Goal: Task Accomplishment & Management: Use online tool/utility

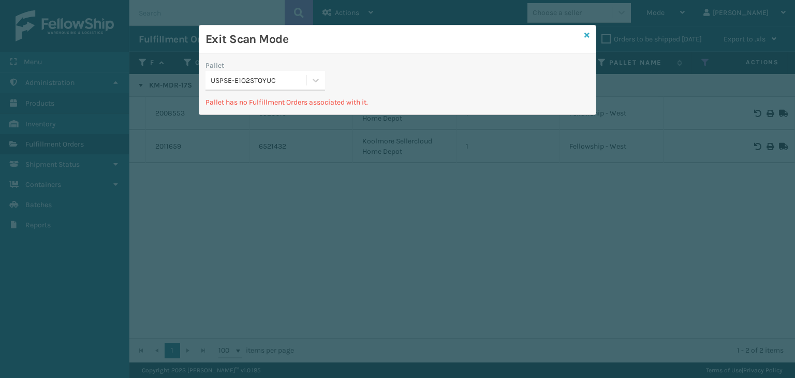
click at [589, 37] on icon at bounding box center [586, 35] width 5 height 7
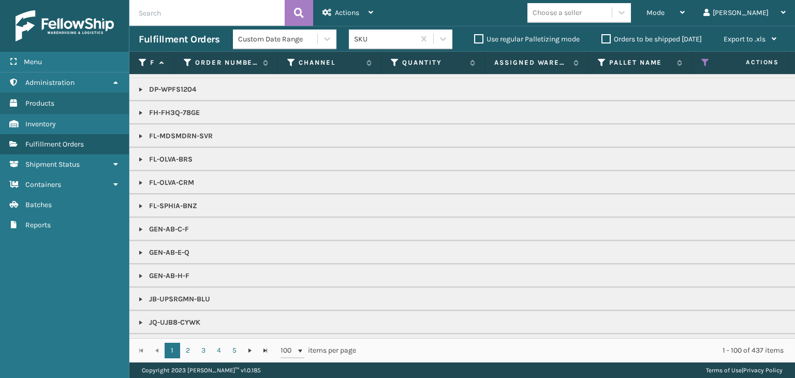
scroll to position [310, 0]
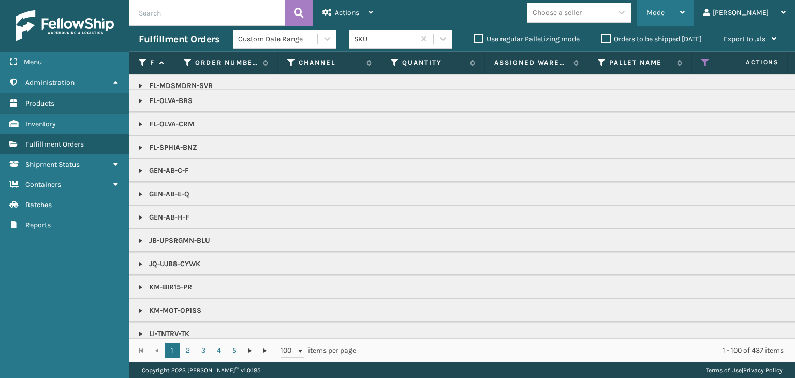
click at [684, 8] on div "Mode" at bounding box center [665, 13] width 38 height 26
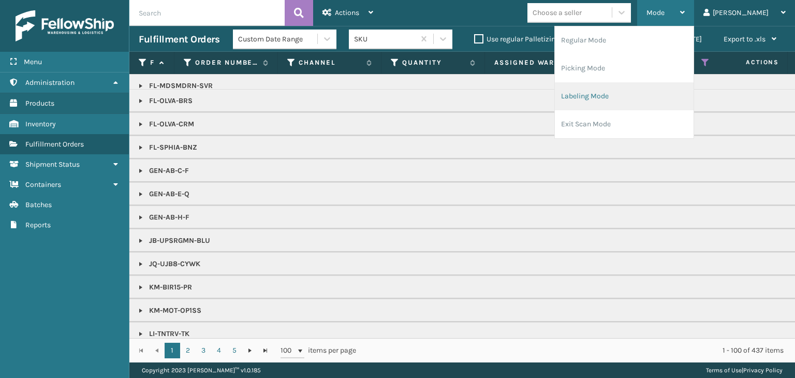
click at [679, 102] on li "Labeling Mode" at bounding box center [624, 96] width 139 height 28
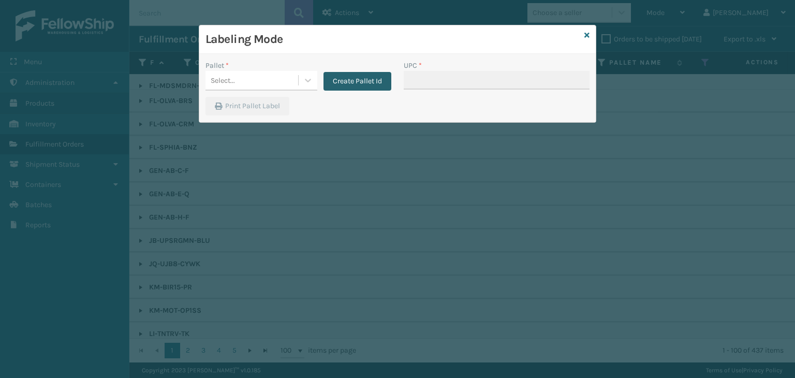
click at [366, 79] on button "Create Pallet Id" at bounding box center [357, 81] width 68 height 19
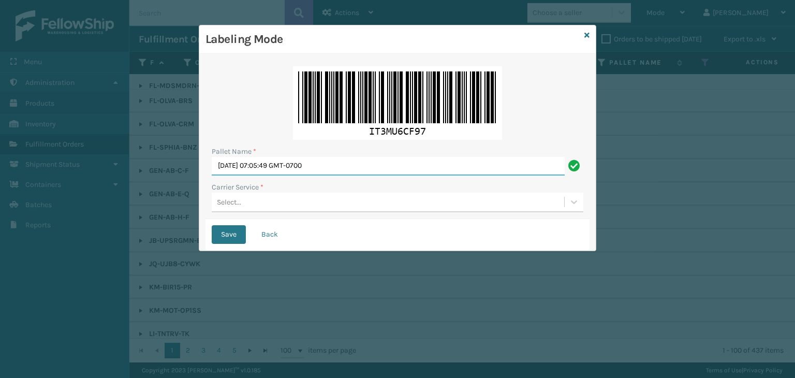
drag, startPoint x: 372, startPoint y: 168, endPoint x: 0, endPoint y: 145, distance: 373.2
click at [0, 145] on div "Labeling Mode Pallet Name * Tue Aug 12 2025 07:05:49 GMT-0700 Carrier Service *…" at bounding box center [397, 189] width 795 height 378
paste input "UPST2199829"
type input "UPST2199829"
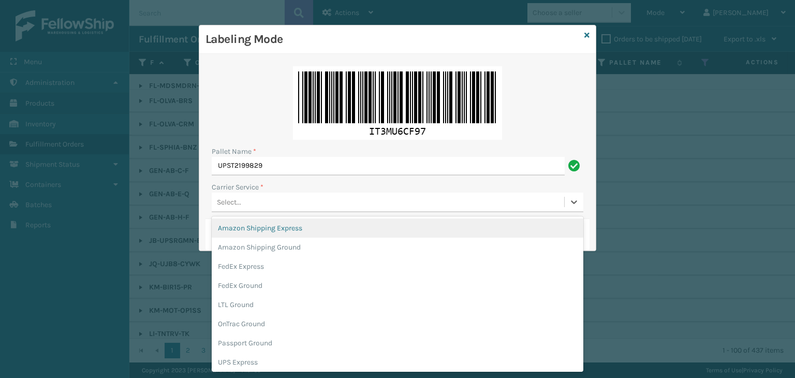
click at [244, 202] on div "Select..." at bounding box center [388, 201] width 352 height 17
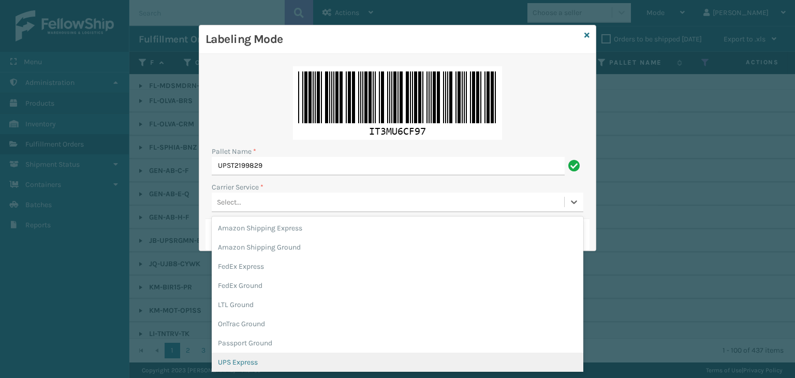
scroll to position [52, 0]
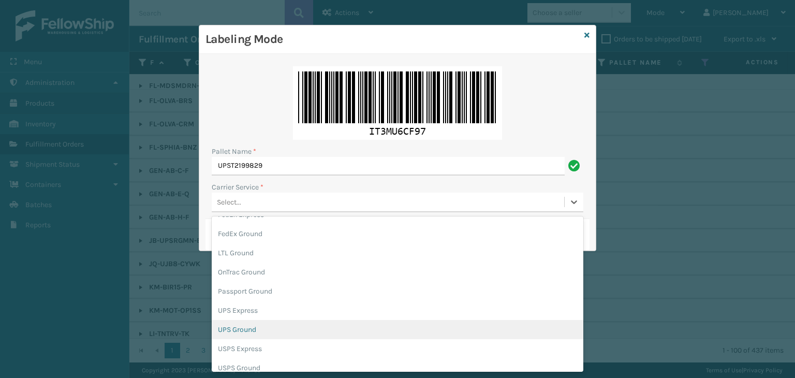
click at [259, 327] on div "UPS Ground" at bounding box center [397, 329] width 371 height 19
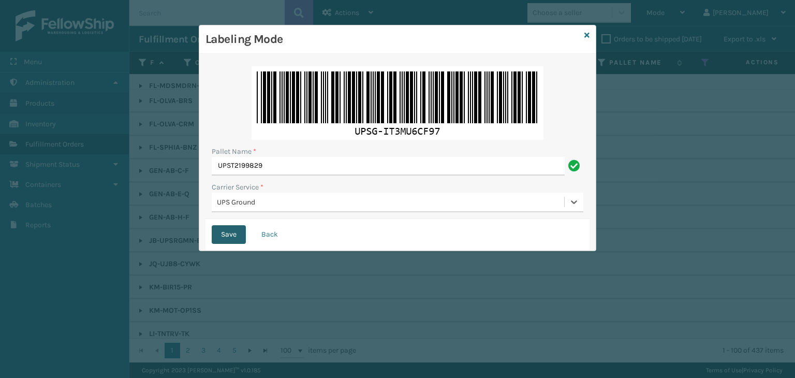
click at [234, 237] on button "Save" at bounding box center [229, 234] width 34 height 19
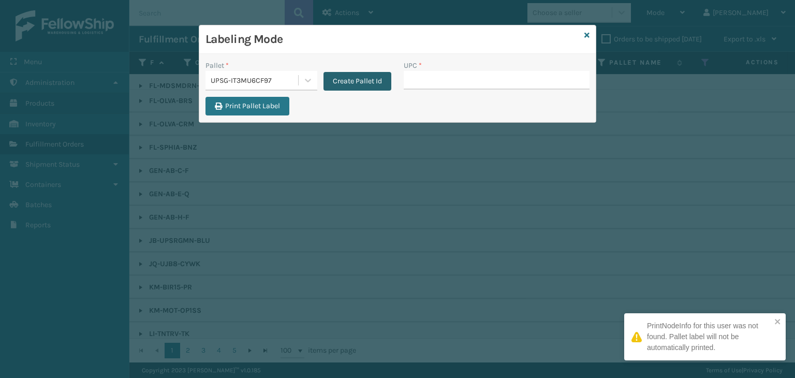
click at [363, 83] on button "Create Pallet Id" at bounding box center [357, 81] width 68 height 19
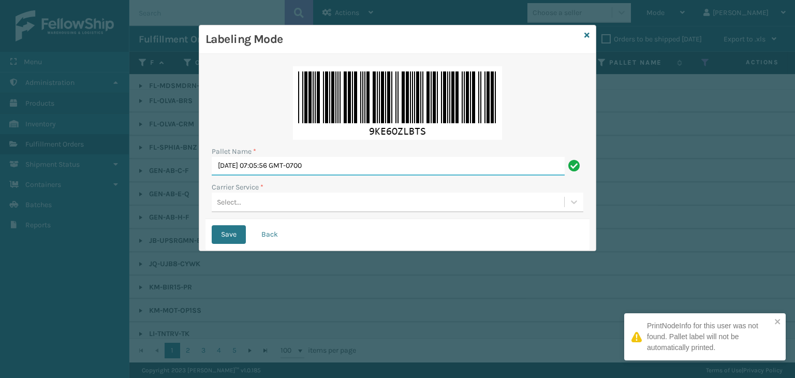
drag, startPoint x: 348, startPoint y: 170, endPoint x: 0, endPoint y: 131, distance: 349.8
click at [0, 131] on div "Labeling Mode Pallet Name * Tue Aug 12 2025 07:05:56 GMT-0700 Carrier Service *…" at bounding box center [397, 189] width 795 height 378
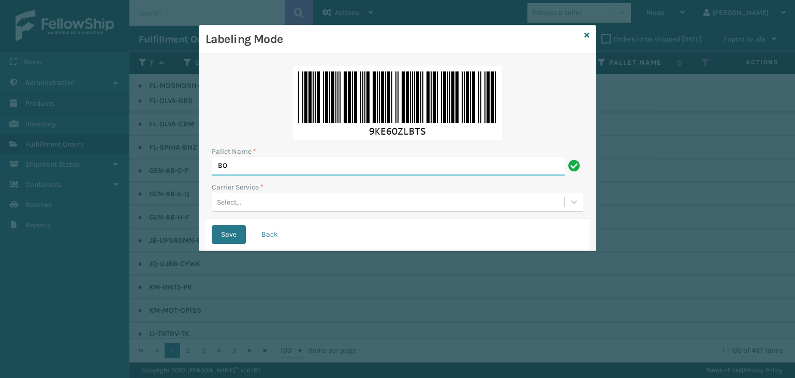
type input "BOXTRUCK"
click at [281, 197] on div "Select..." at bounding box center [388, 201] width 352 height 17
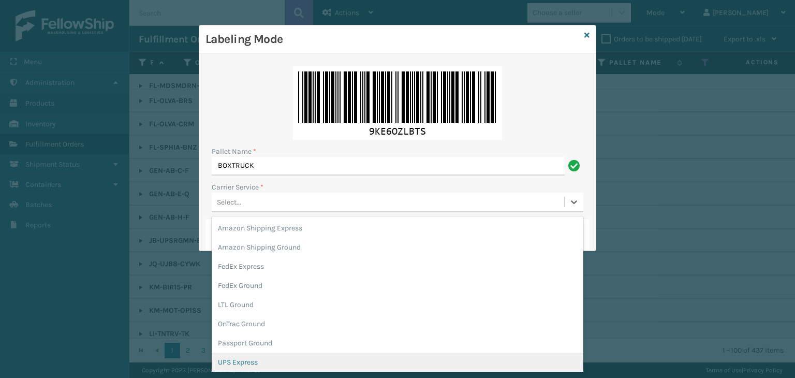
click at [274, 365] on div "UPS Express" at bounding box center [397, 361] width 371 height 19
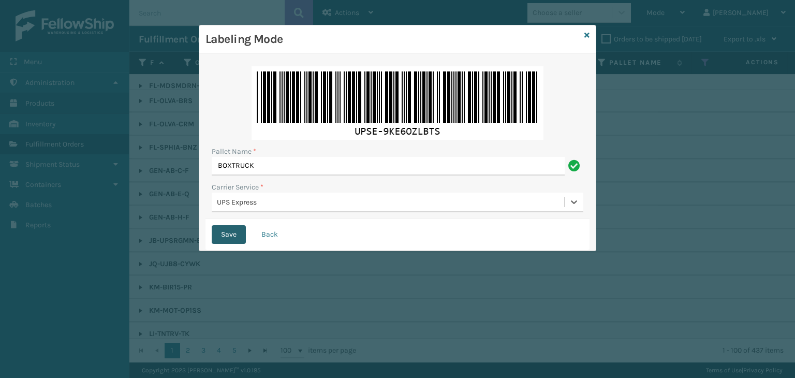
click at [226, 236] on button "Save" at bounding box center [229, 234] width 34 height 19
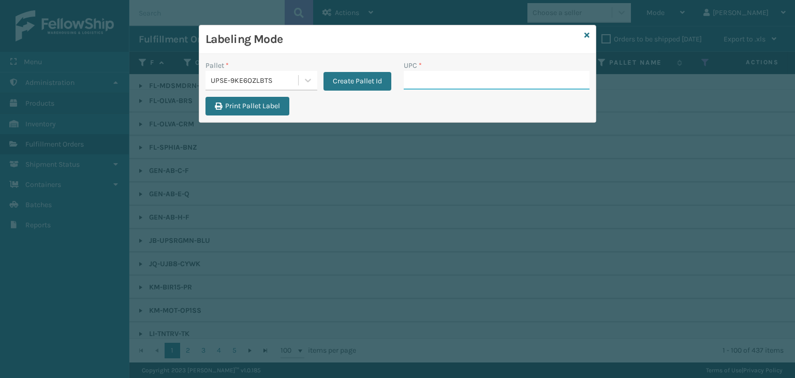
paste input "UPST2199829"
type input "UPST2199829"
click at [269, 79] on div "UPSE-9KE6OZLBTS" at bounding box center [255, 80] width 88 height 11
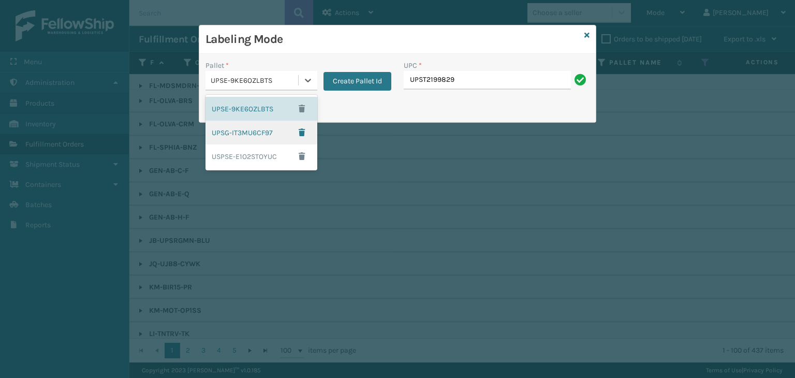
drag, startPoint x: 249, startPoint y: 129, endPoint x: 362, endPoint y: 118, distance: 112.8
click at [250, 129] on div "UPSG-IT3MU6CF97" at bounding box center [261, 133] width 112 height 24
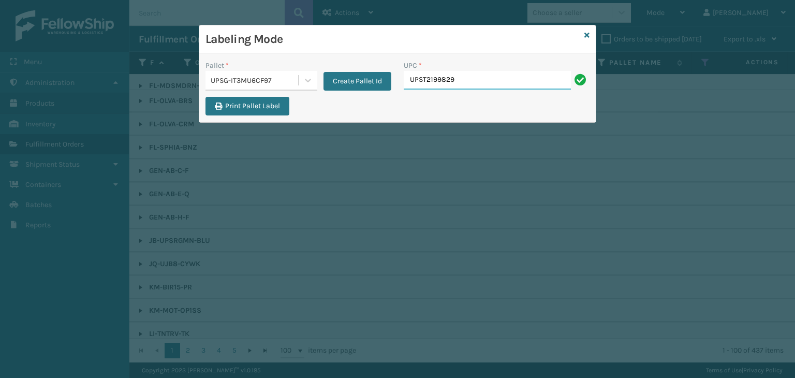
drag, startPoint x: 488, startPoint y: 84, endPoint x: 220, endPoint y: 31, distance: 273.7
click at [207, 80] on div "Pallet * UPSG-IT3MU6CF97 Create Pallet Id UPC * UPST2199829" at bounding box center [397, 78] width 396 height 37
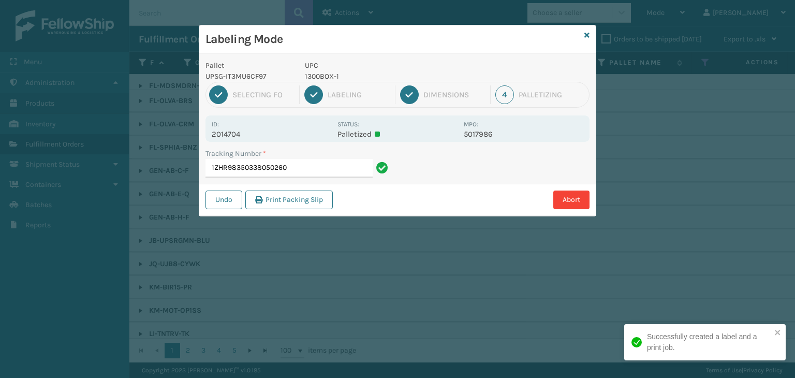
click at [321, 78] on p "1300BOX-1" at bounding box center [381, 76] width 153 height 11
copy p "1300BOX-1"
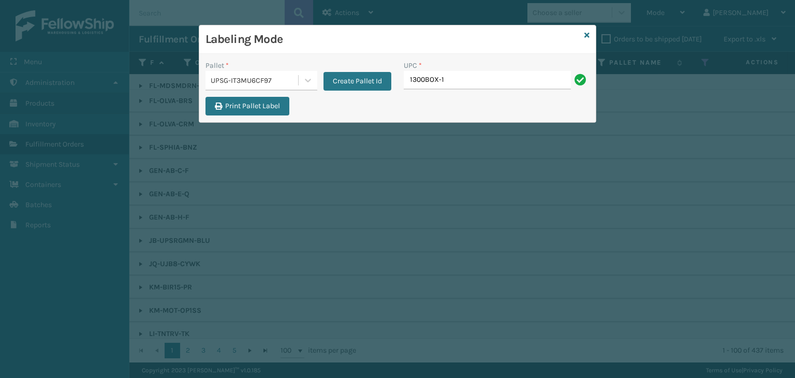
type input "1300BOX-1"
click at [588, 34] on icon at bounding box center [586, 35] width 5 height 7
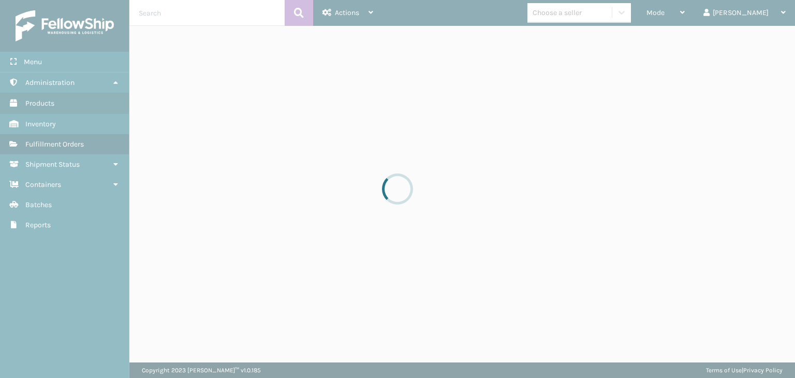
click at [590, 19] on div at bounding box center [397, 189] width 795 height 378
click at [591, 18] on div at bounding box center [397, 189] width 795 height 378
click at [590, 19] on div at bounding box center [397, 189] width 795 height 378
click at [581, 13] on div at bounding box center [397, 189] width 795 height 378
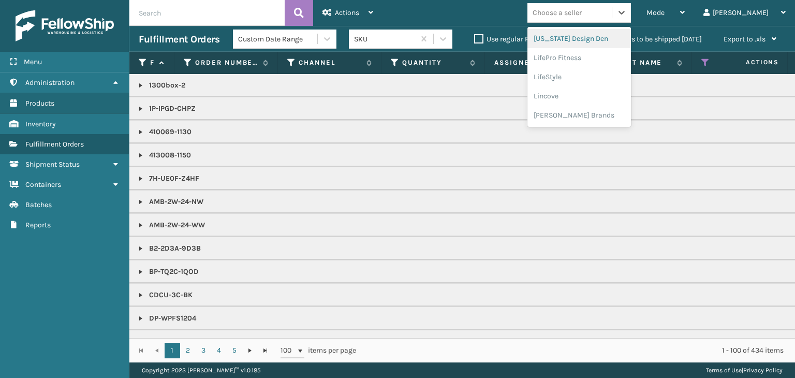
click at [581, 13] on div "Choose a seller" at bounding box center [556, 12] width 49 height 11
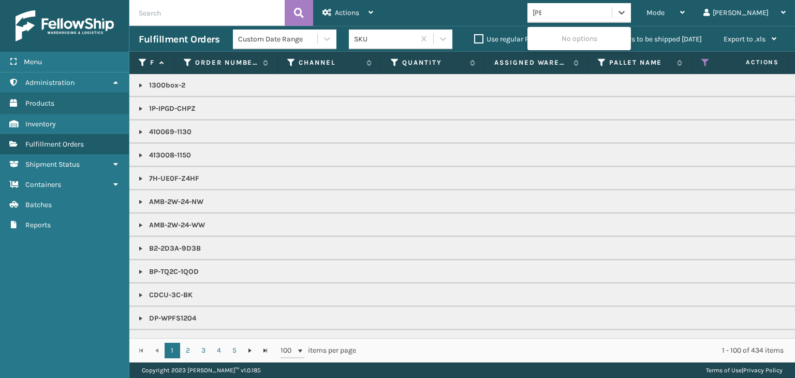
type input "JOY"
click at [594, 38] on div "Joyberri" at bounding box center [578, 38] width 103 height 19
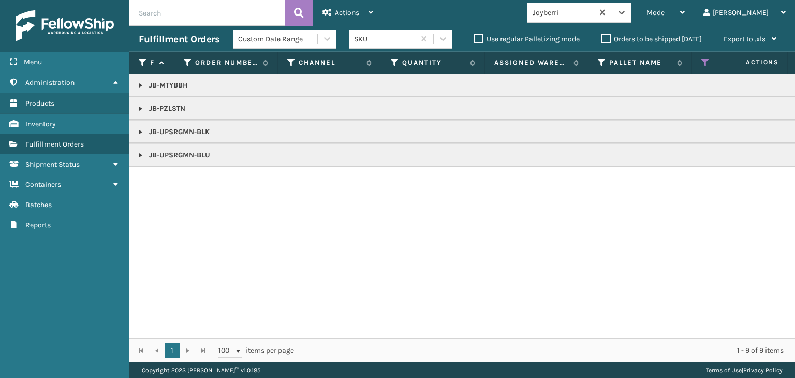
click at [137, 107] on link at bounding box center [141, 109] width 8 height 8
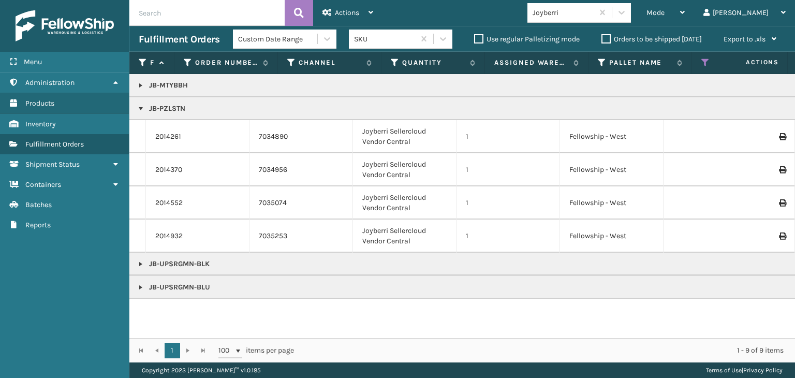
click at [141, 262] on link at bounding box center [141, 264] width 8 height 8
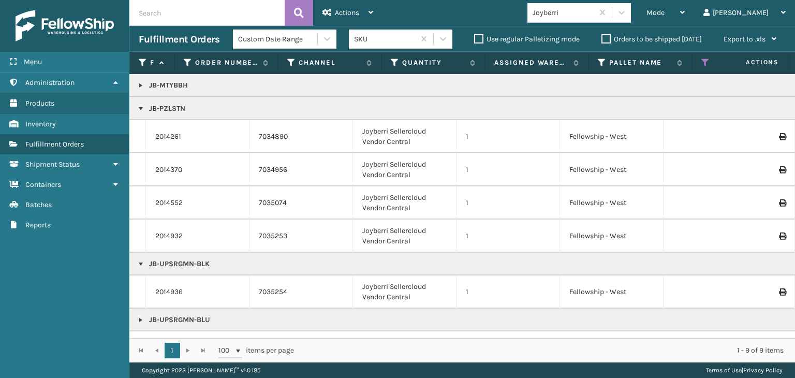
scroll to position [1, 0]
click at [172, 289] on link "2014936" at bounding box center [168, 292] width 27 height 10
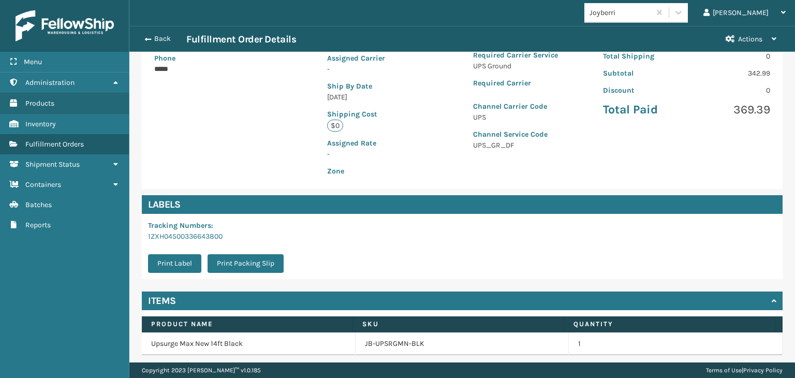
scroll to position [232, 0]
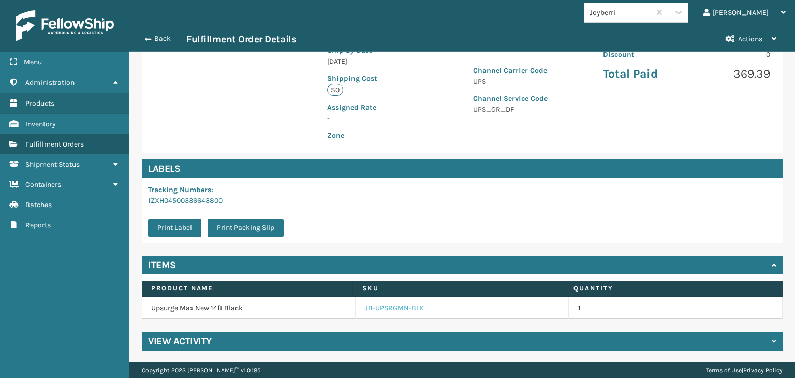
click at [375, 310] on link "JB-UPSRGMN-BLK" at bounding box center [394, 308] width 59 height 10
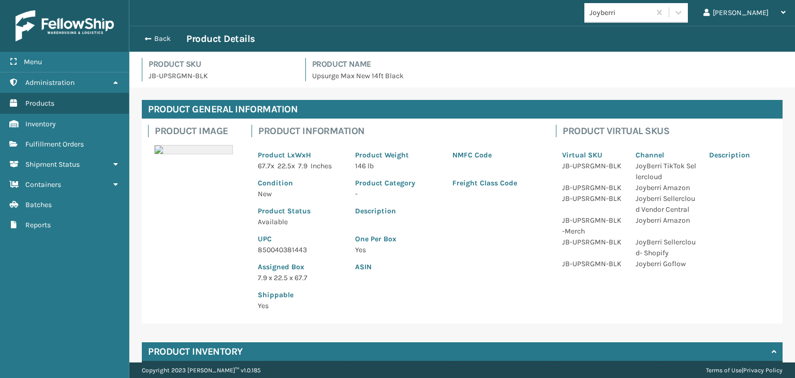
click at [274, 249] on p "850040381443" at bounding box center [300, 249] width 85 height 11
copy p "850040381443"
click at [161, 32] on div "Back Product Details" at bounding box center [461, 39] width 665 height 26
click at [162, 38] on button "Back" at bounding box center [163, 38] width 48 height 9
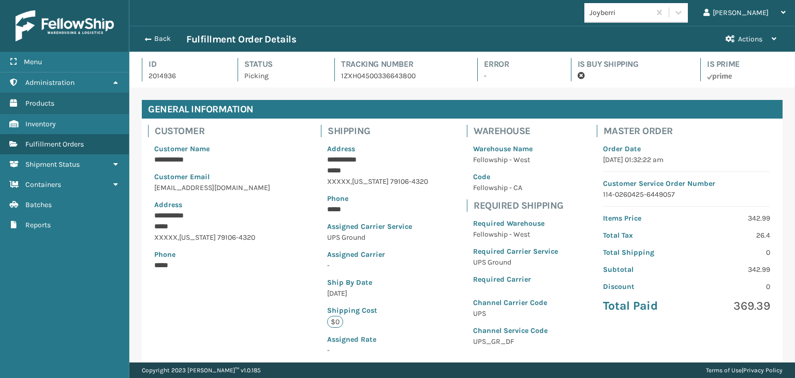
scroll to position [25, 665]
click at [162, 38] on button "Back" at bounding box center [163, 38] width 48 height 9
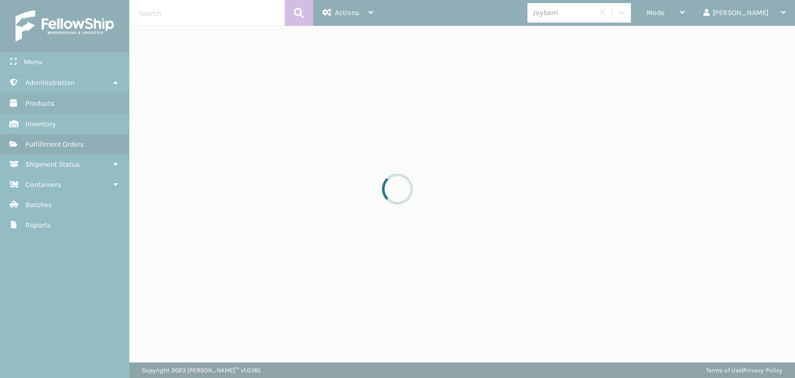
click at [692, 17] on div at bounding box center [397, 189] width 795 height 378
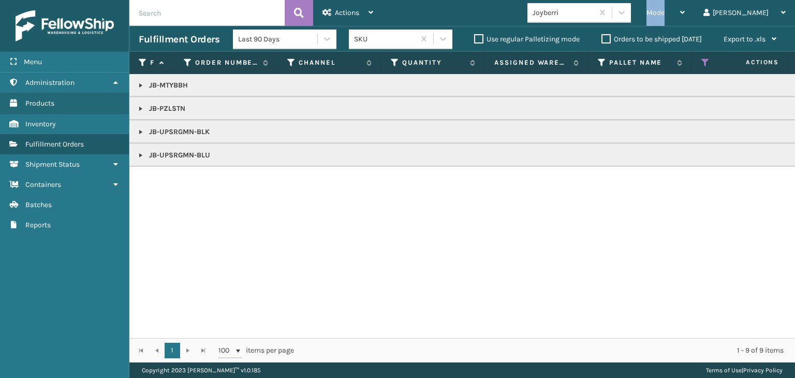
click at [664, 17] on span "Mode" at bounding box center [655, 12] width 18 height 9
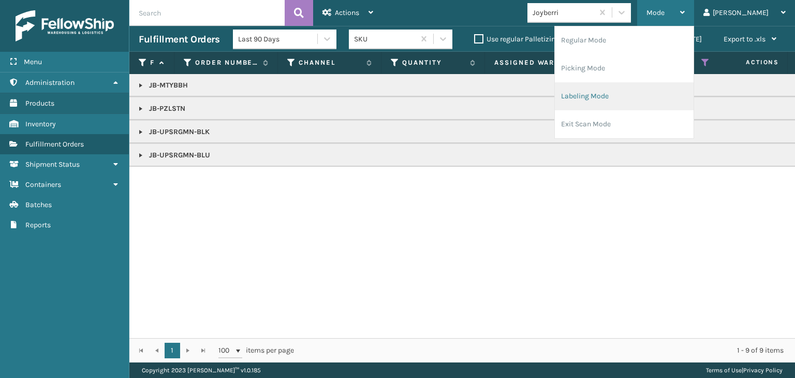
click at [638, 92] on li "Labeling Mode" at bounding box center [624, 96] width 139 height 28
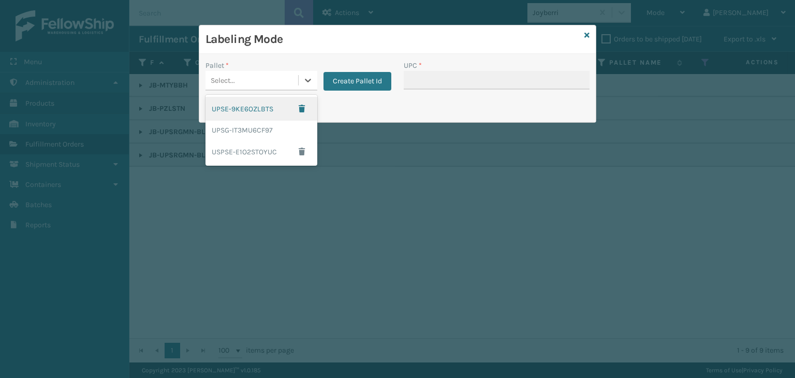
click at [257, 77] on div "Select..." at bounding box center [251, 80] width 93 height 17
click at [260, 131] on div "UPSG-IT3MU6CF97" at bounding box center [261, 130] width 112 height 19
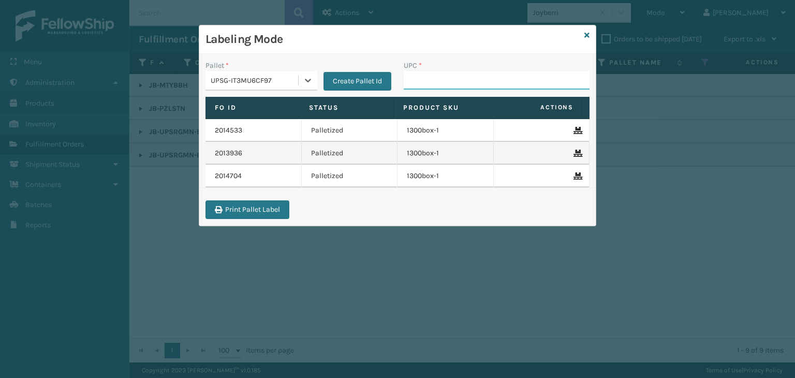
click at [422, 74] on input "UPC *" at bounding box center [497, 80] width 186 height 19
paste input "850040381443"
type input "850040381443"
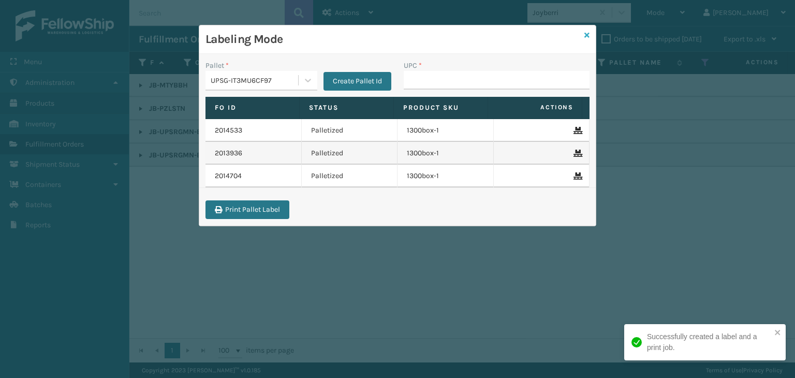
click at [586, 34] on icon at bounding box center [586, 35] width 5 height 7
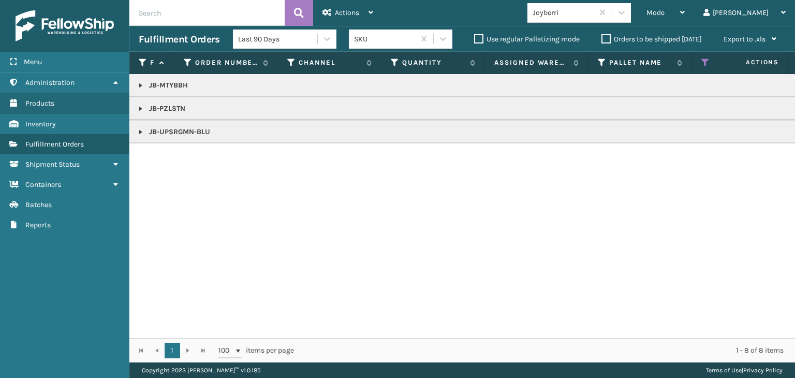
click at [139, 131] on link at bounding box center [141, 132] width 8 height 8
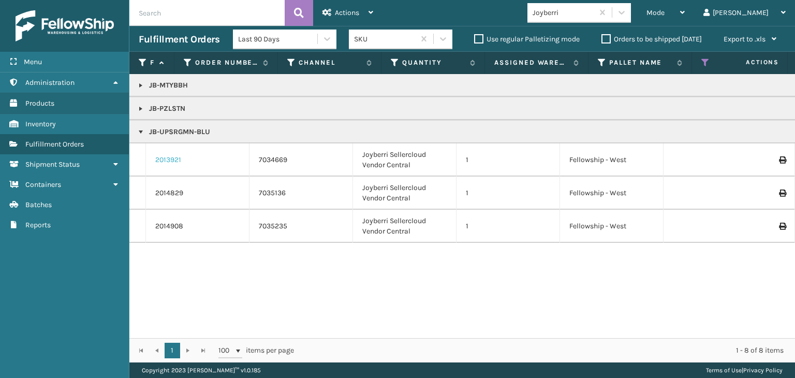
click at [176, 158] on link "2013921" at bounding box center [168, 160] width 26 height 10
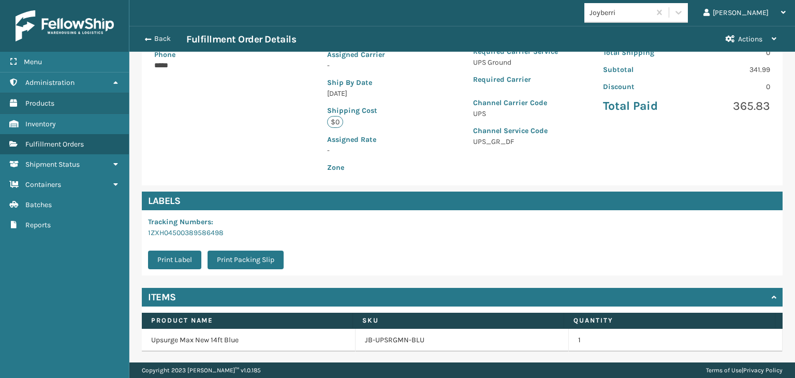
scroll to position [232, 0]
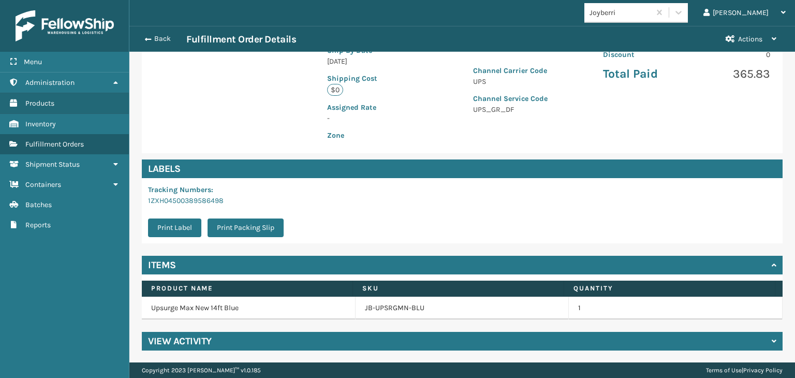
click at [383, 316] on td "JB-UPSRGMN-BLU" at bounding box center [462, 307] width 214 height 23
click at [388, 308] on link "JB-UPSRGMN-BLU" at bounding box center [394, 308] width 59 height 10
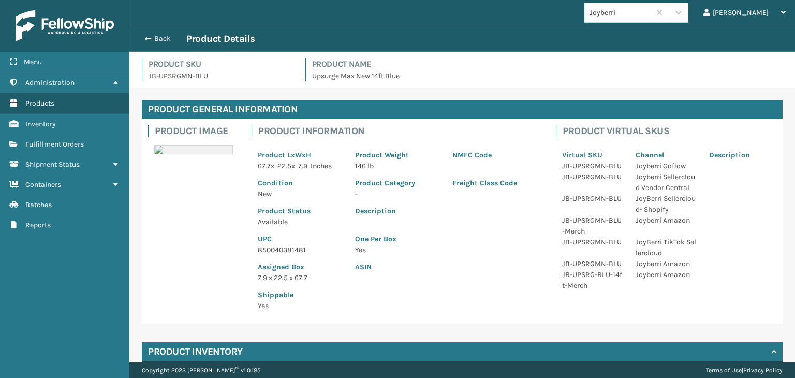
click at [278, 245] on p "850040381481" at bounding box center [300, 249] width 85 height 11
copy p "850040381481"
click at [154, 35] on button "Back" at bounding box center [163, 38] width 48 height 9
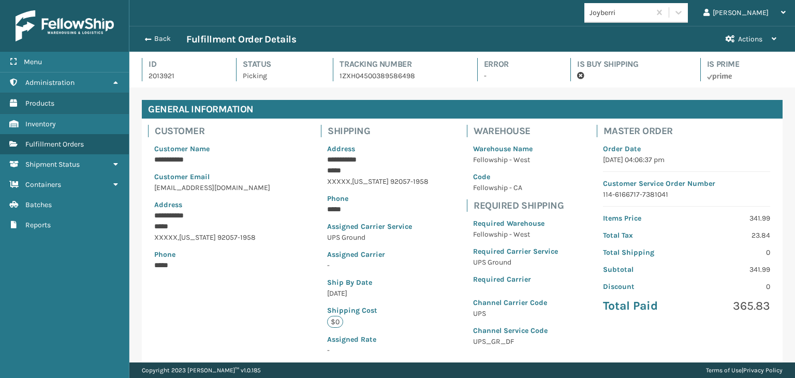
scroll to position [25, 665]
click at [155, 36] on button "Back" at bounding box center [163, 38] width 48 height 9
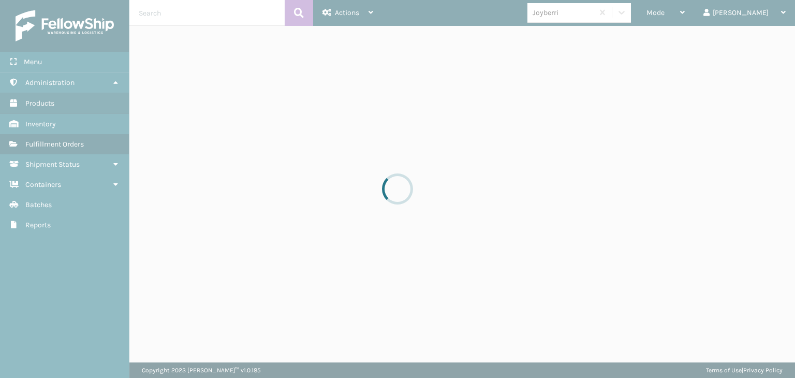
click at [718, 20] on div at bounding box center [397, 189] width 795 height 378
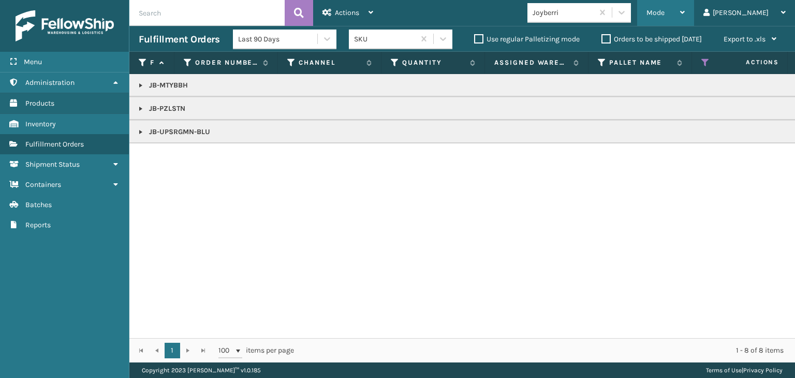
click at [684, 19] on div "Mode" at bounding box center [665, 13] width 38 height 26
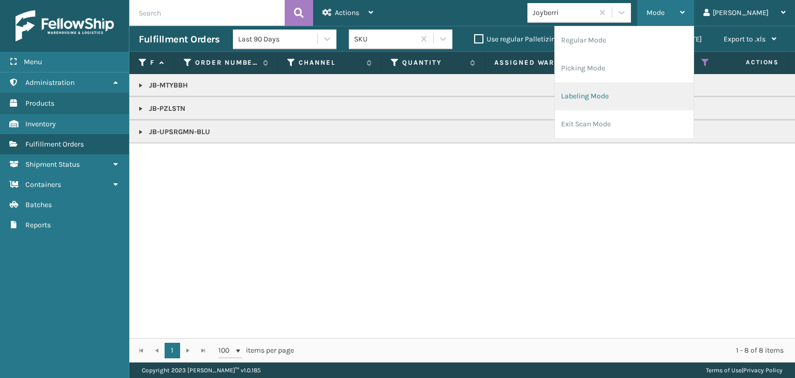
click at [636, 96] on li "Labeling Mode" at bounding box center [624, 96] width 139 height 28
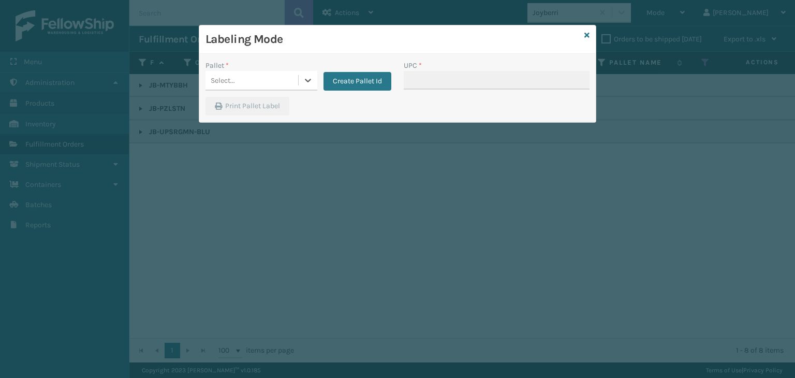
click at [279, 79] on div "Select..." at bounding box center [251, 80] width 93 height 17
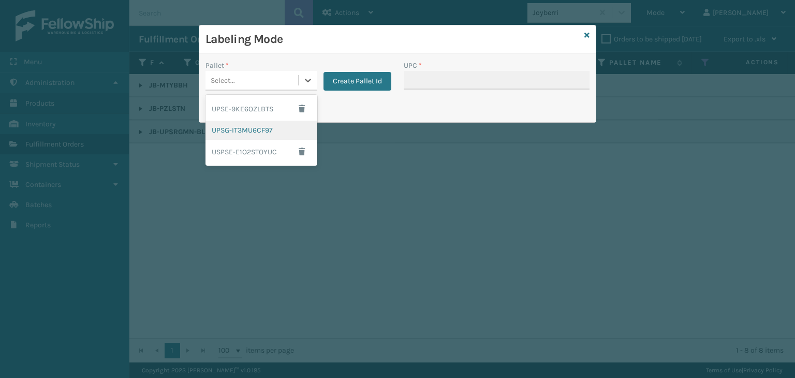
click at [281, 134] on div "UPSG-IT3MU6CF97" at bounding box center [261, 130] width 112 height 19
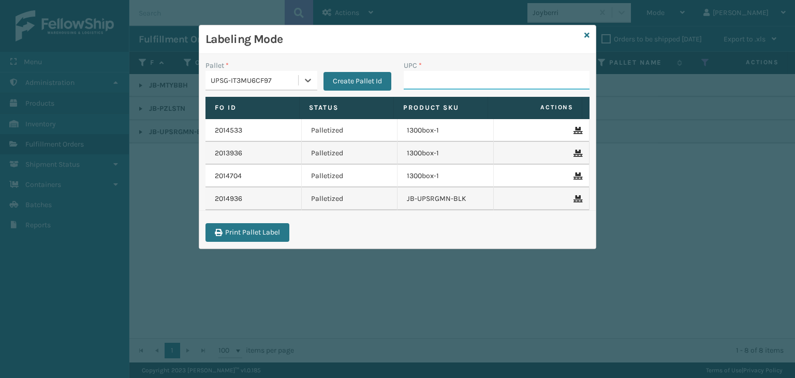
click at [435, 85] on input "UPC *" at bounding box center [497, 80] width 186 height 19
paste input "850040381481"
type input "850040381481"
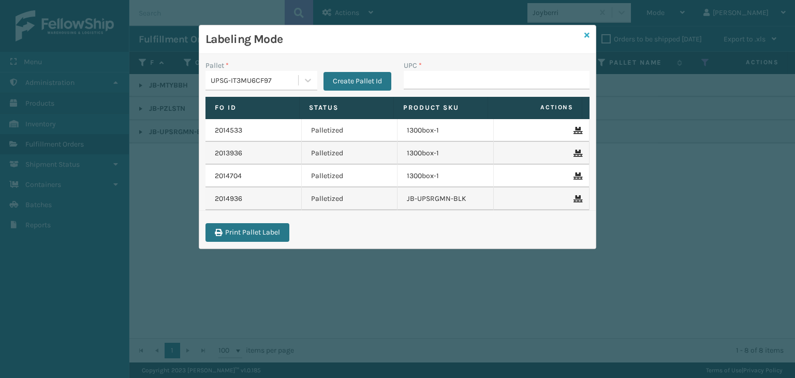
click at [588, 36] on icon at bounding box center [586, 35] width 5 height 7
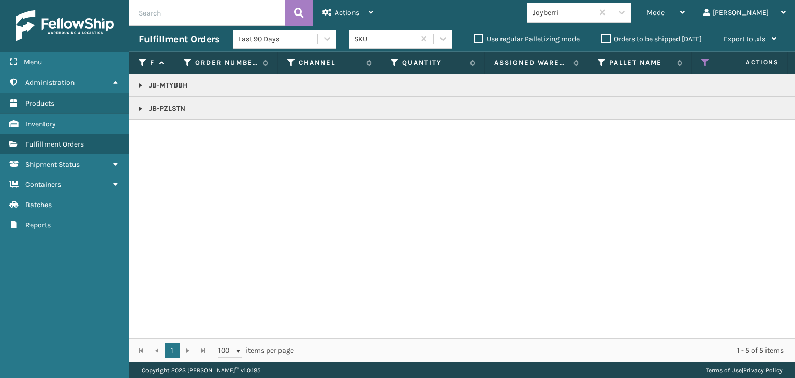
click at [142, 85] on link at bounding box center [141, 85] width 8 height 8
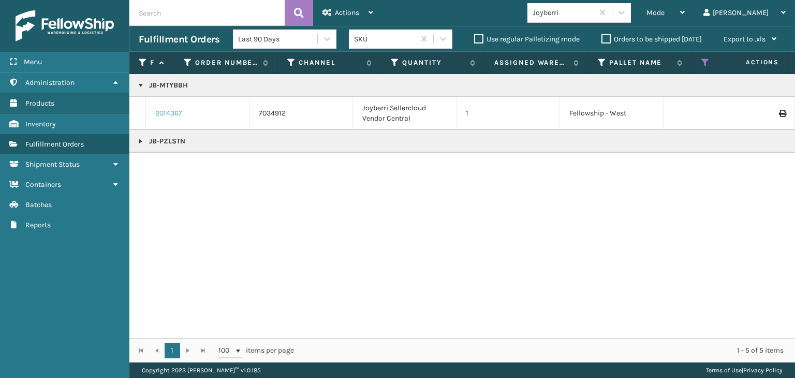
click at [181, 111] on link "2014367" at bounding box center [168, 113] width 27 height 10
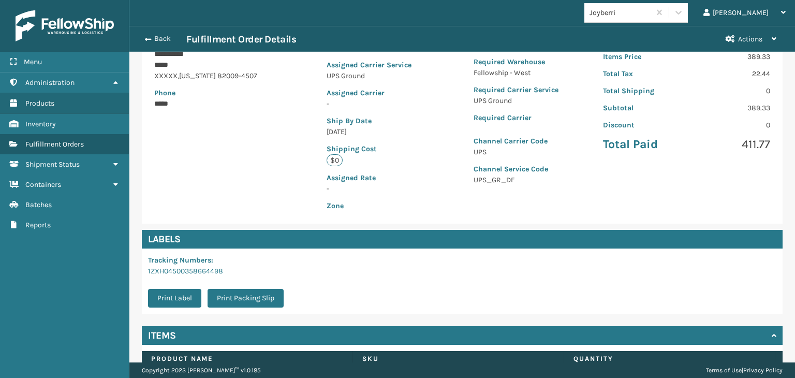
scroll to position [232, 0]
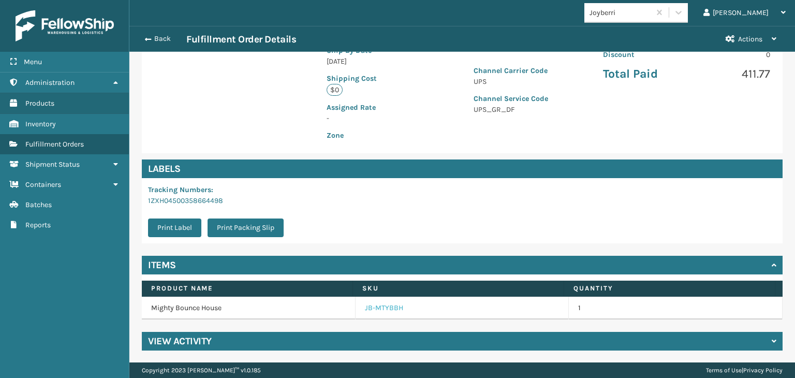
click at [388, 306] on link "JB-MTYBBH" at bounding box center [384, 308] width 38 height 10
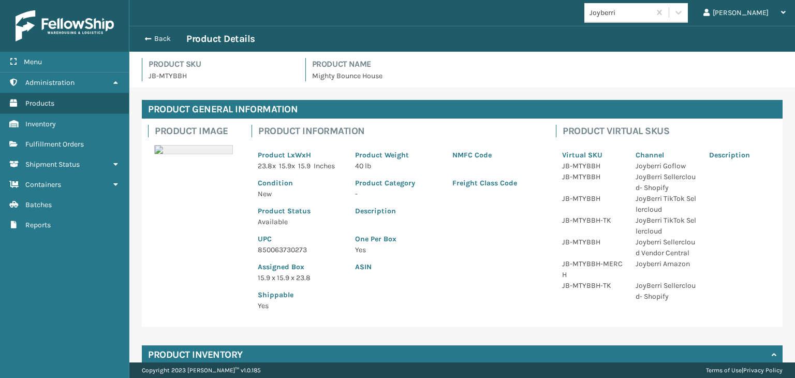
click at [295, 244] on p "850063730273" at bounding box center [300, 249] width 85 height 11
copy p "850063730273"
click at [161, 34] on button "Back" at bounding box center [163, 38] width 48 height 9
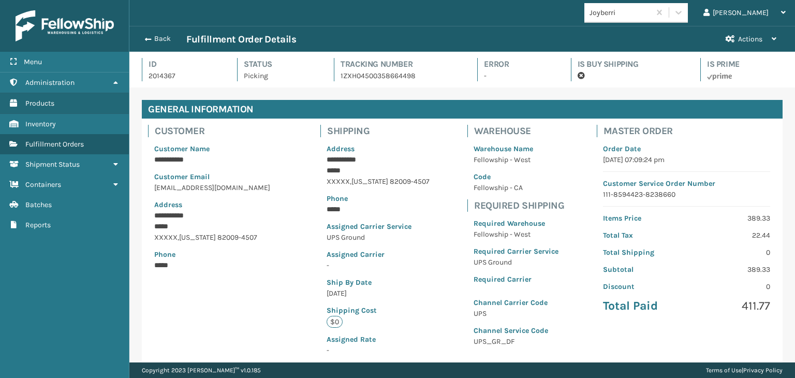
scroll to position [25, 665]
click at [161, 34] on button "Back" at bounding box center [163, 38] width 48 height 9
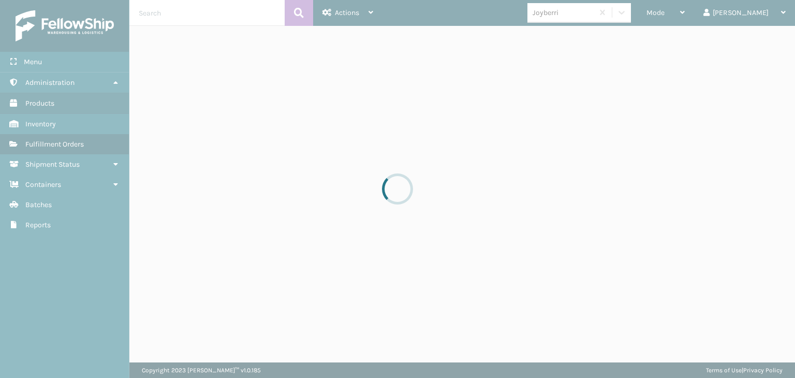
click at [703, 7] on div at bounding box center [397, 189] width 795 height 378
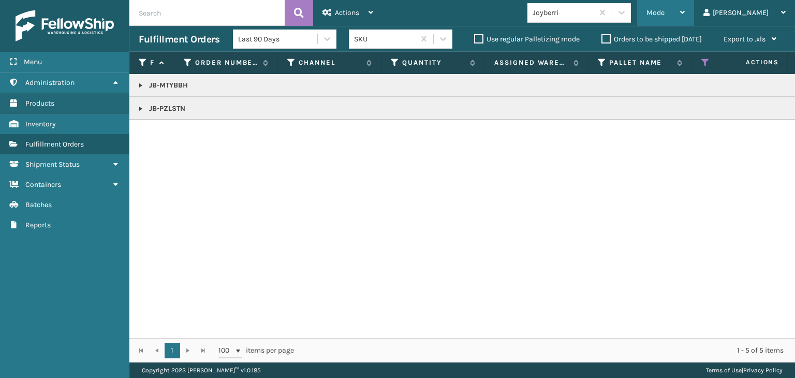
click at [684, 9] on div "Mode" at bounding box center [665, 13] width 38 height 26
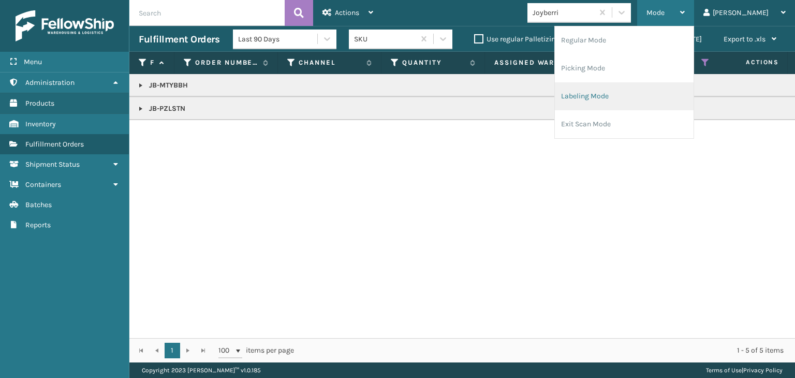
click at [693, 92] on li "Labeling Mode" at bounding box center [624, 96] width 139 height 28
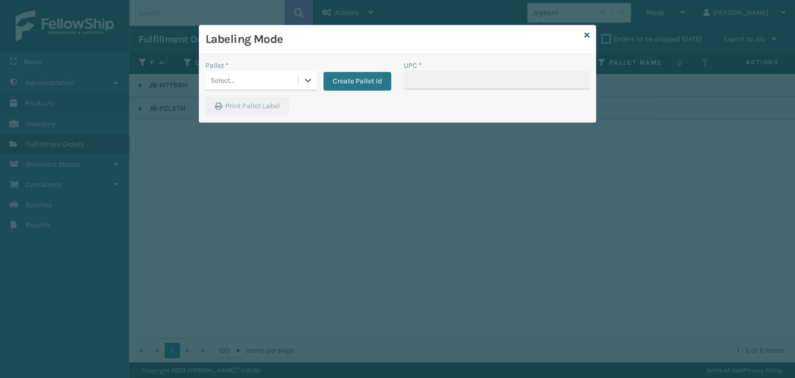
click at [260, 81] on div "Select..." at bounding box center [251, 80] width 93 height 17
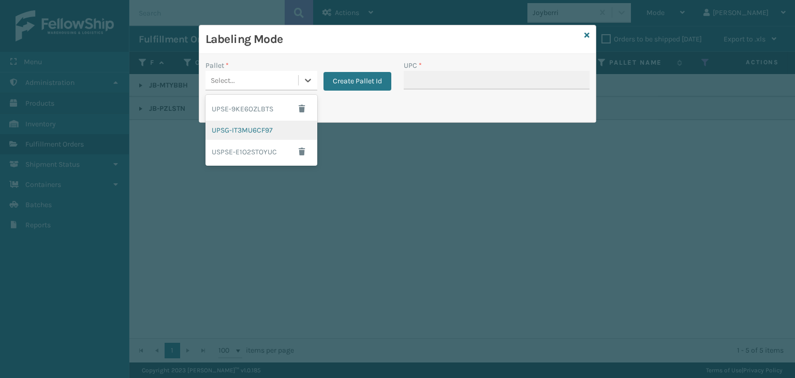
click at [264, 133] on div "UPSG-IT3MU6CF97" at bounding box center [261, 130] width 112 height 19
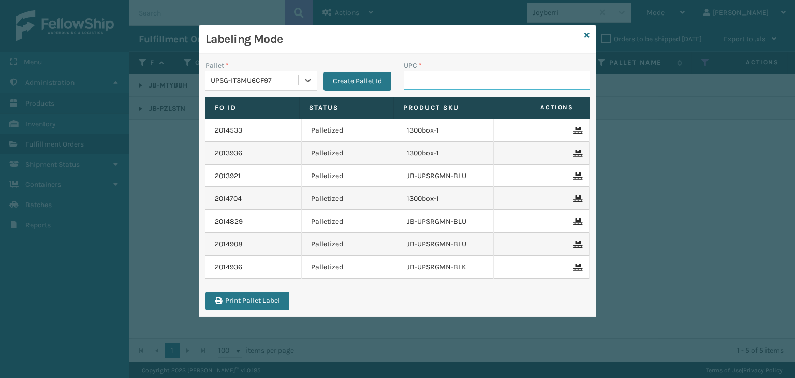
click at [419, 80] on input "UPC *" at bounding box center [497, 80] width 186 height 19
paste input "850063730273"
type input "850063730273"
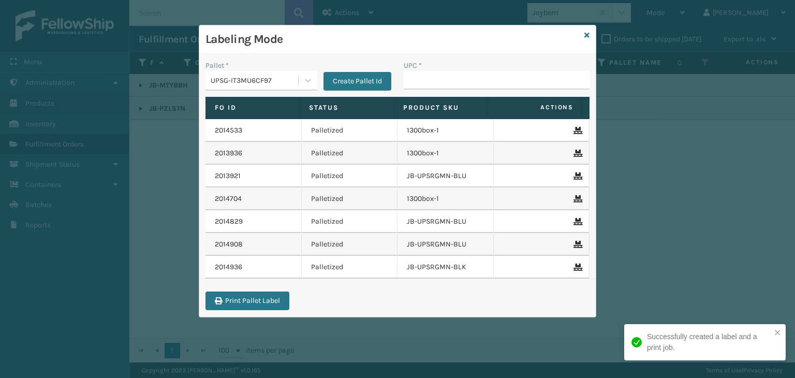
click at [589, 35] on div "Labeling Mode" at bounding box center [397, 39] width 396 height 28
click at [586, 28] on div "Labeling Mode" at bounding box center [397, 39] width 396 height 28
click at [588, 33] on icon at bounding box center [586, 35] width 5 height 7
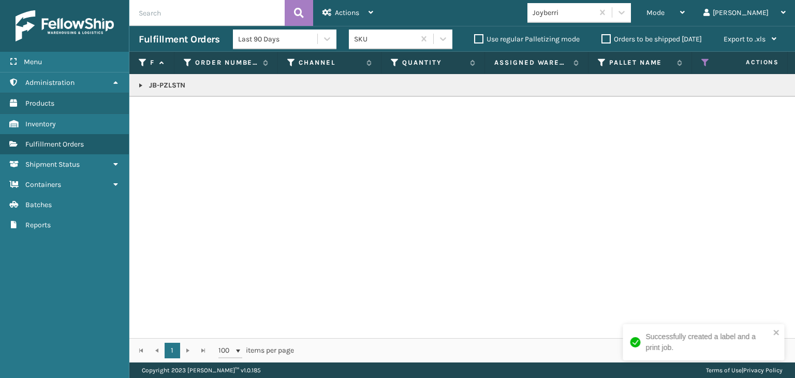
click at [138, 87] on link at bounding box center [141, 85] width 8 height 8
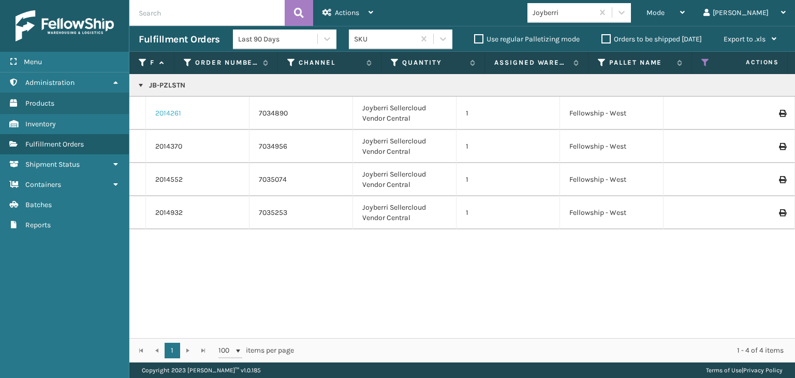
click at [172, 115] on link "2014261" at bounding box center [168, 113] width 26 height 10
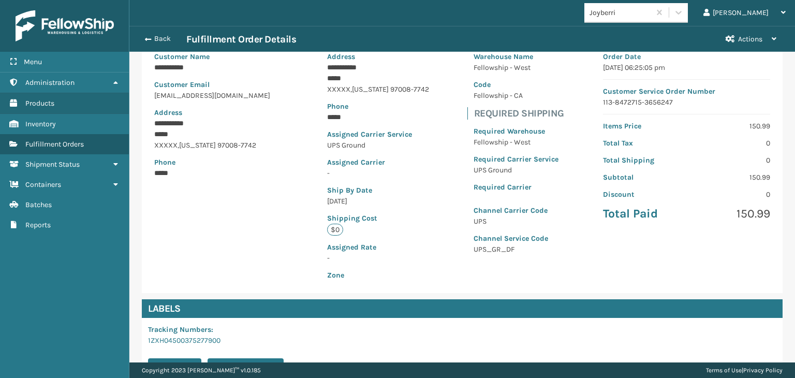
scroll to position [232, 0]
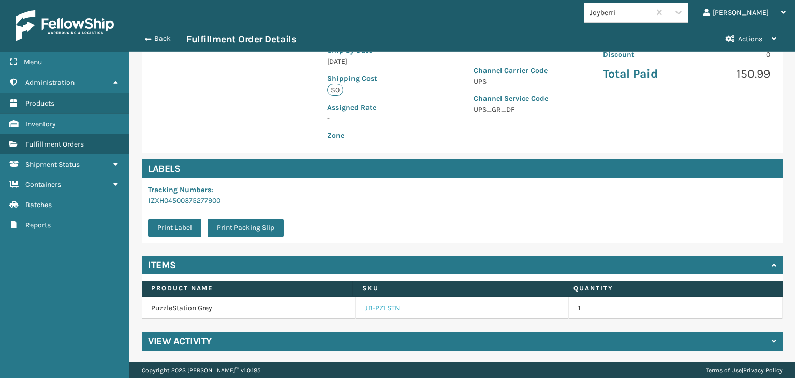
click at [379, 303] on link "JB-PZLSTN" at bounding box center [382, 308] width 35 height 10
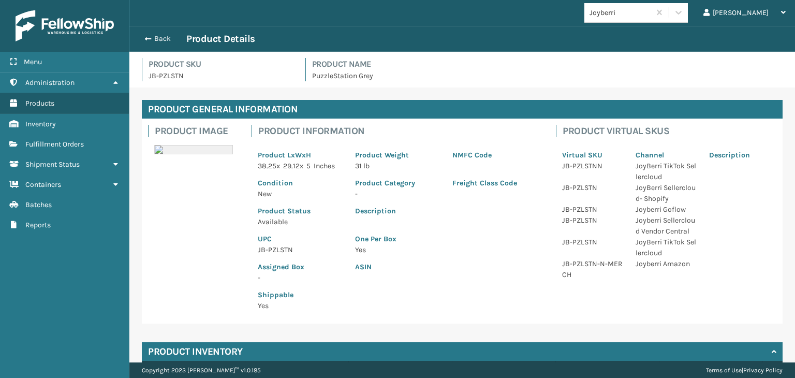
click at [290, 247] on p "JB-PZLSTN" at bounding box center [300, 249] width 85 height 11
copy p "JB-PZLSTN"
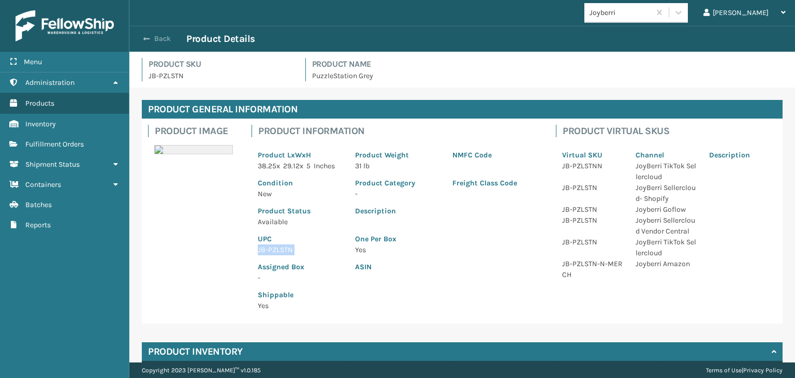
click at [164, 35] on button "Back" at bounding box center [163, 38] width 48 height 9
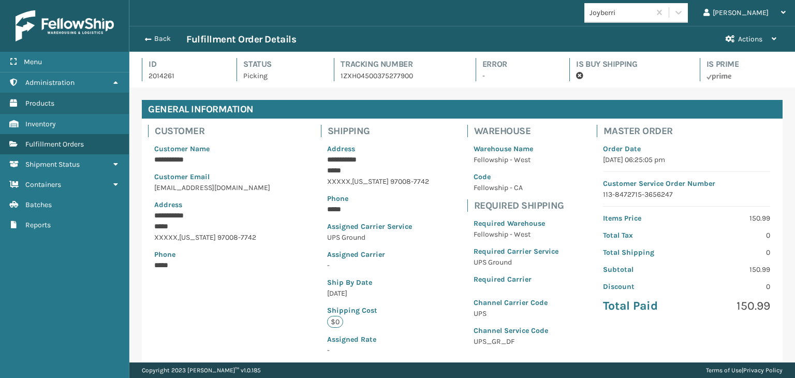
click at [164, 35] on button "Back" at bounding box center [163, 38] width 48 height 9
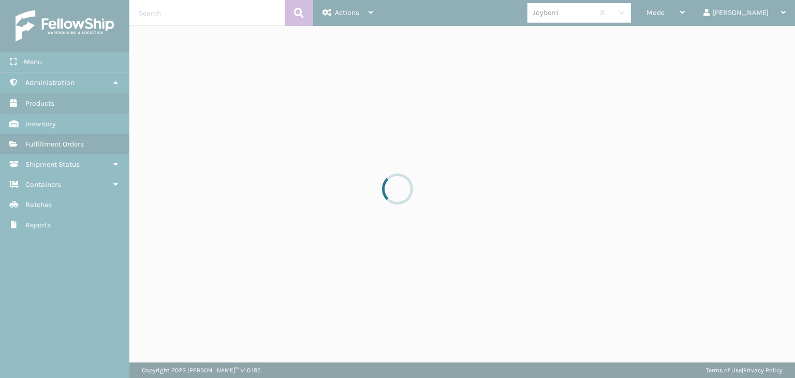
click at [706, 17] on div at bounding box center [397, 189] width 795 height 378
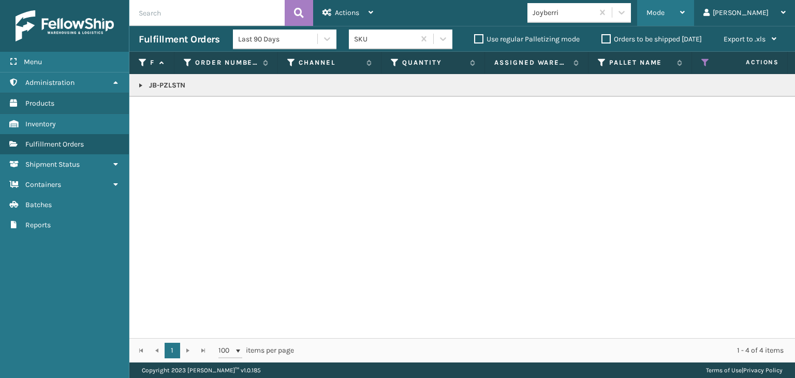
click at [684, 16] on div "Mode" at bounding box center [665, 13] width 38 height 26
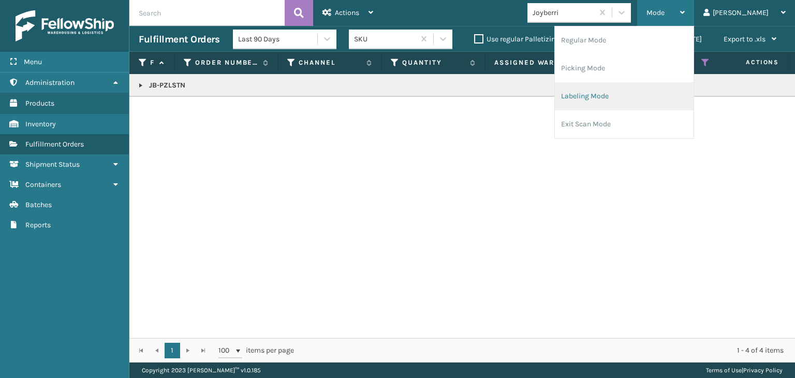
click at [693, 97] on li "Labeling Mode" at bounding box center [624, 96] width 139 height 28
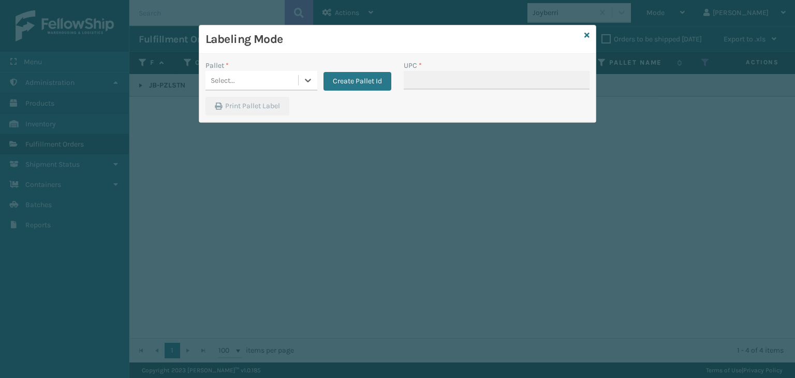
click at [226, 81] on div "Select..." at bounding box center [223, 80] width 24 height 11
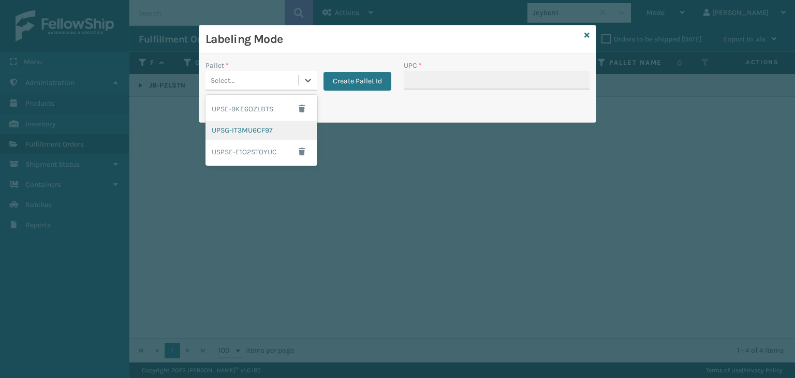
click at [243, 127] on div "UPSG-IT3MU6CF97" at bounding box center [261, 130] width 112 height 19
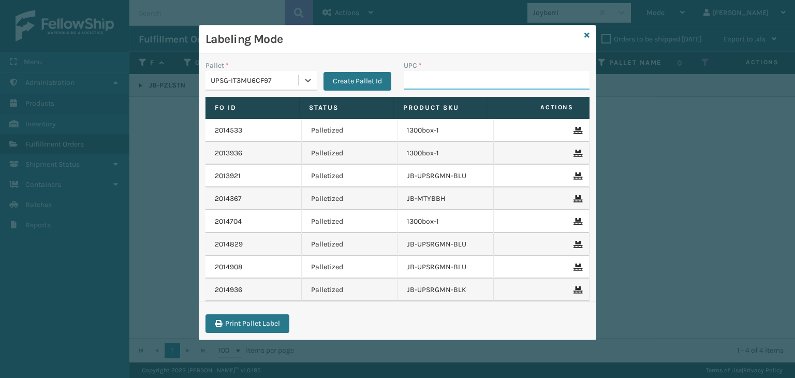
click at [424, 77] on input "UPC *" at bounding box center [497, 80] width 186 height 19
paste input "JB-PZLSTN"
type input "JB-PZLSTN"
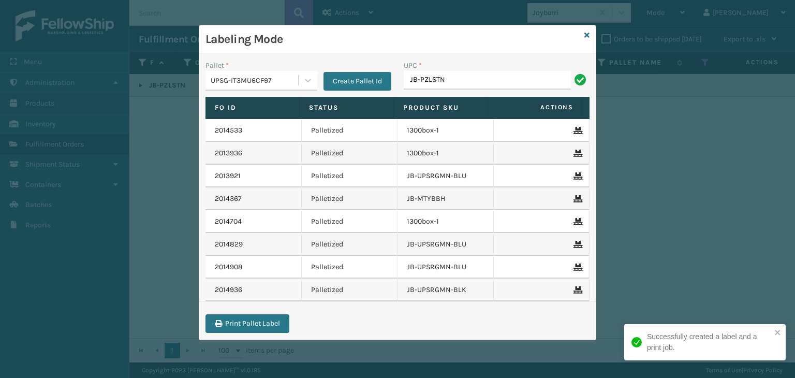
click at [424, 77] on input "JB-PZLSTN" at bounding box center [487, 80] width 167 height 19
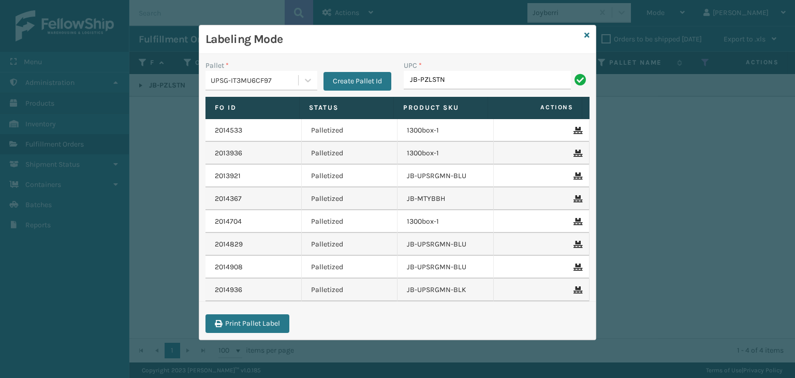
type input "JB-PZLSTN"
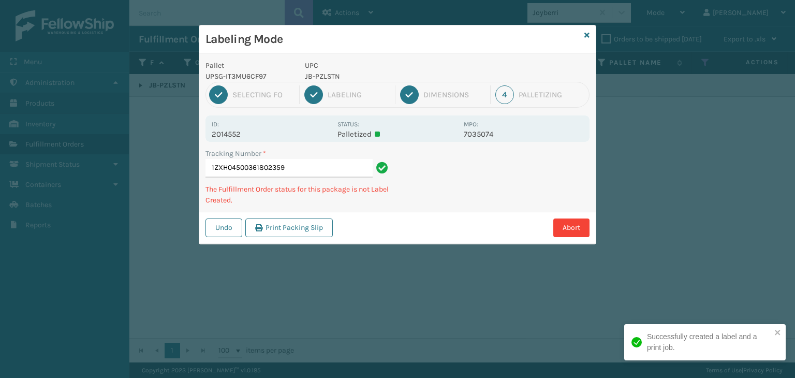
click at [424, 77] on p "JB-PZLSTN" at bounding box center [381, 76] width 153 height 11
click at [422, 77] on p "JB-PZLSTN" at bounding box center [381, 76] width 153 height 11
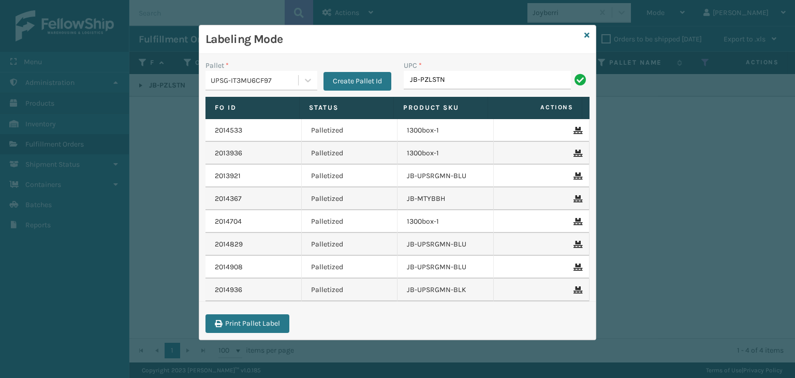
type input "JB-PZLSTN"
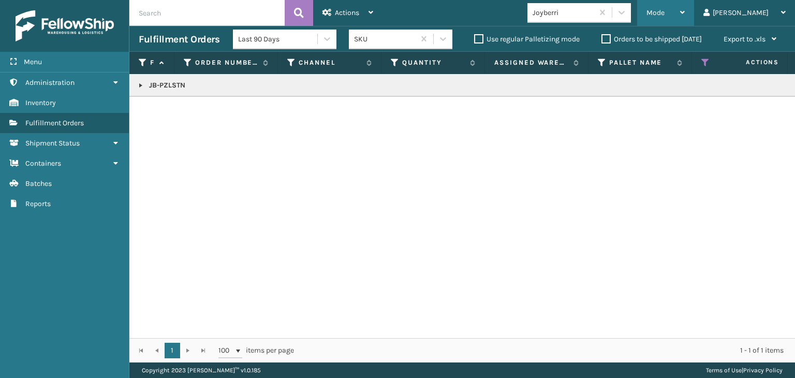
click at [664, 11] on span "Mode" at bounding box center [655, 12] width 18 height 9
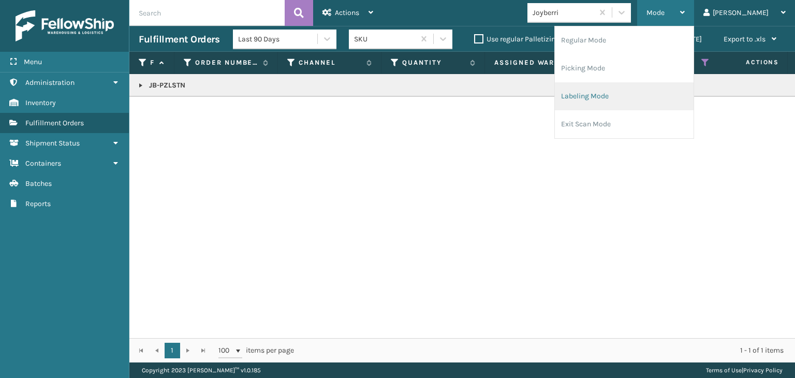
click at [646, 98] on li "Labeling Mode" at bounding box center [624, 96] width 139 height 28
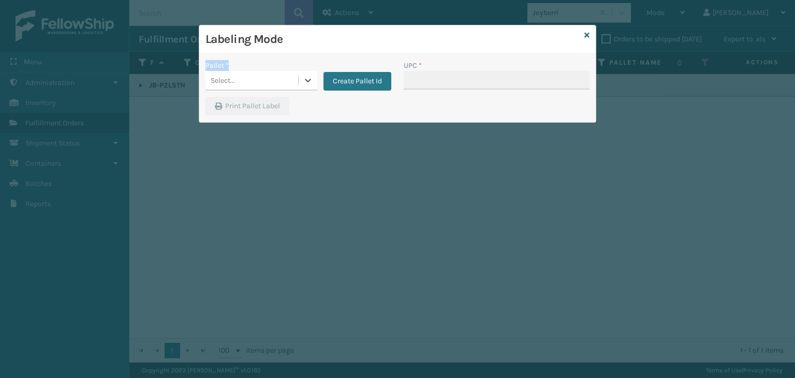
click at [282, 55] on div "Pallet * 0 results available. Select is focused ,type to refine list, press Dow…" at bounding box center [397, 88] width 396 height 68
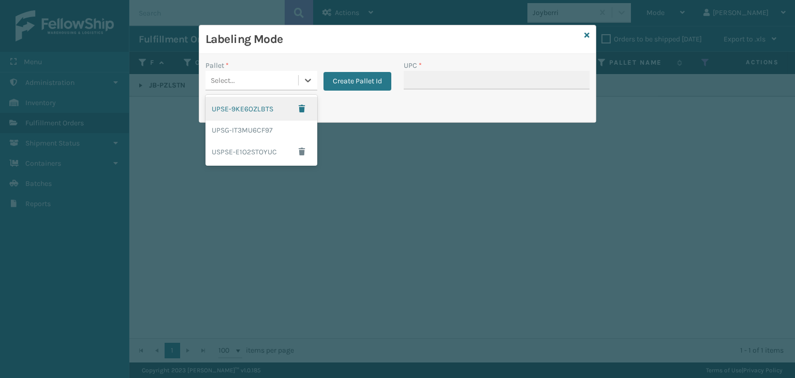
click at [282, 86] on div "Select..." at bounding box center [251, 80] width 93 height 17
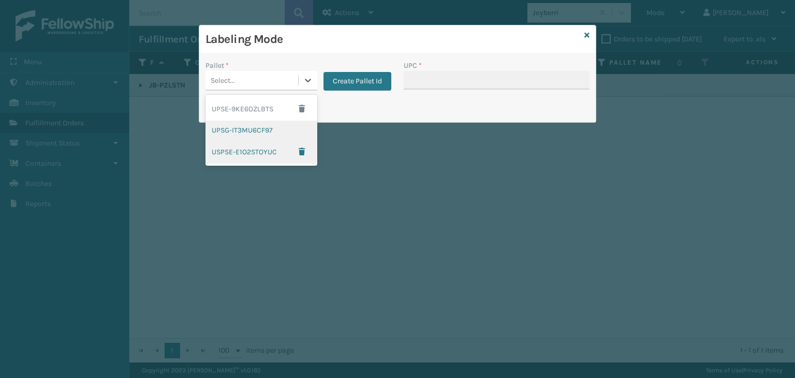
click at [256, 135] on div "UPSG-IT3MU6CF97" at bounding box center [261, 130] width 112 height 19
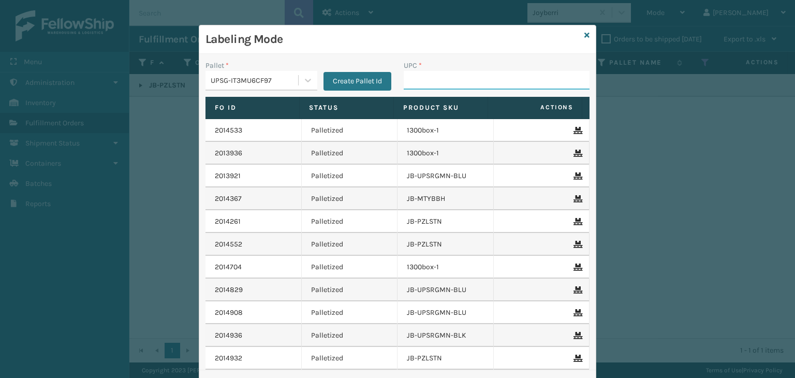
click at [450, 79] on input "UPC *" at bounding box center [497, 80] width 186 height 19
paste input "JB-PZLSTN"
type input "JB-PZLSTN"
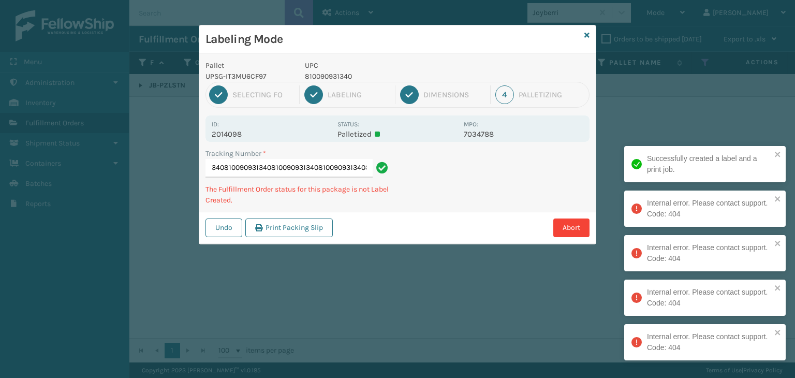
type input "1Z59316A0322548134810090931340810090931340810090931340810090931340810090931340"
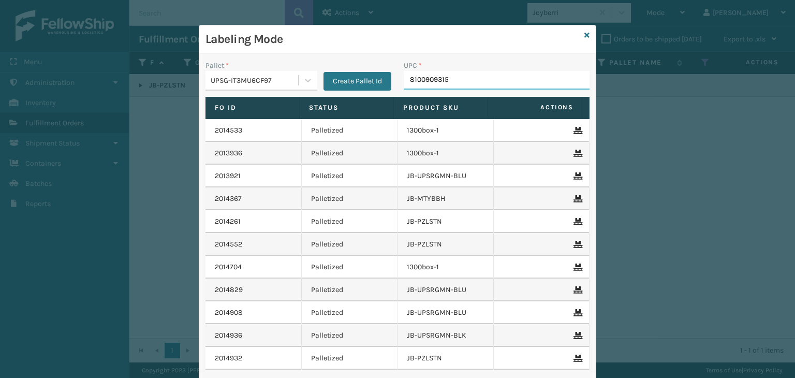
type input "81009093150"
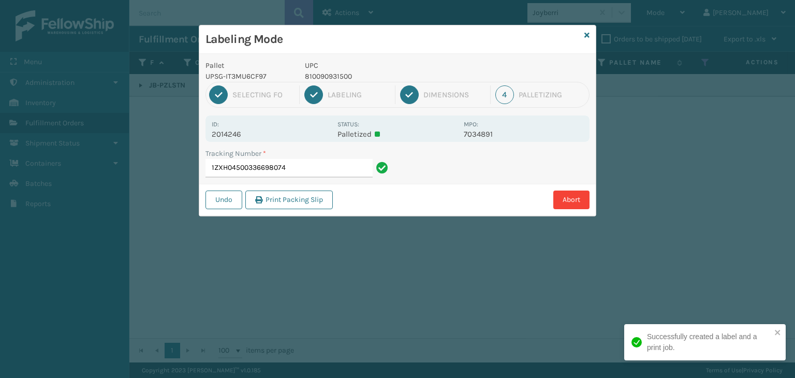
click at [338, 76] on p "810090931500" at bounding box center [381, 76] width 153 height 11
copy p "810090931500"
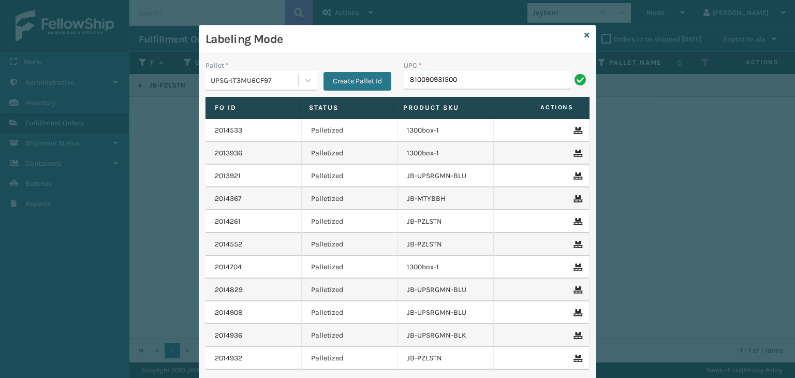
type input "810090931500"
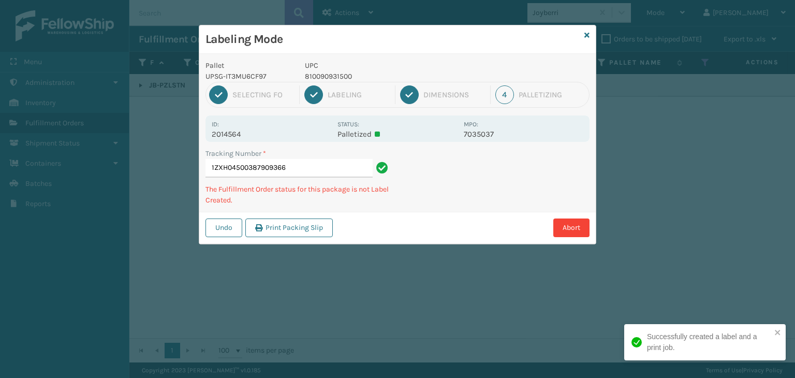
type input "1ZXH04500387909366810090931500"
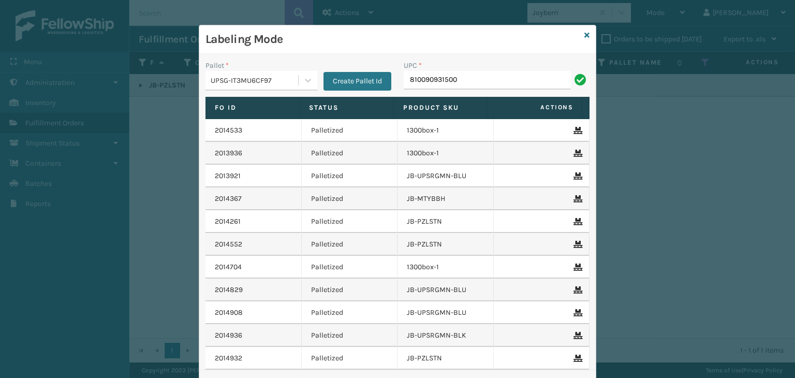
type input "810090931500"
type input "LP-RMXPLS-BLU"
drag, startPoint x: 478, startPoint y: 74, endPoint x: 134, endPoint y: 64, distance: 344.2
click at [134, 64] on div "Labeling Mode Pallet * UPSG-IT3MU6CF97 Create Pallet Id UPC * LP-RMXPLS-BLU Fo …" at bounding box center [397, 189] width 795 height 378
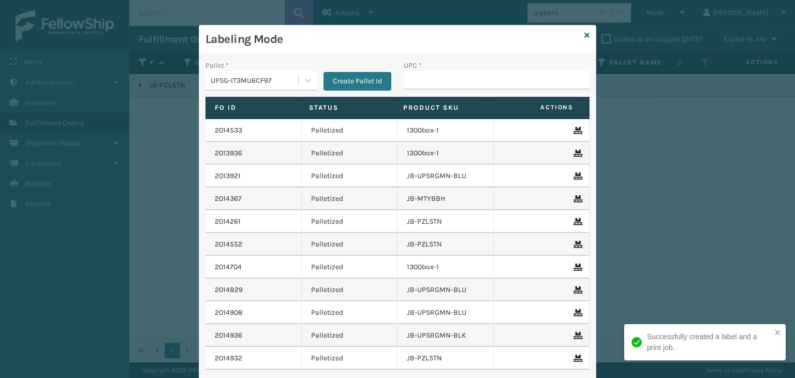
type input "V"
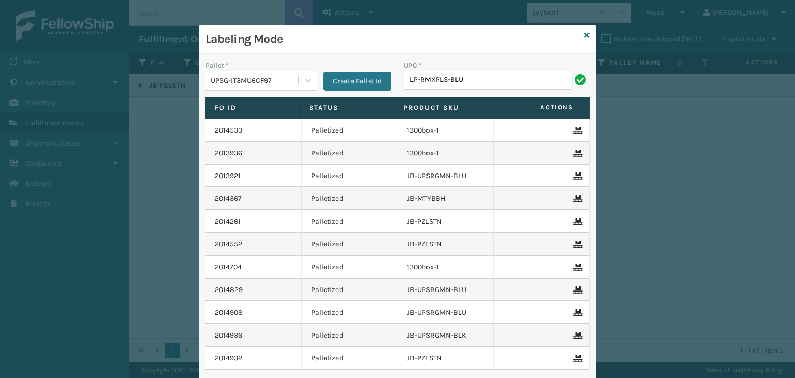
type input "LP-RMXPLS-BLU"
type input "068888005562"
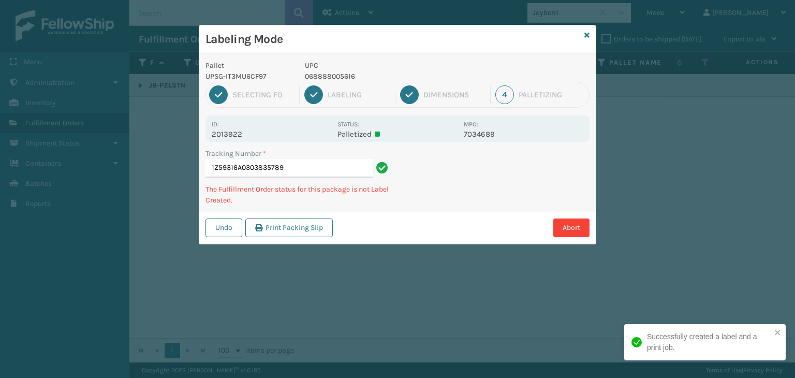
click at [331, 77] on p "068888005616" at bounding box center [381, 76] width 153 height 11
copy p "068888005616"
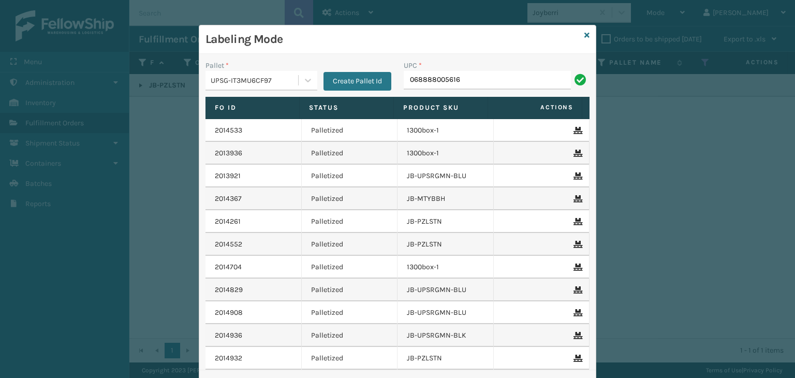
type input "068888005616"
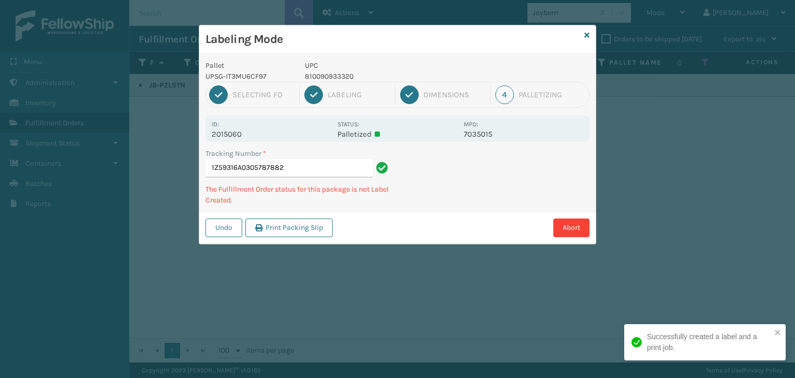
click at [336, 73] on p "810090933320" at bounding box center [381, 76] width 153 height 11
click at [336, 74] on p "810090933320" at bounding box center [381, 76] width 153 height 11
copy p "810090933320"
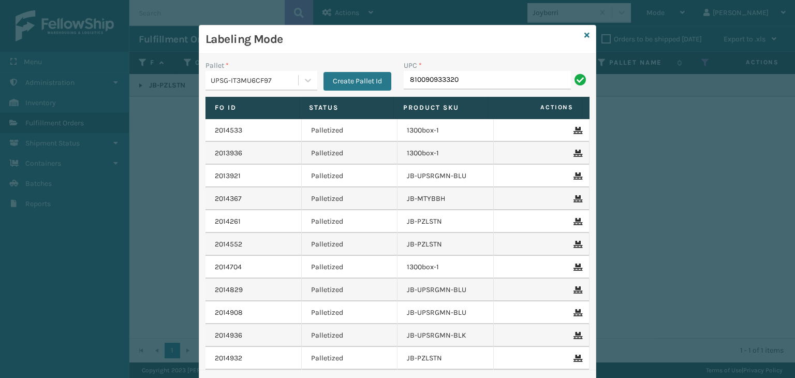
type input "810090933320"
click at [584, 38] on icon at bounding box center [586, 35] width 5 height 7
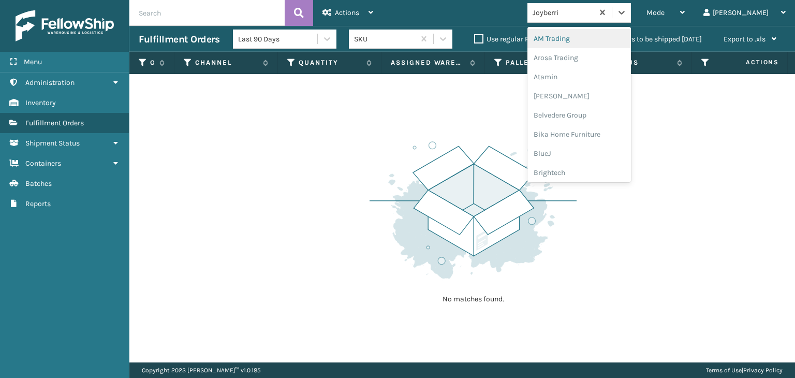
click at [594, 17] on div "Joyberri" at bounding box center [563, 12] width 62 height 11
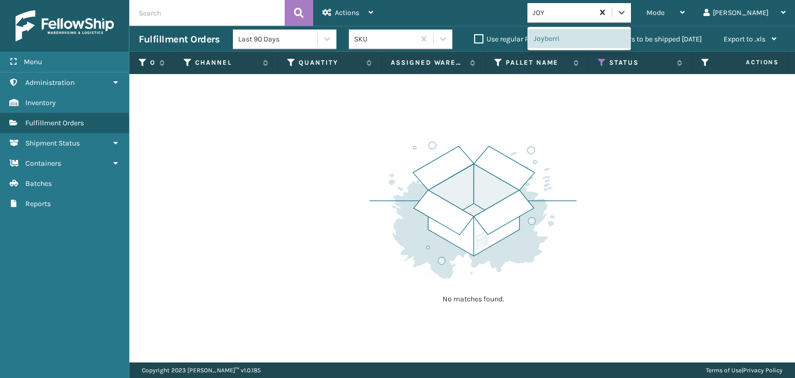
type input "JOY"
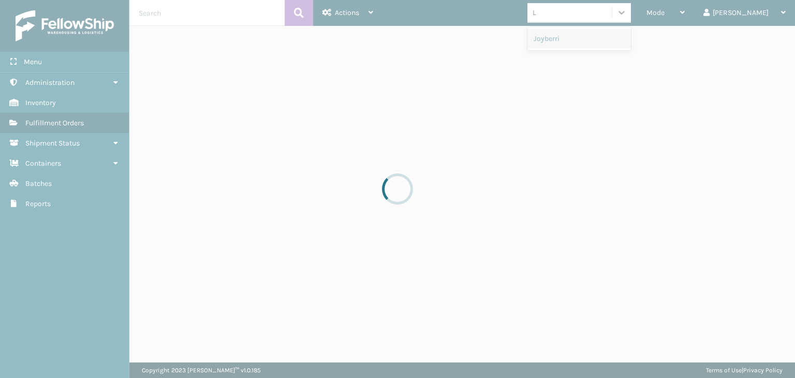
type input "LI"
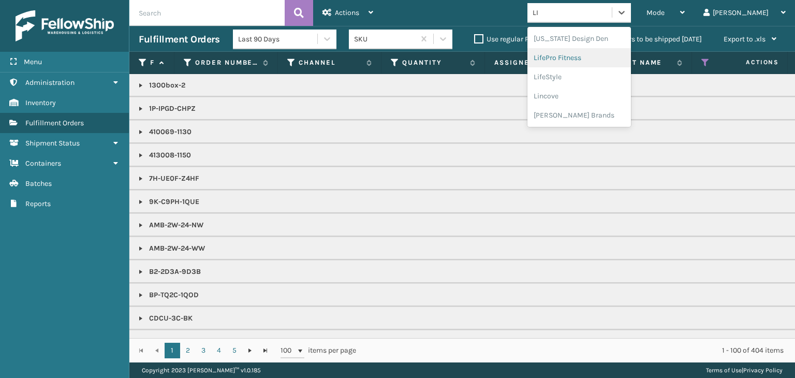
click at [596, 56] on div "LifePro Fitness" at bounding box center [578, 57] width 103 height 19
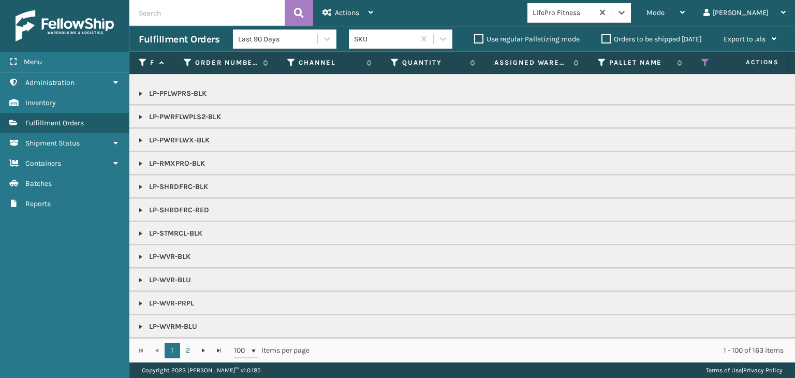
scroll to position [184, 0]
click at [684, 6] on div "Mode" at bounding box center [665, 13] width 38 height 26
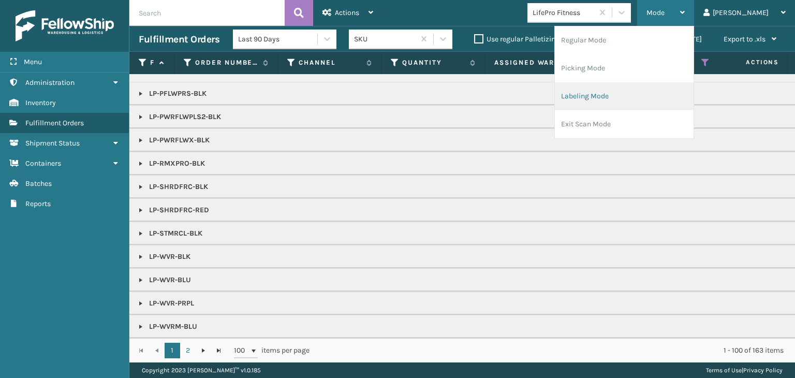
click at [661, 103] on li "Labeling Mode" at bounding box center [624, 96] width 139 height 28
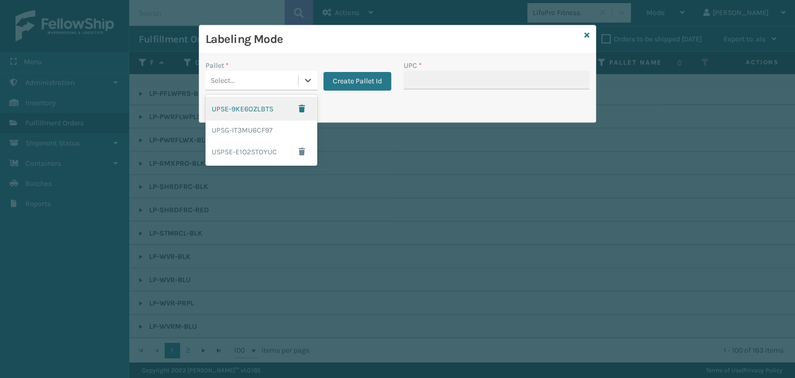
click at [295, 85] on div "Select..." at bounding box center [251, 80] width 93 height 17
click at [261, 129] on div "UPSG-IT3MU6CF97" at bounding box center [261, 130] width 112 height 19
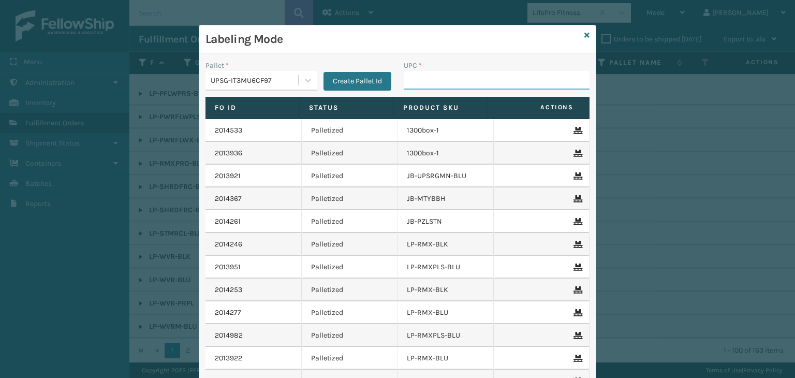
click at [464, 81] on input "UPC *" at bounding box center [497, 80] width 186 height 19
type input "810090933276"
type input "810090933702"
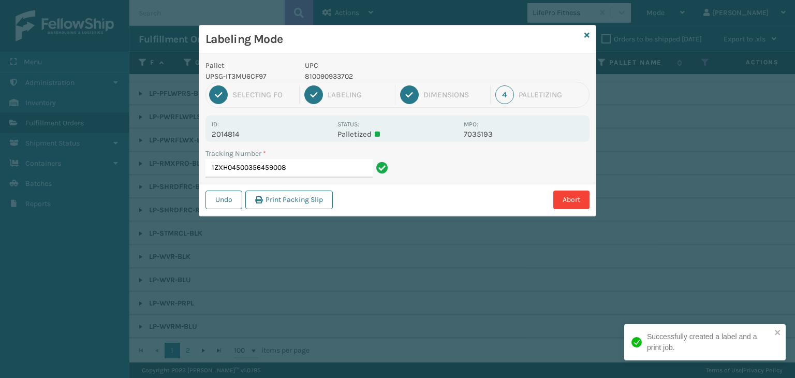
click at [337, 72] on p "810090933702" at bounding box center [381, 76] width 153 height 11
copy p "810090933702"
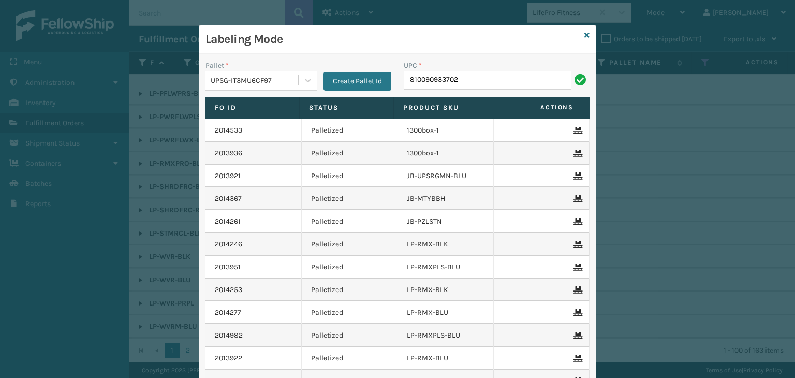
type input "810090933702"
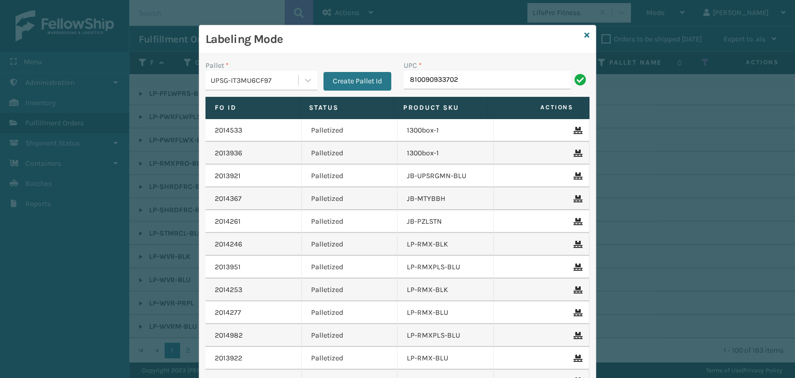
type input "810090933702"
paste input "810090933702"
type input "810090933702"
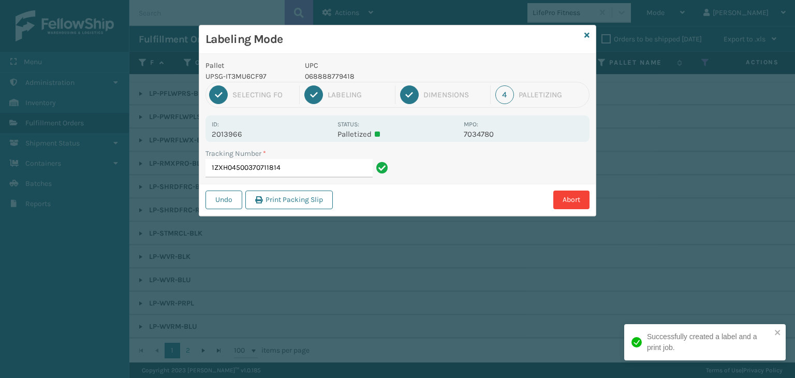
click at [333, 78] on p "068888779418" at bounding box center [381, 76] width 153 height 11
copy p "068888779418"
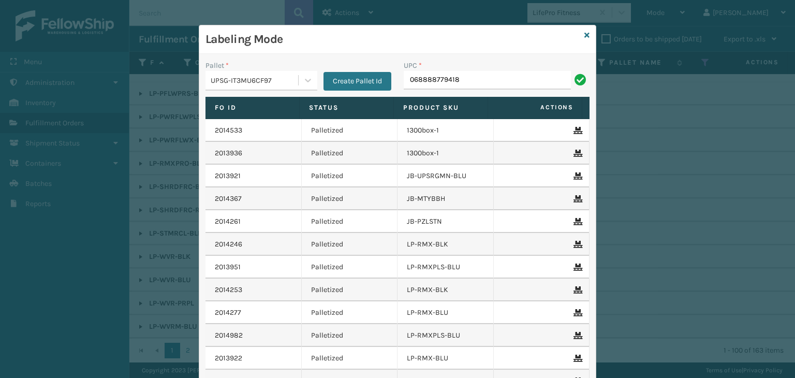
type input "068888779418"
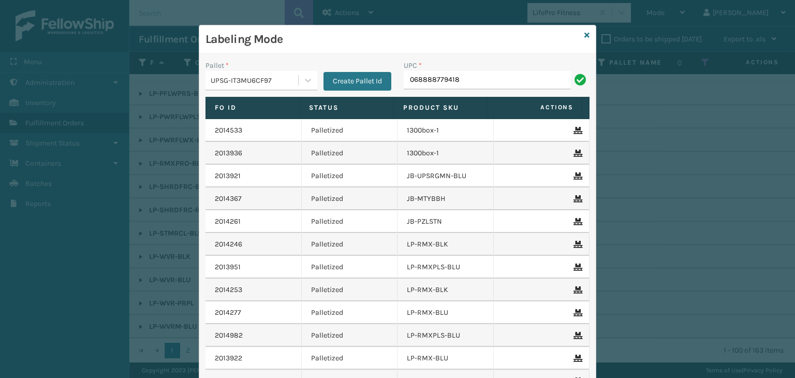
type input "068888779418"
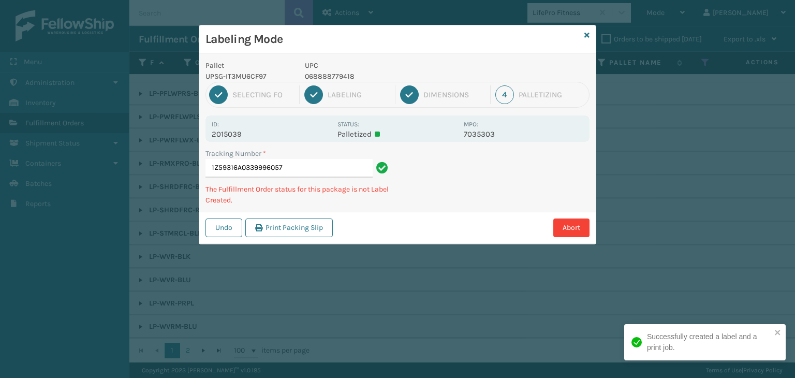
type input "1Z59316A0339996057068888779418"
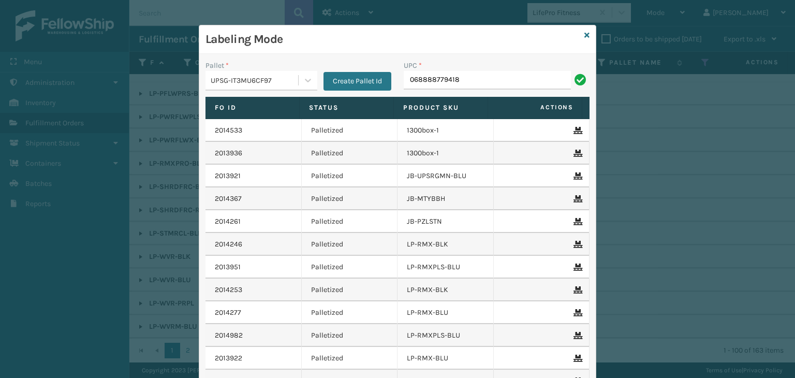
type input "068888779418"
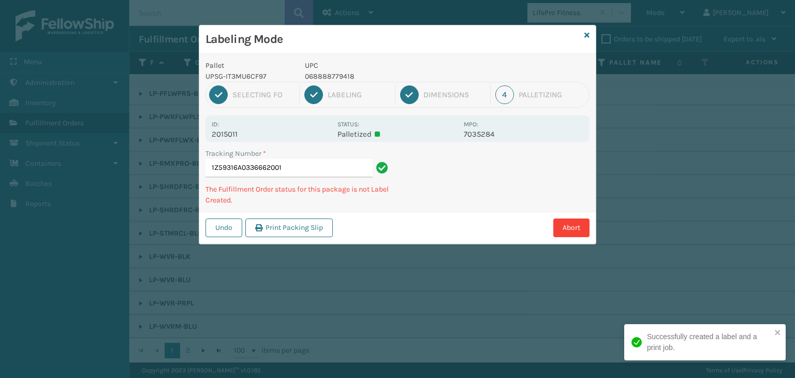
type input "1Z59316A0336662001068888779418"
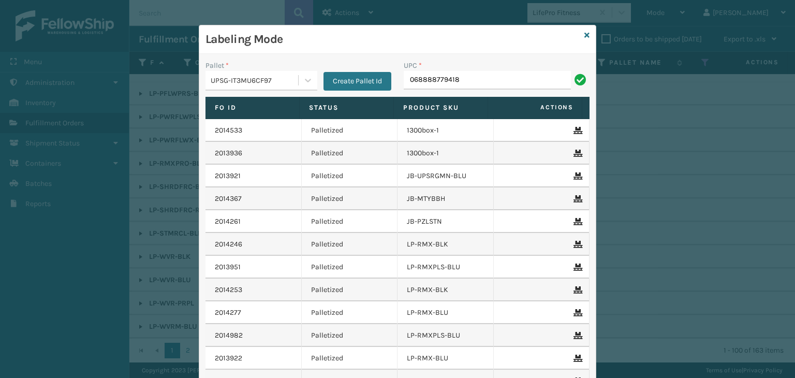
type input "068888779418"
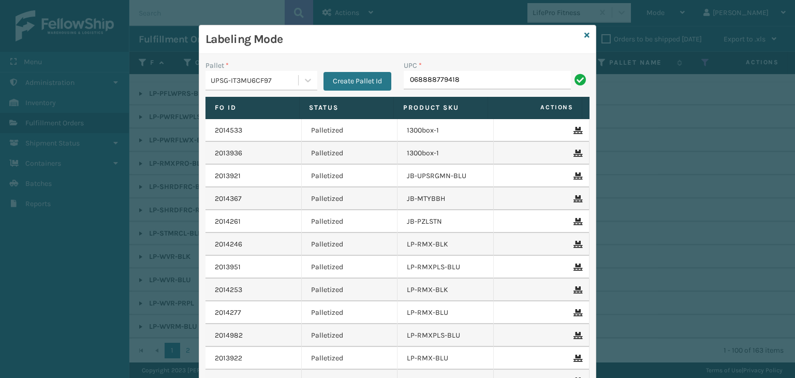
type input "068888779418"
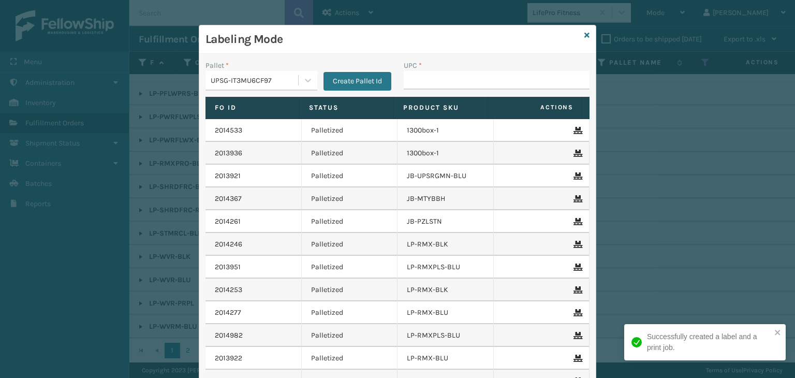
type input "068888779418"
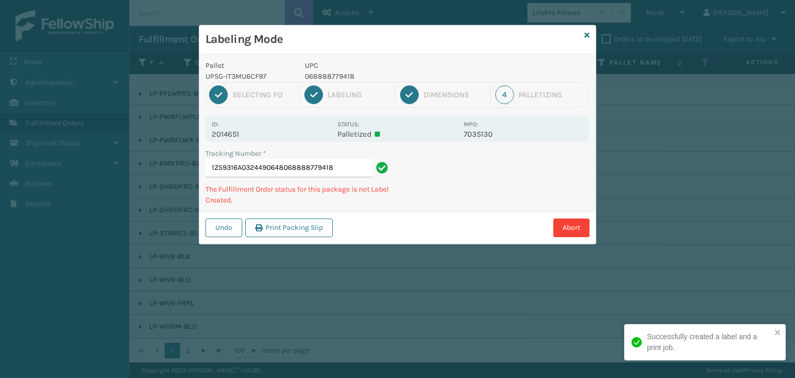
type input "1Z59316A0324490648068888779418068888779418"
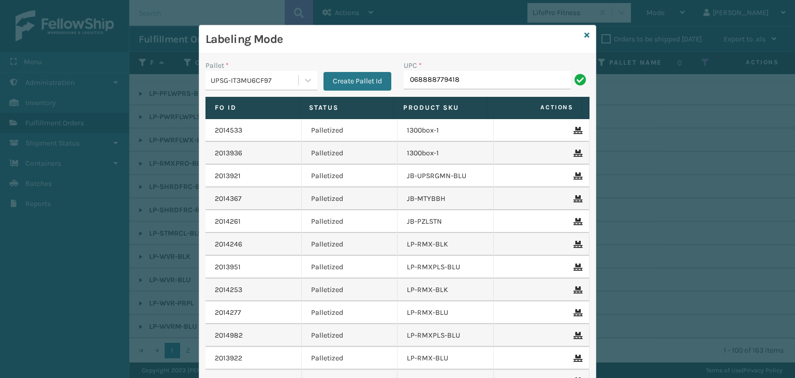
type input "068888779418"
paste input "068888779418"
type input "068888779418"
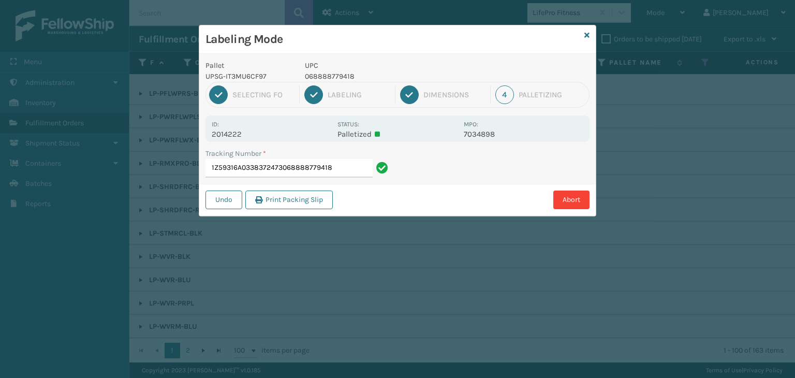
type input "1Z59316A0338372473068888779418068888779418"
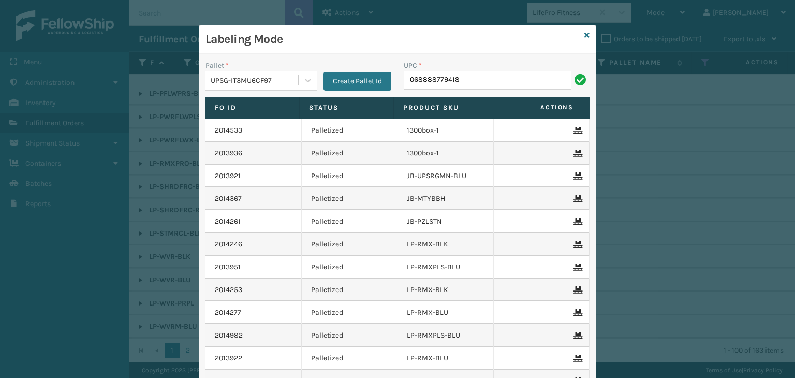
type input "068888779418"
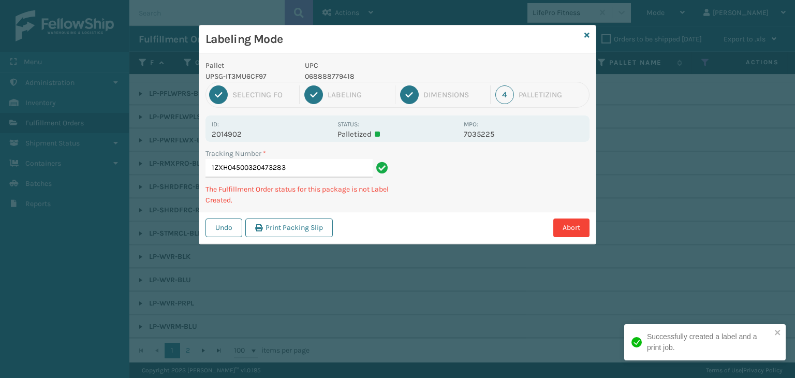
type input "1ZXH04500320473283068888779418"
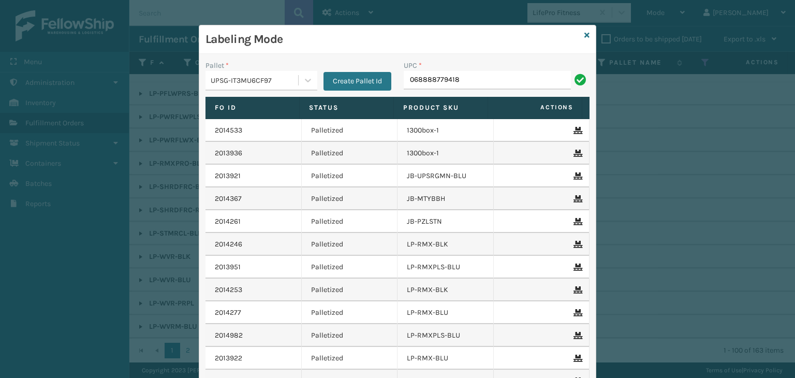
type input "068888779418"
type input "68888027106"
drag, startPoint x: 482, startPoint y: 73, endPoint x: 180, endPoint y: 54, distance: 302.7
click at [180, 54] on div "Labeling Mode Pallet * UPSG-IT3MU6CF97 Create Pallet Id UPC * 68888027106 Fo Id…" at bounding box center [397, 189] width 795 height 378
type input "68888027106"
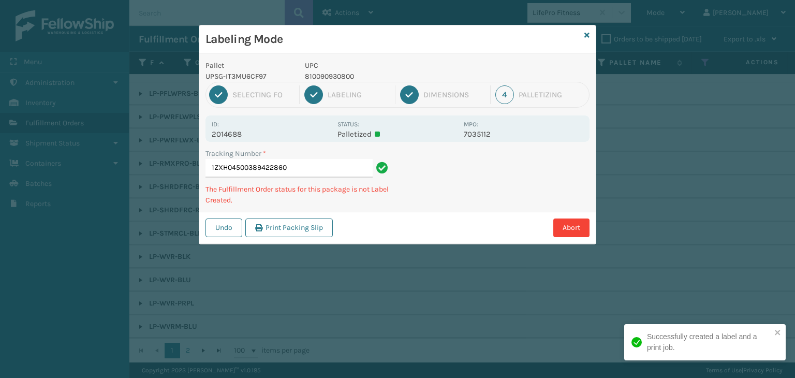
click at [321, 73] on p "810090930800" at bounding box center [381, 76] width 153 height 11
copy p "810090930800"
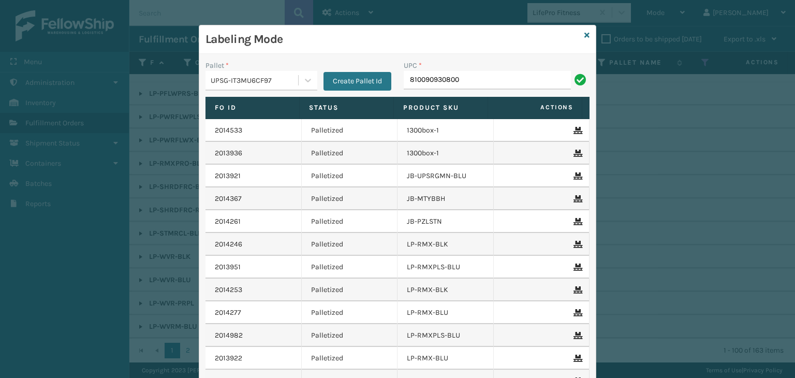
type input "810090930800"
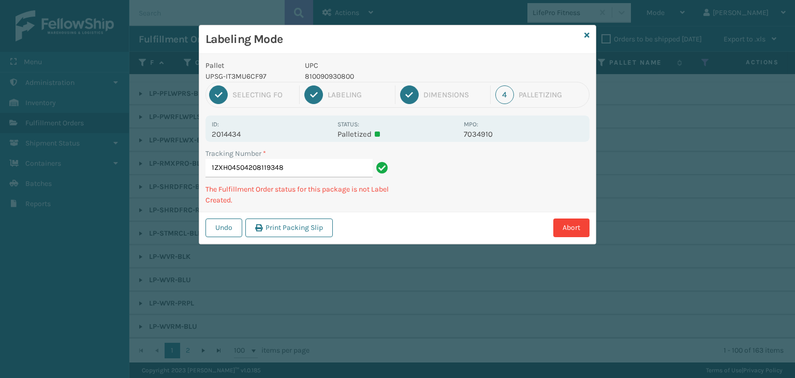
type input "1ZXH04504208119348810090930800"
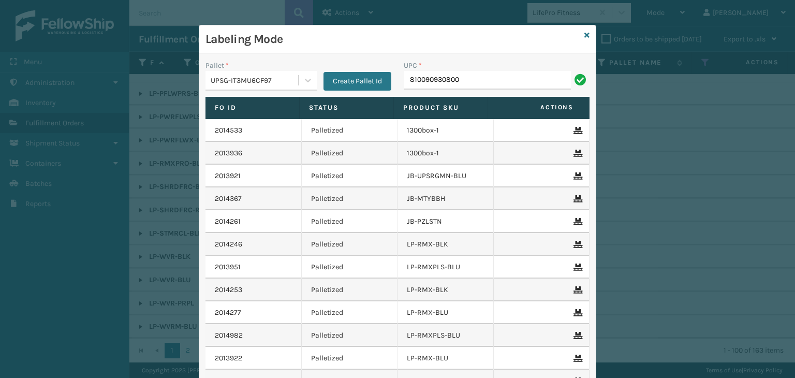
type input "810090930800"
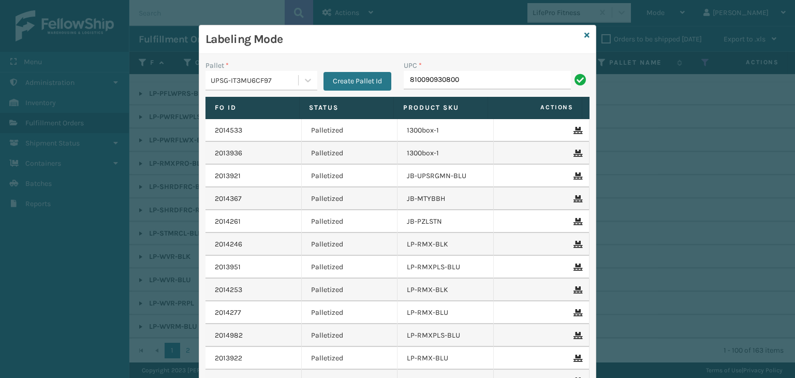
type input "810090930800"
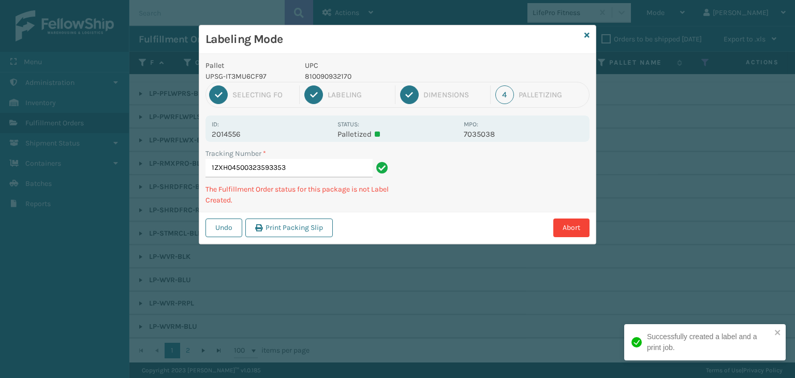
click at [327, 78] on p "810090932170" at bounding box center [381, 76] width 153 height 11
click at [329, 76] on p "810090932170" at bounding box center [381, 76] width 153 height 11
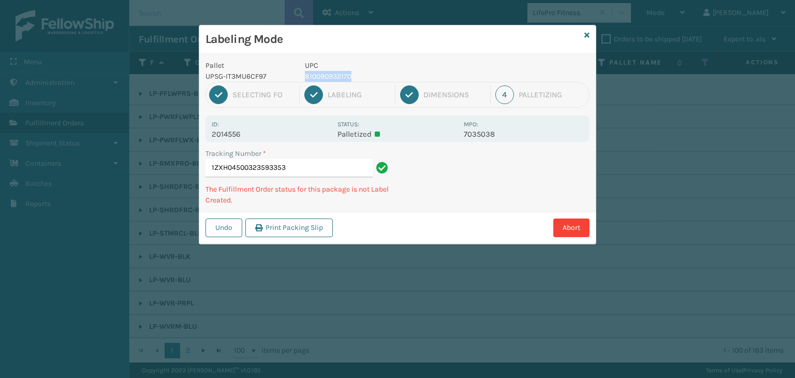
copy p "810090932170"
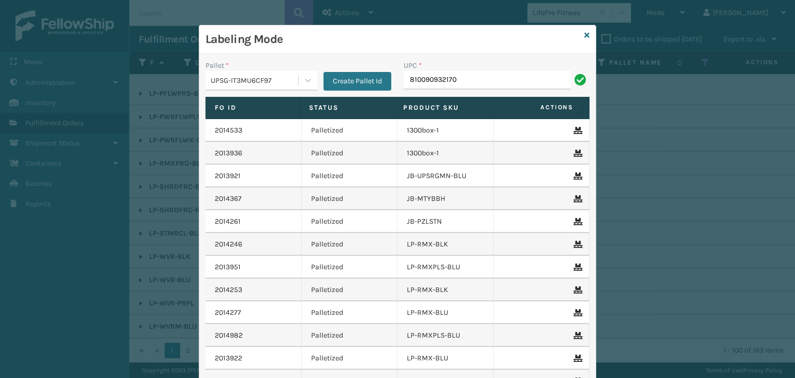
type input "810090932170"
type input "810090931326"
type input "1305Box-2"
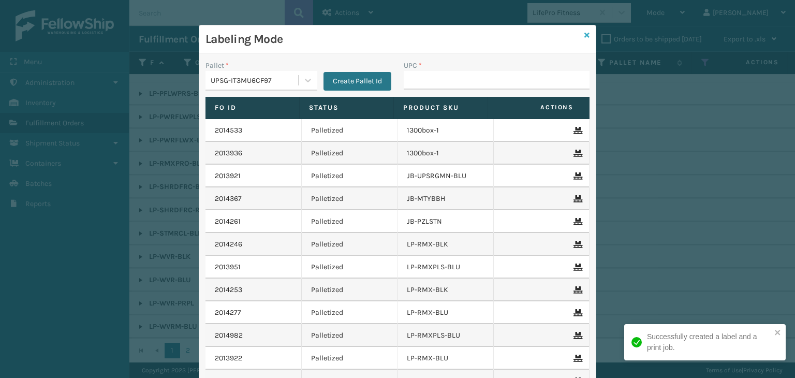
click at [584, 35] on icon at bounding box center [586, 35] width 5 height 7
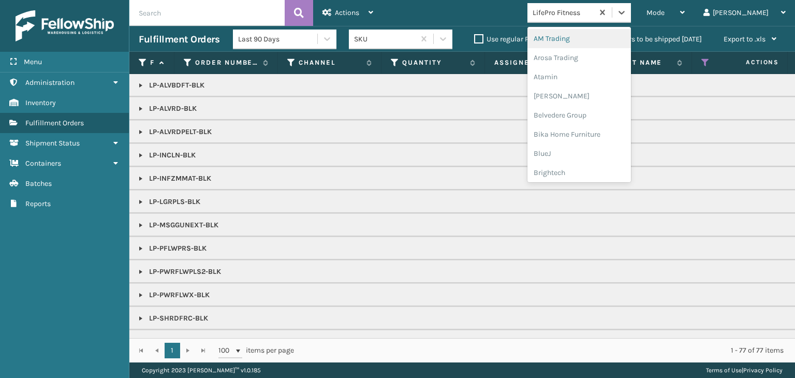
click at [587, 14] on div "LifePro Fitness" at bounding box center [563, 12] width 62 height 11
type input "DA"
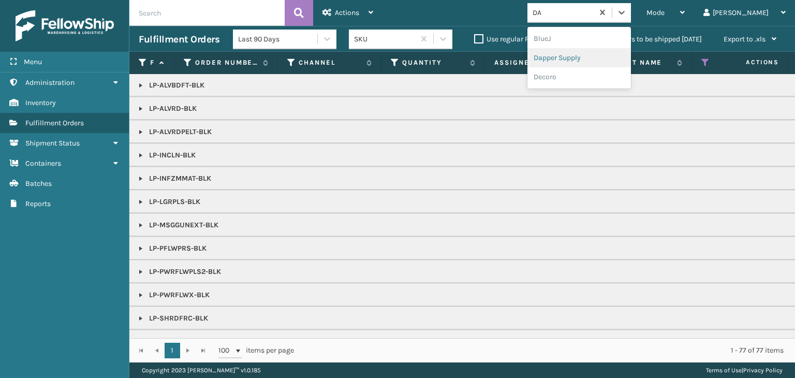
click at [621, 60] on div "Dapper Supply" at bounding box center [578, 57] width 103 height 19
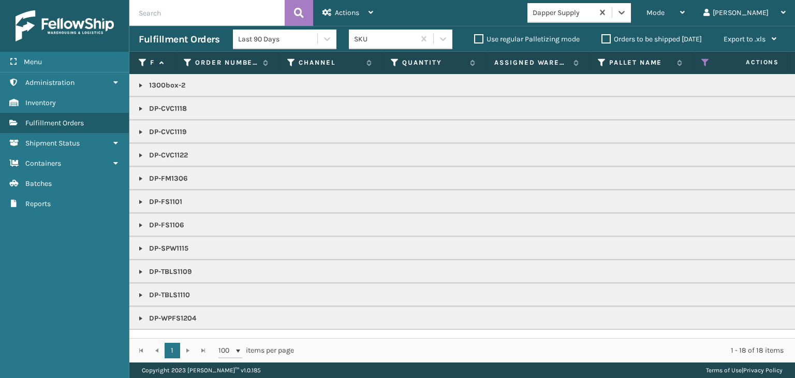
click at [138, 154] on link at bounding box center [141, 155] width 8 height 8
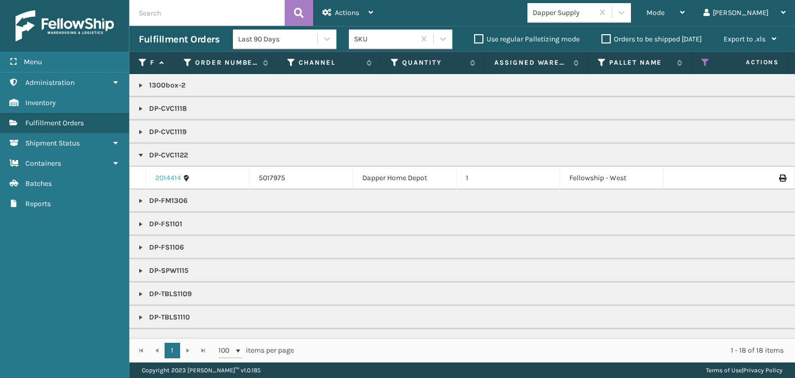
click at [172, 178] on link "2014414" at bounding box center [168, 178] width 26 height 10
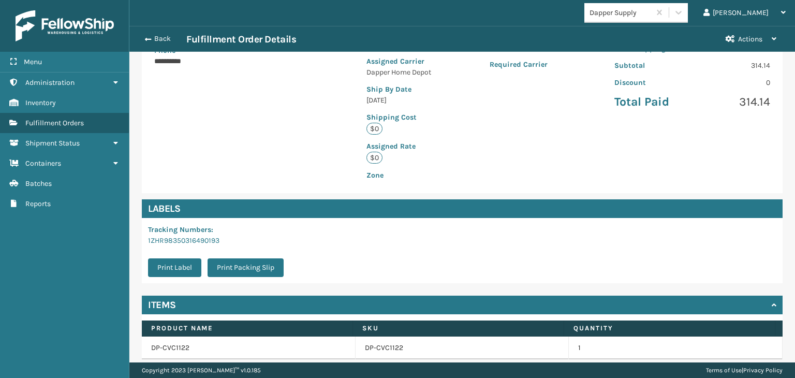
scroll to position [244, 0]
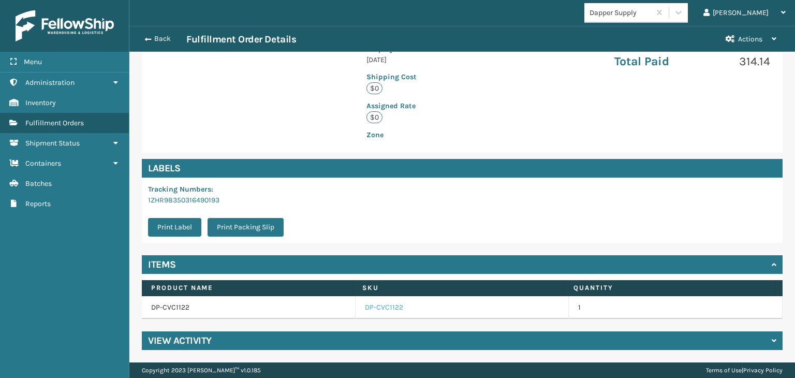
click at [387, 307] on link "DP-CVC1122" at bounding box center [384, 307] width 38 height 10
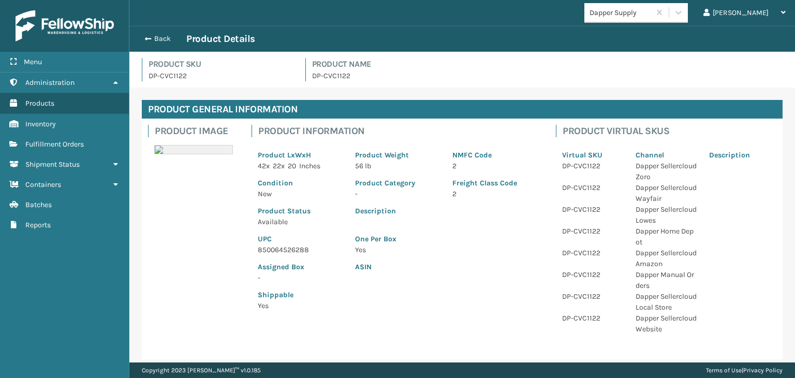
click at [287, 250] on p "850064526288" at bounding box center [300, 249] width 85 height 11
copy p "850064526288"
click at [168, 41] on button "Back" at bounding box center [163, 38] width 48 height 9
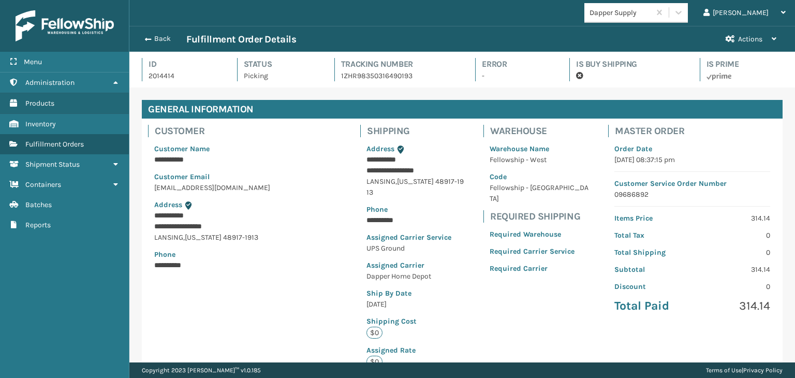
click at [168, 41] on button "Back" at bounding box center [163, 38] width 48 height 9
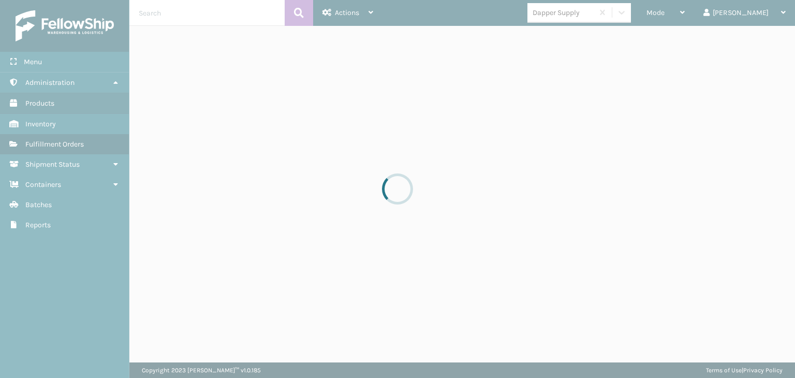
click at [693, 14] on div at bounding box center [397, 189] width 795 height 378
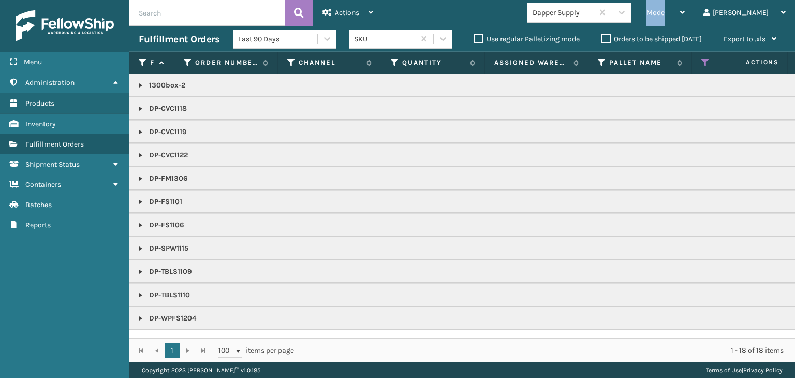
click at [664, 14] on span "Mode" at bounding box center [655, 12] width 18 height 9
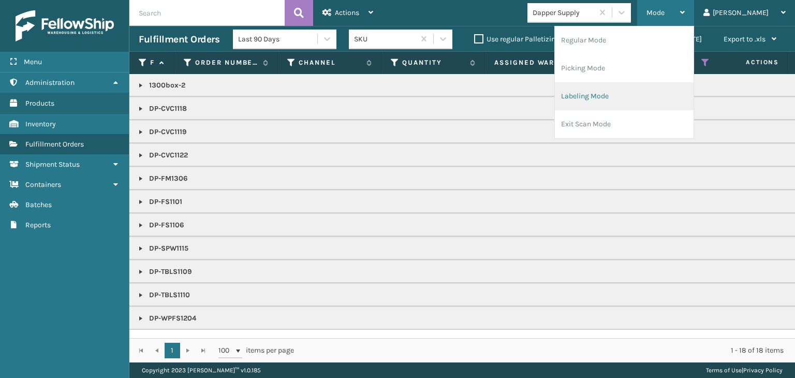
click at [675, 87] on li "Labeling Mode" at bounding box center [624, 96] width 139 height 28
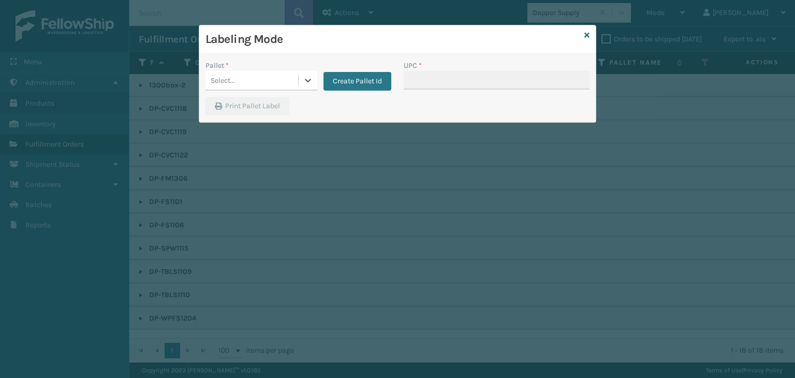
click at [230, 72] on div "Select..." at bounding box center [251, 80] width 93 height 17
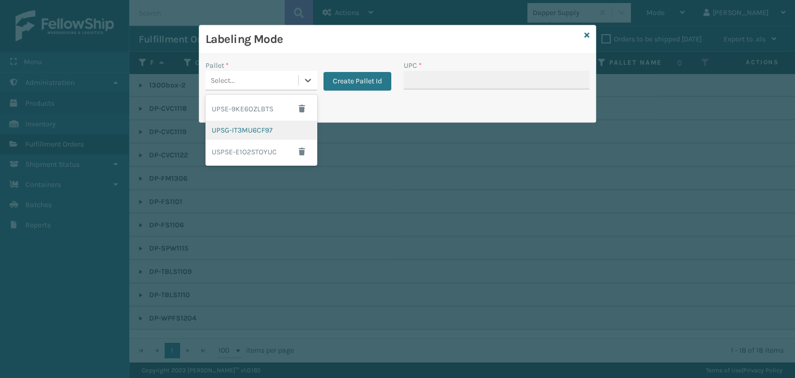
click at [242, 131] on div "UPSG-IT3MU6CF97" at bounding box center [261, 130] width 112 height 19
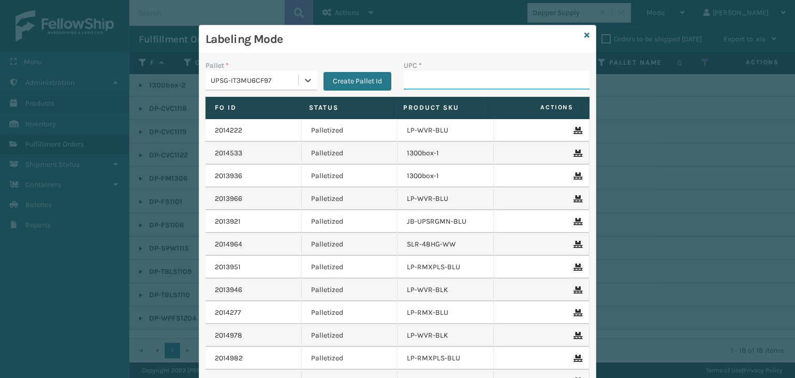
click at [434, 80] on input "UPC *" at bounding box center [497, 80] width 186 height 19
paste input "850064526288"
type input "850064526288"
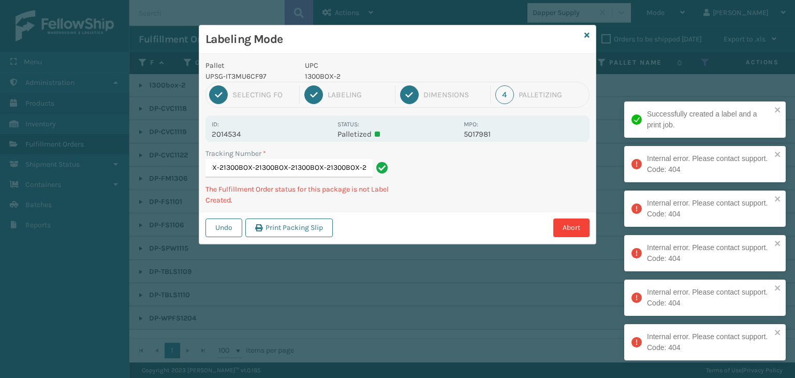
type input "1ZHR983503366710491300BOX-21300BOX-21300BOX-21300BOX-21300BOX-21300BOX-2"
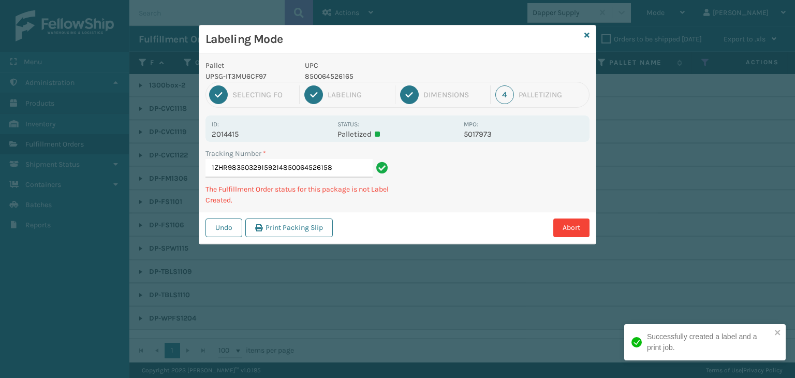
type input "1ZHR98350329159214850064526158"
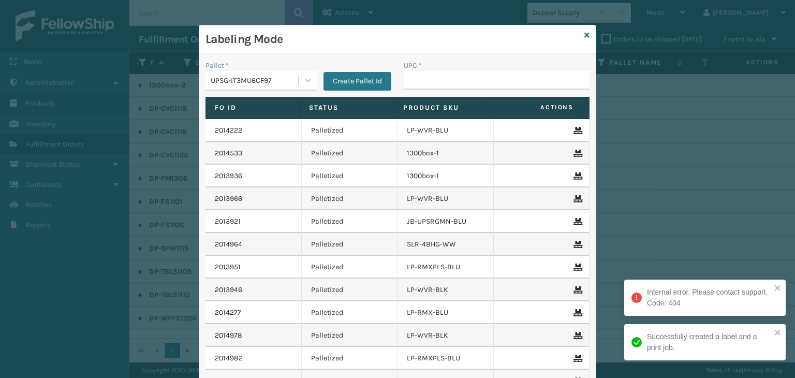
click at [586, 33] on div "Labeling Mode" at bounding box center [397, 39] width 396 height 28
click at [584, 36] on icon at bounding box center [586, 35] width 5 height 7
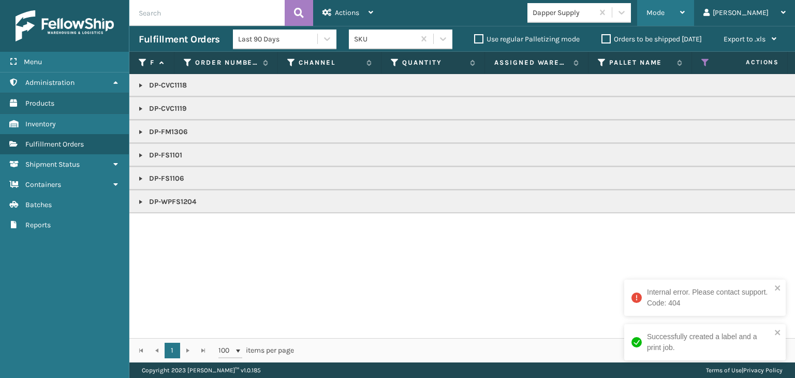
click at [664, 15] on span "Mode" at bounding box center [655, 12] width 18 height 9
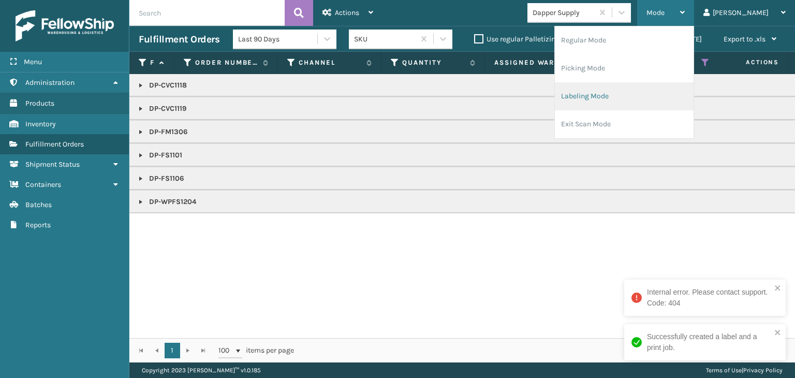
click at [675, 85] on li "Labeling Mode" at bounding box center [624, 96] width 139 height 28
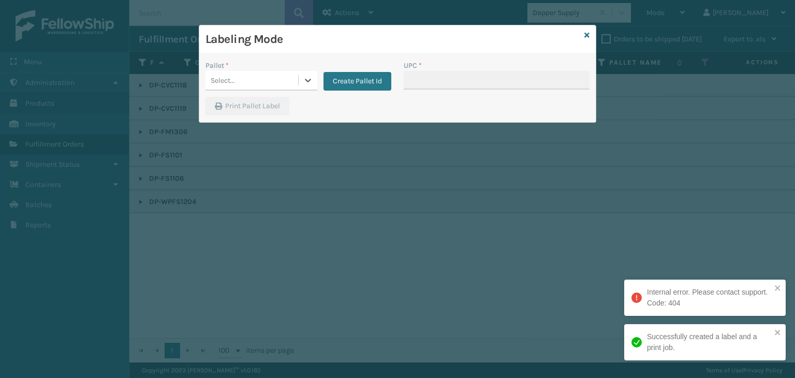
click at [236, 81] on div "Select..." at bounding box center [251, 80] width 93 height 17
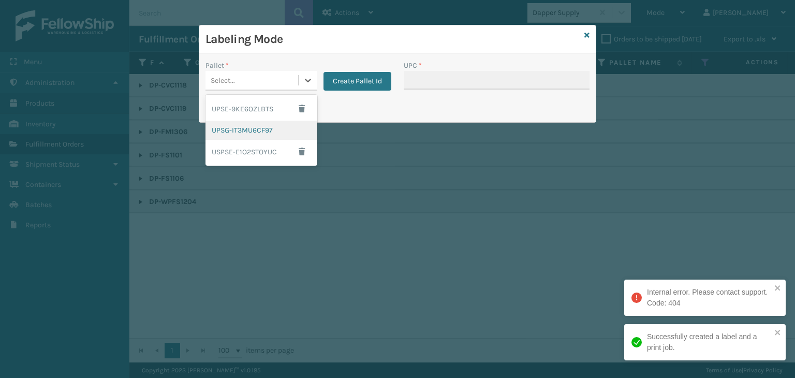
click at [252, 132] on div "UPSG-IT3MU6CF97" at bounding box center [261, 130] width 112 height 19
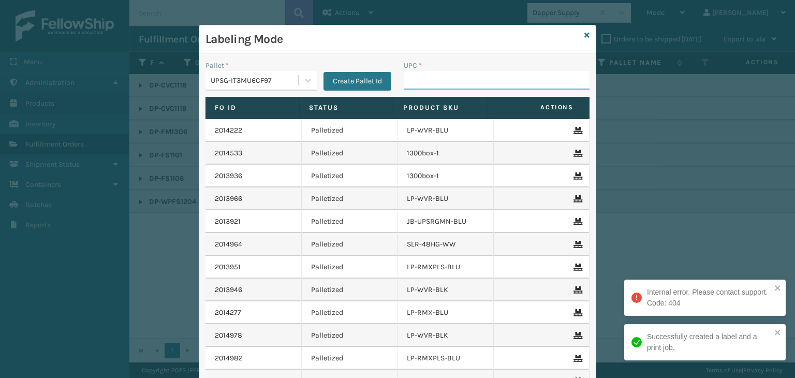
click at [405, 84] on input "UPC *" at bounding box center [497, 80] width 186 height 19
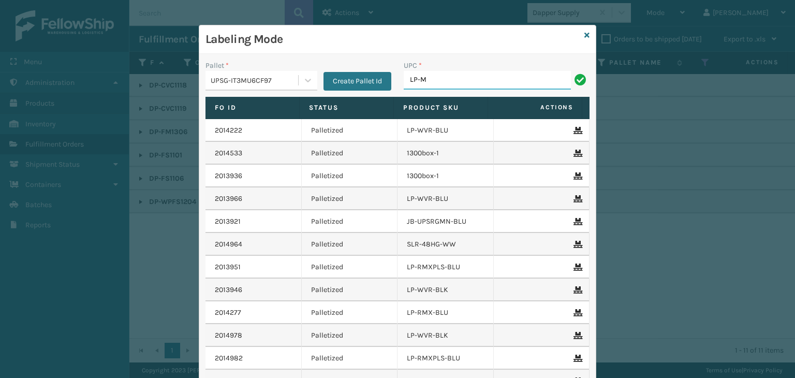
type input "LP-MSGGUNEXT-BLK"
drag, startPoint x: 487, startPoint y: 82, endPoint x: 43, endPoint y: 153, distance: 449.0
click at [43, 153] on div "Labeling Mode Pallet * UPSG-IT3MU6CF97 Create Pallet Id UPC * LP-MSGGUNEXT-BLK …" at bounding box center [397, 189] width 795 height 378
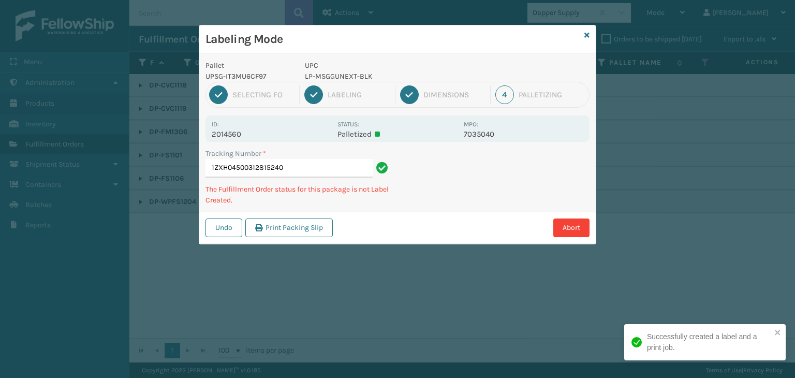
type input "1ZXH04500312815240LP-MSGGUNEXT-BLK"
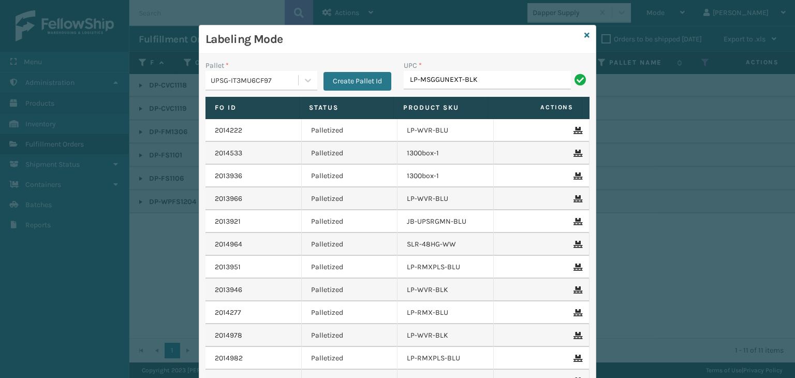
type input "LP-MSGGUNEXT-BLK"
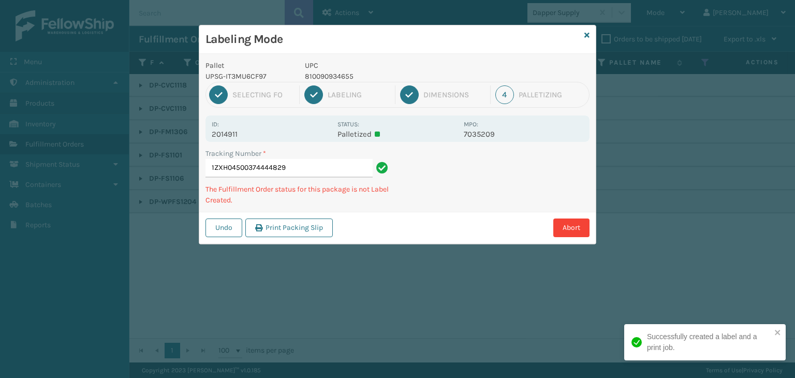
click at [331, 75] on p "810090934655" at bounding box center [381, 76] width 153 height 11
copy p "810090934655"
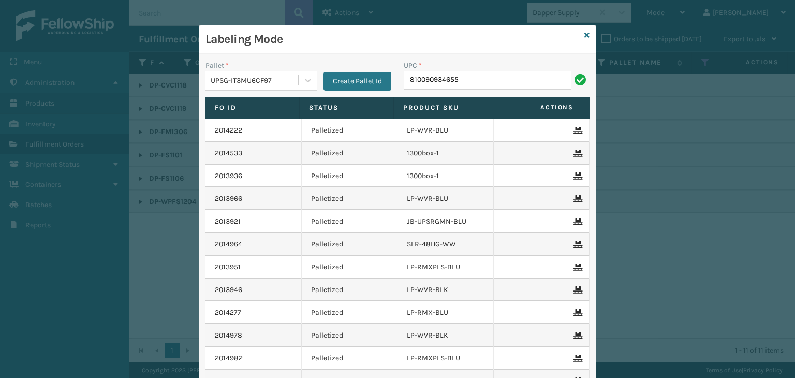
type input "810090934655"
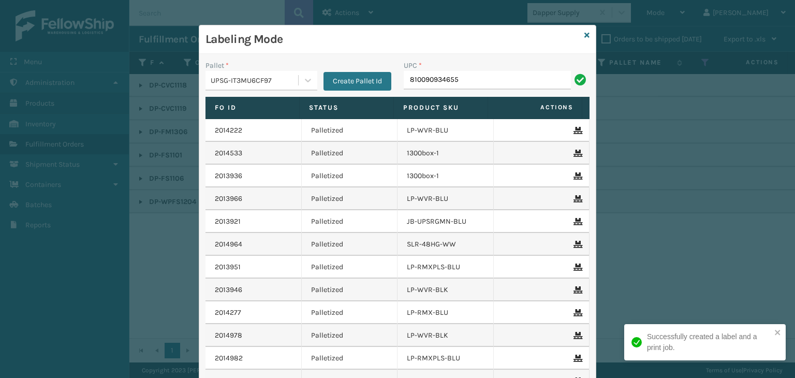
type input "810090934655"
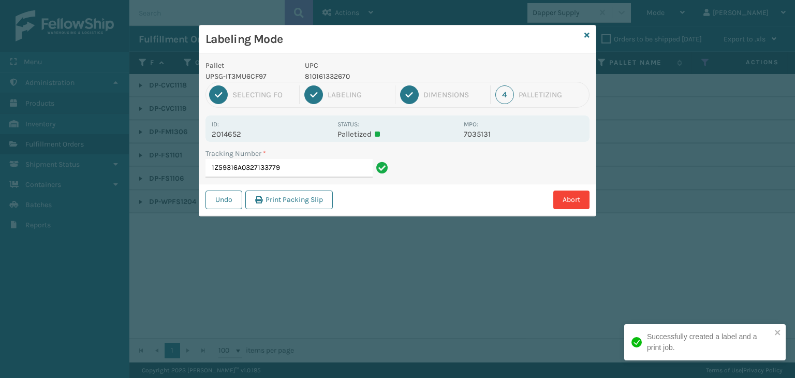
click at [341, 77] on p "810161332670" at bounding box center [381, 76] width 153 height 11
copy p "810161332670"
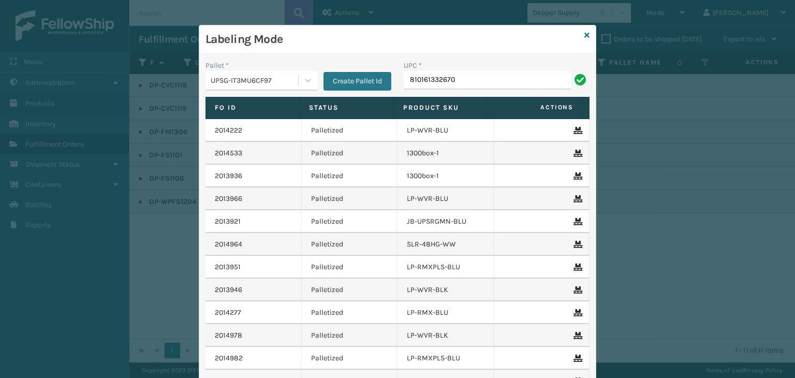
type input "810161332670"
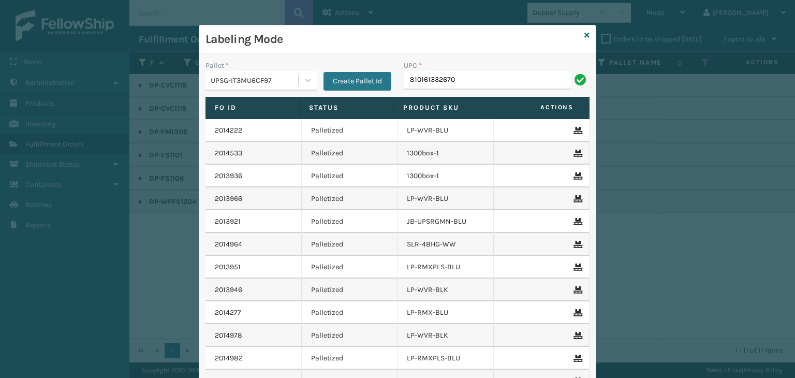
type input "810161332670"
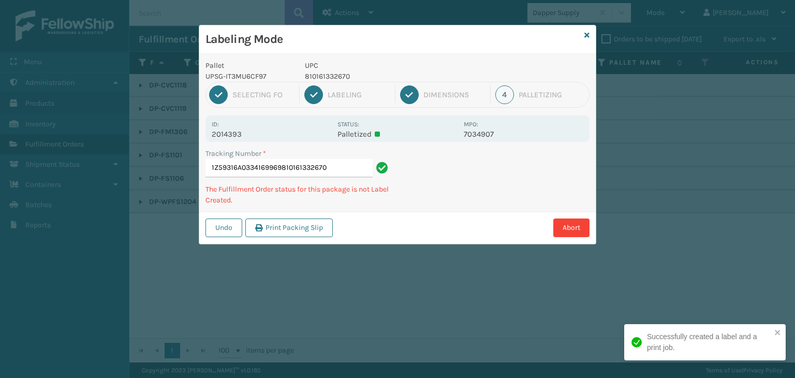
type input "1Z59316A0334169969810161332670810161332670"
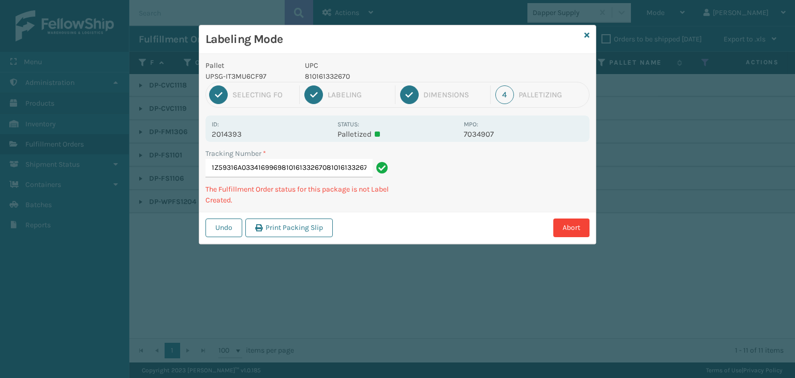
scroll to position [0, 4]
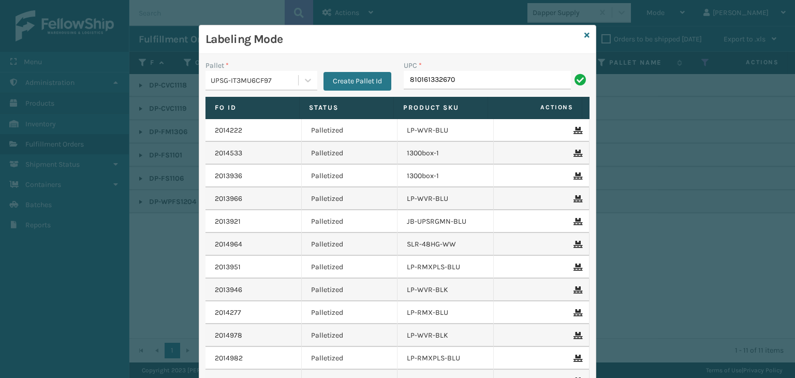
type input "810161332670"
type input "810090"
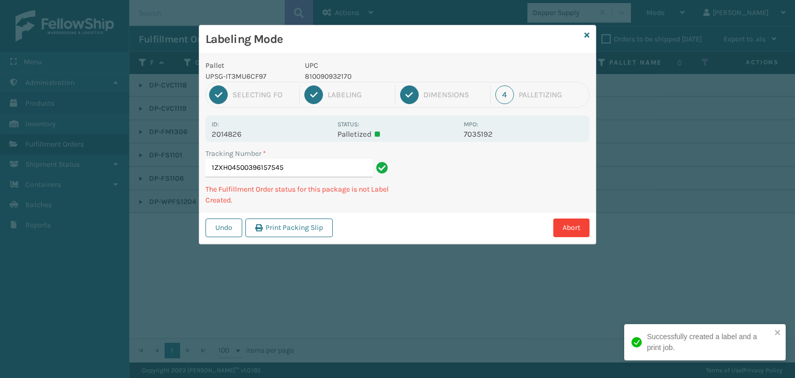
click at [318, 71] on p "810090932170" at bounding box center [381, 76] width 153 height 11
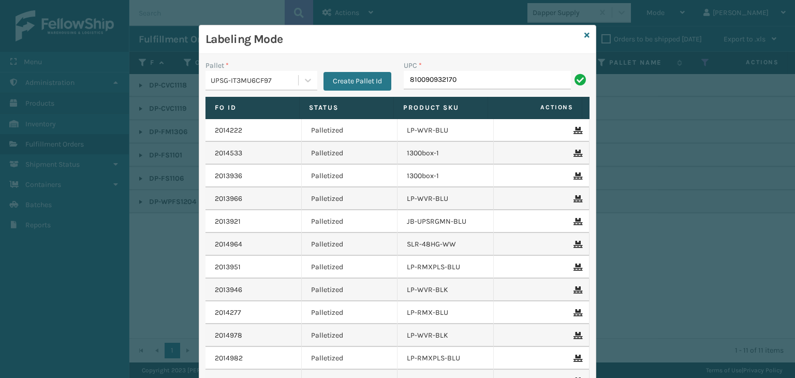
type input "810090932170"
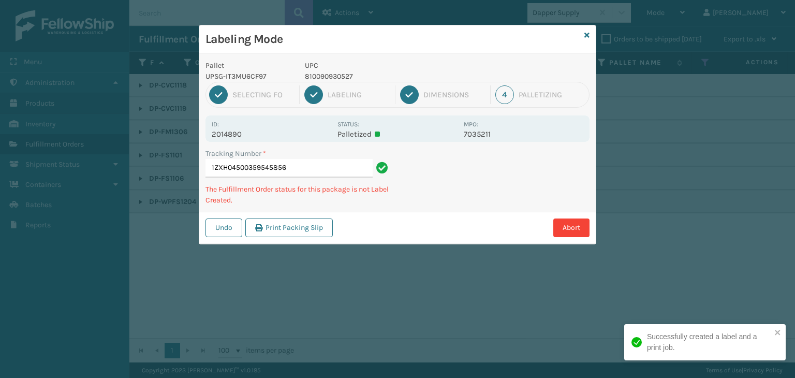
click at [316, 74] on p "810090930527" at bounding box center [381, 76] width 153 height 11
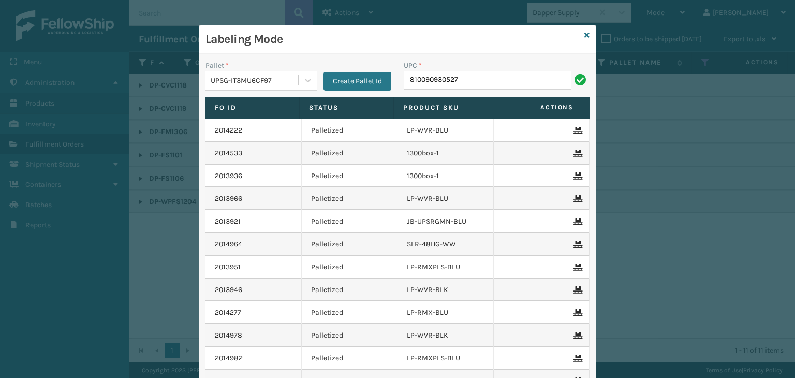
type input "810090930527"
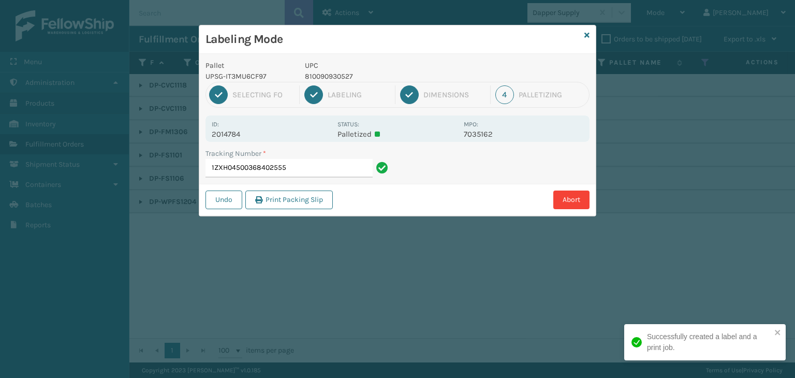
click at [316, 74] on p "810090930527" at bounding box center [381, 76] width 153 height 11
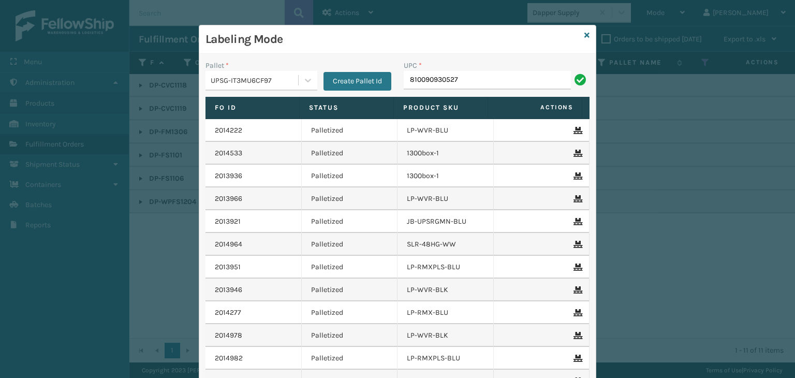
type input "810090930527"
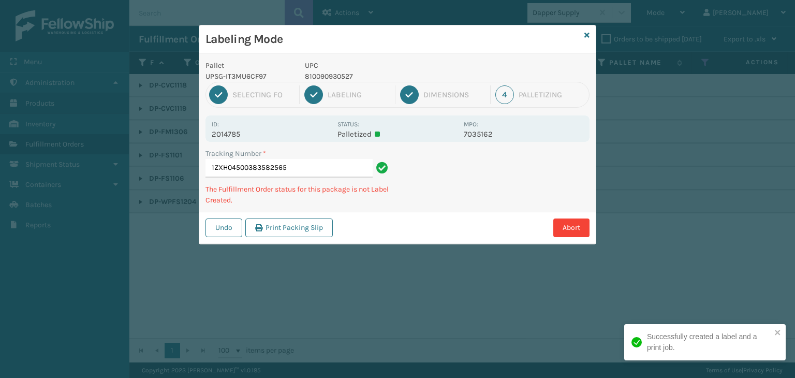
type input "1ZXH04500383582565810090930527"
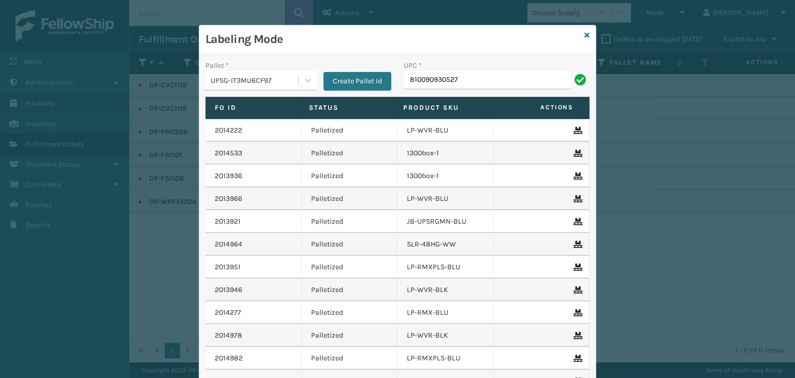
type input "810090930527"
type input "LP-INFZMMAT-BLK"
type input "L"
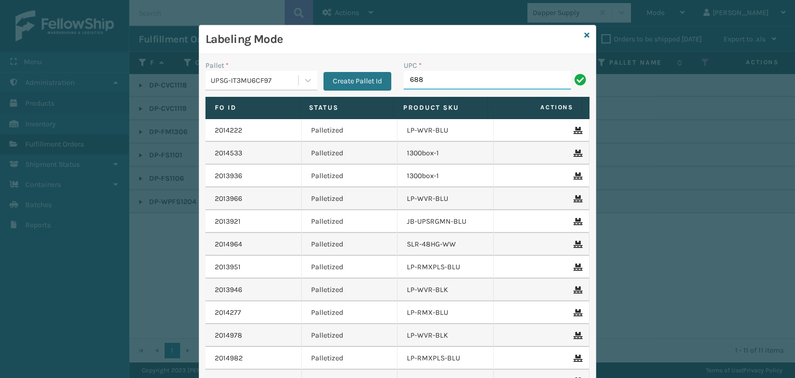
type input "68888027106"
click at [288, 75] on div "UPSG-IT3MU6CF97" at bounding box center [255, 80] width 88 height 11
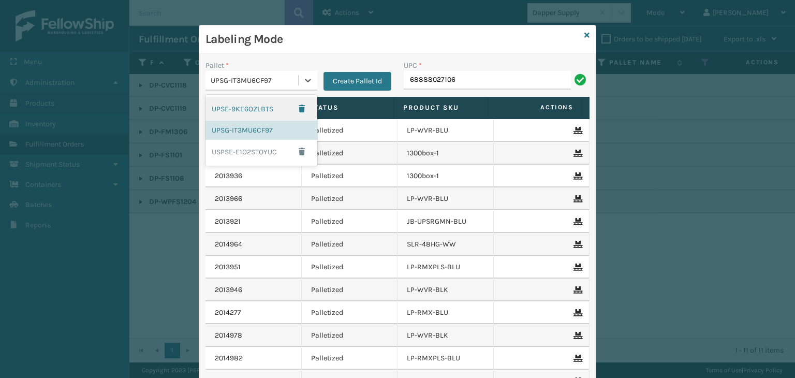
click at [227, 112] on div "UPSE-9KE6OZLBTS" at bounding box center [261, 109] width 112 height 24
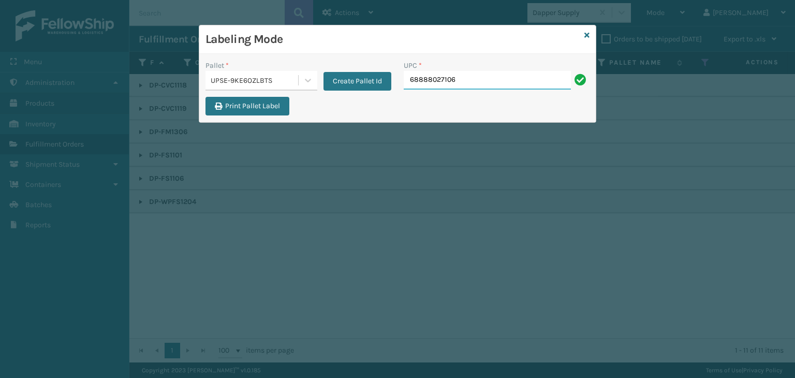
click at [505, 87] on input "68888027106" at bounding box center [487, 80] width 167 height 19
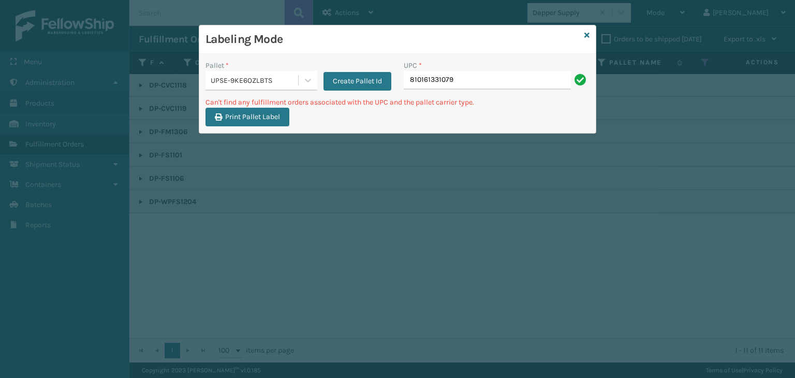
click at [235, 76] on div "UPSE-9KE6OZLBTS" at bounding box center [255, 80] width 88 height 11
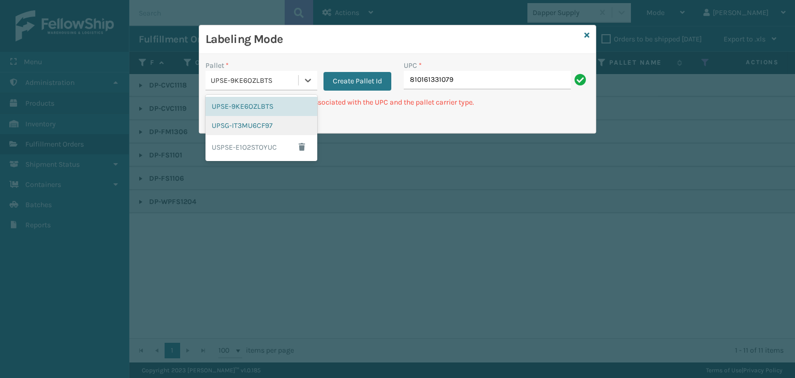
click at [236, 123] on div "UPSG-IT3MU6CF97" at bounding box center [261, 125] width 112 height 19
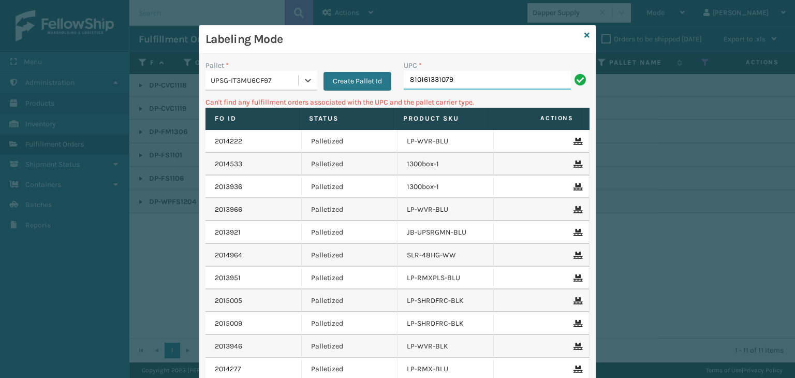
click at [466, 73] on input "810161331079" at bounding box center [487, 80] width 167 height 19
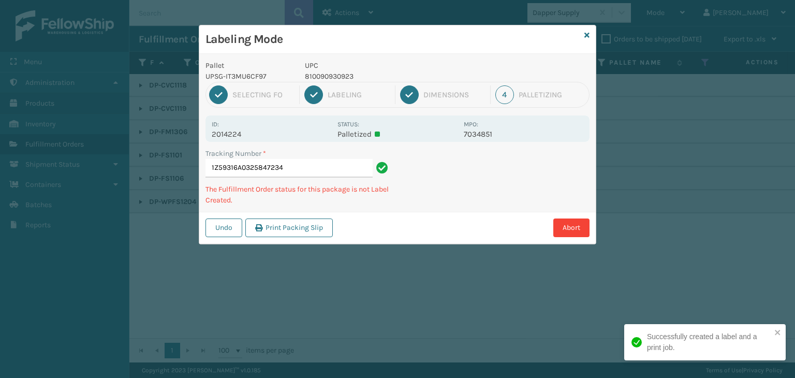
click at [314, 75] on p "810090930923" at bounding box center [381, 76] width 153 height 11
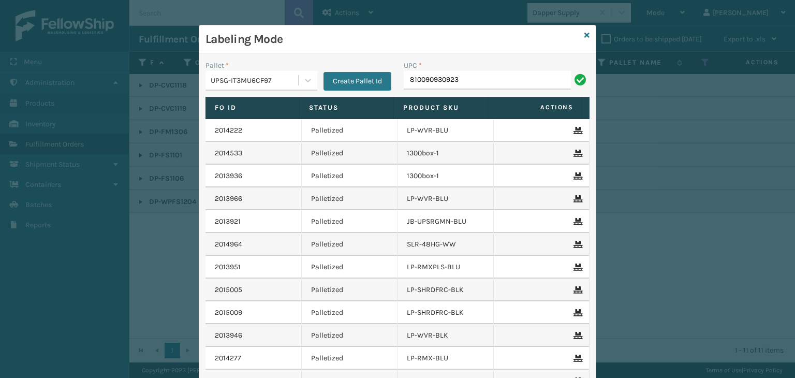
type input "810090930923"
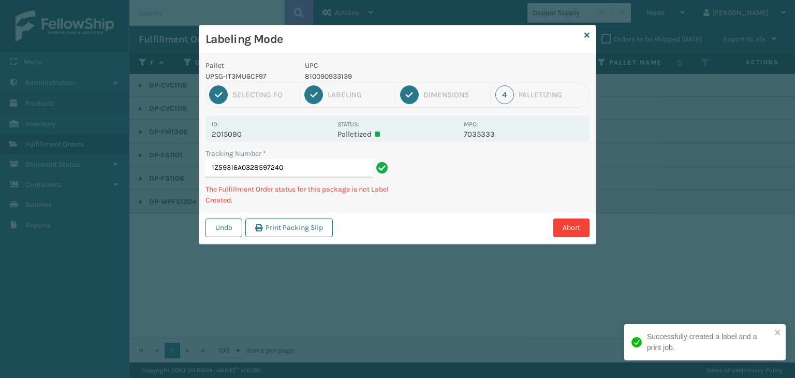
click at [332, 71] on p "810090933139" at bounding box center [381, 76] width 153 height 11
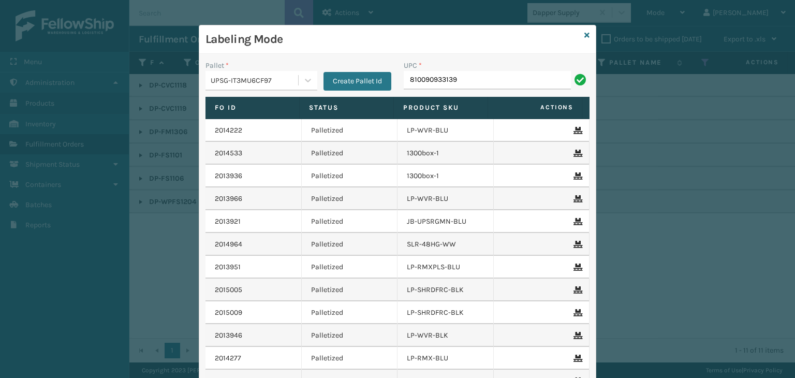
type input "810090933139"
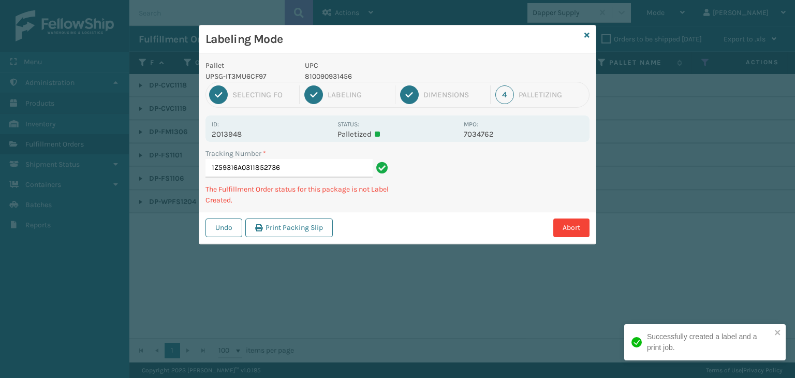
click at [321, 80] on p "810090931456" at bounding box center [381, 76] width 153 height 11
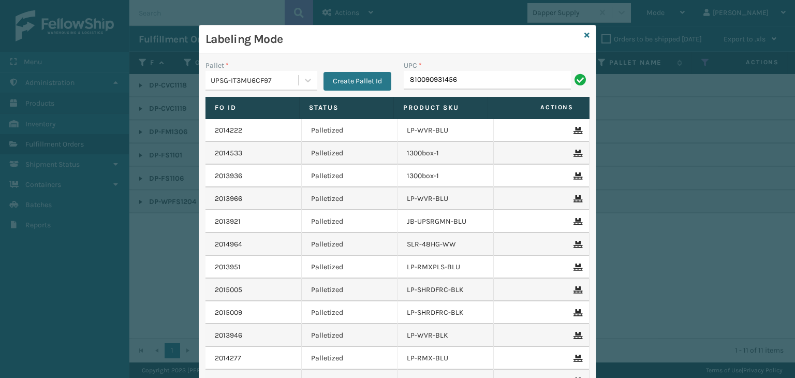
type input "810090931456"
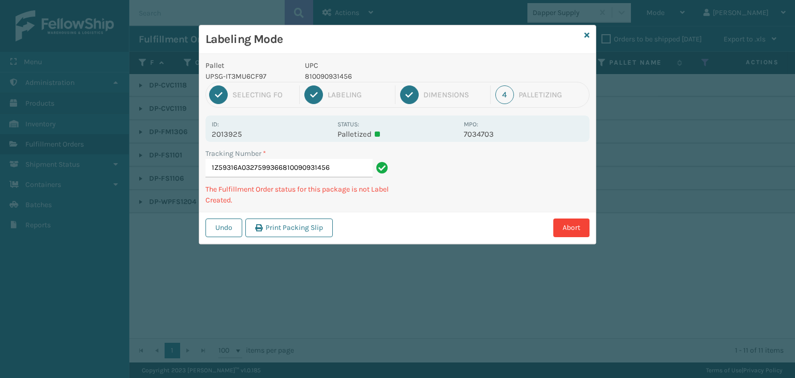
type input "1Z59316A0327599366810090931456810090931456"
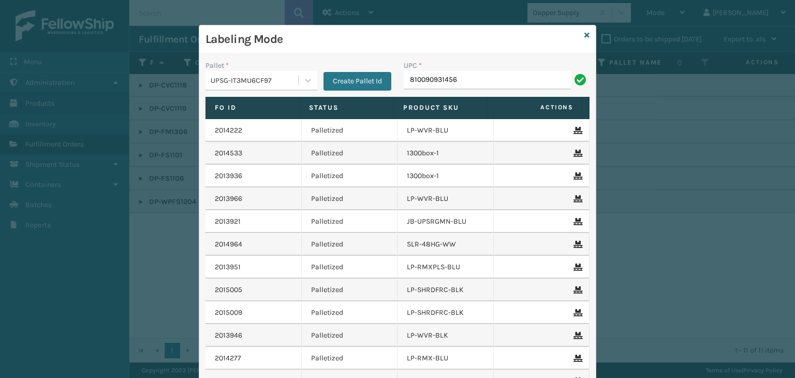
type input "810090931456"
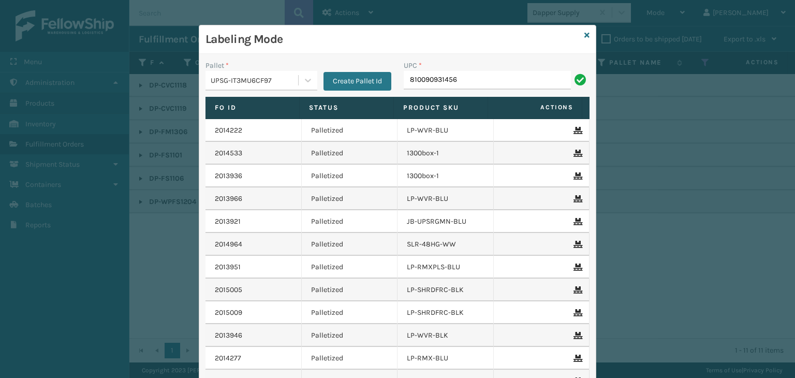
type input "810090931456"
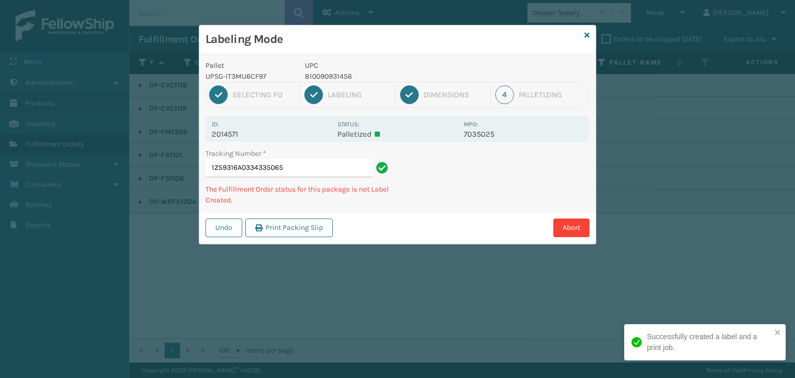
click at [794, 362] on div "Labeling Mode Pallet UPSG-IT3MU6CF97 UPC 810090931456 1 Selecting FO 2 Labeling…" at bounding box center [397, 189] width 795 height 378
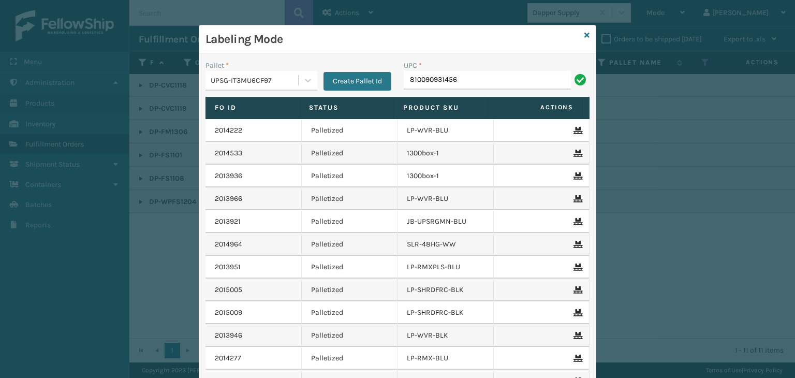
type input "810090931456"
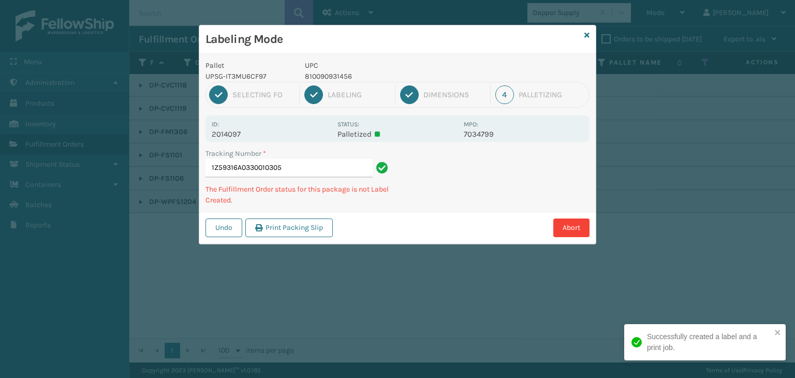
type input "1Z59316A0330010305810090931456"
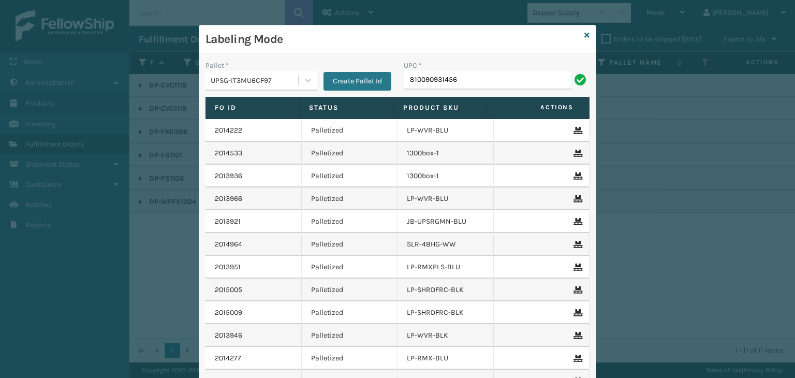
type input "810090931456"
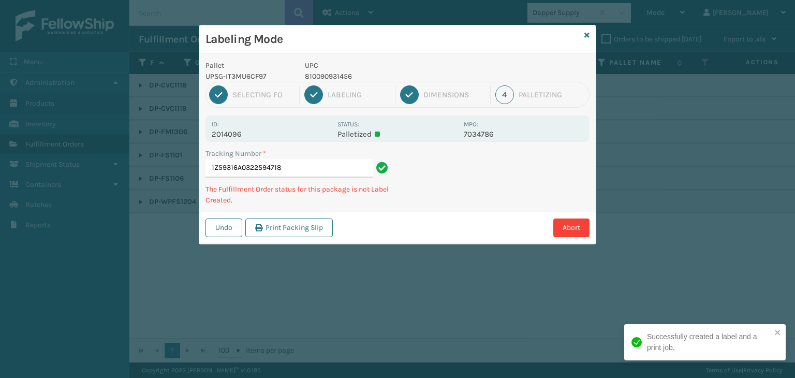
type input "1Z59316A0322594718810090931456"
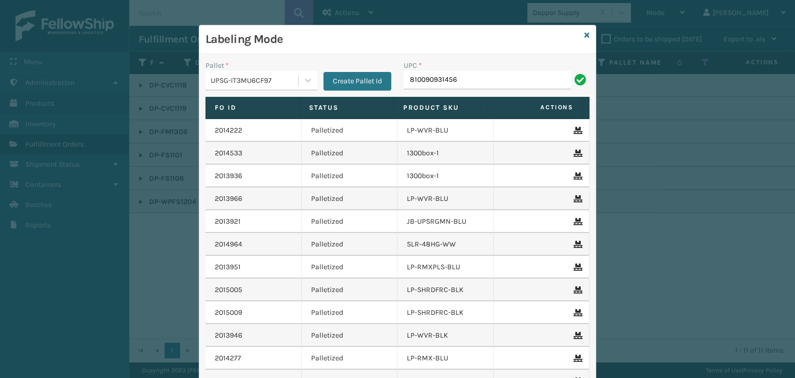
type input "810090931456"
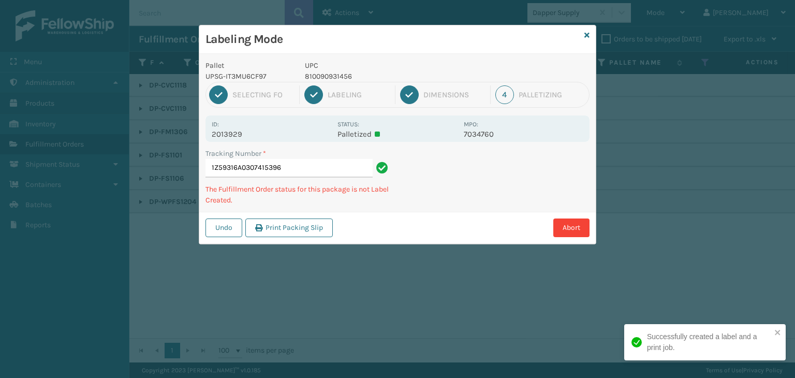
type input "1Z59316A0307415396810090931456"
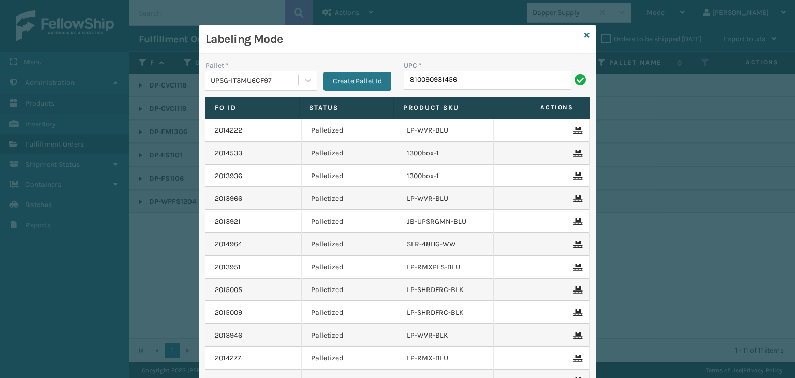
type input "810090931456"
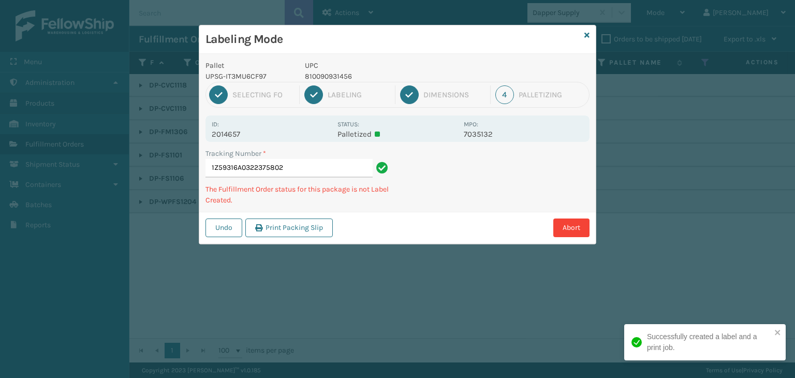
type input "1Z59316A0322375802810090931456"
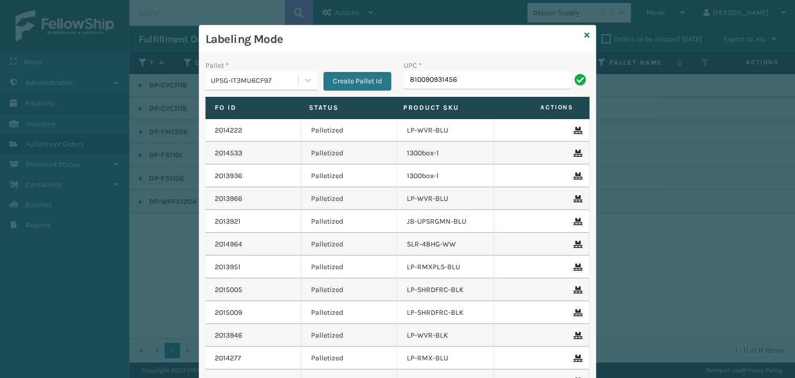
type input "810090931456"
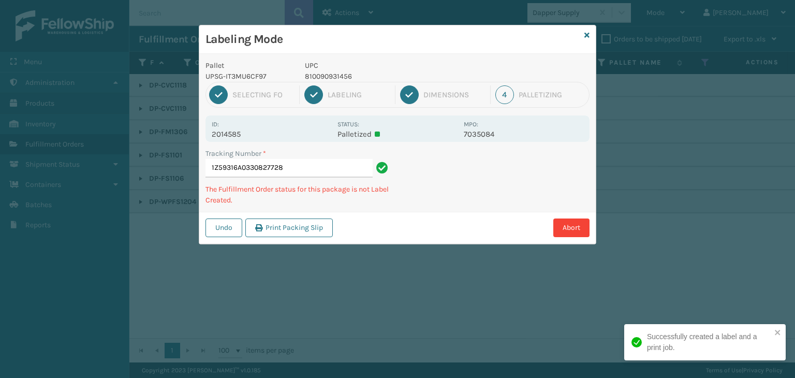
type input "1Z59316A0330827728810090931456"
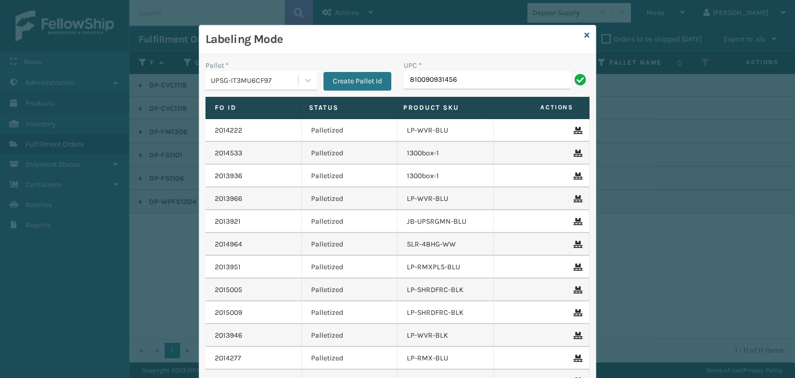
type input "810090931456"
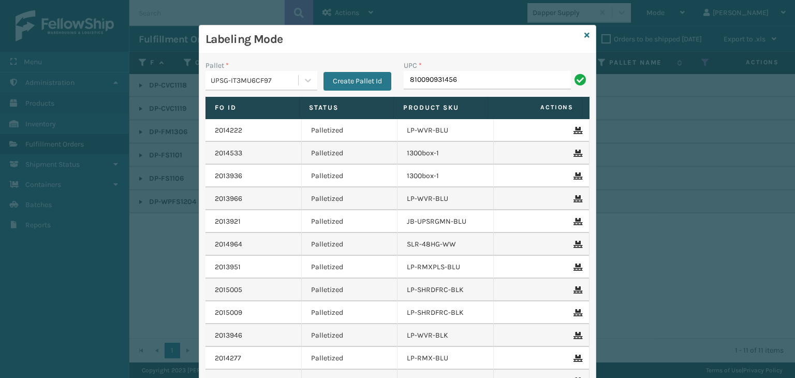
type input "810090931456"
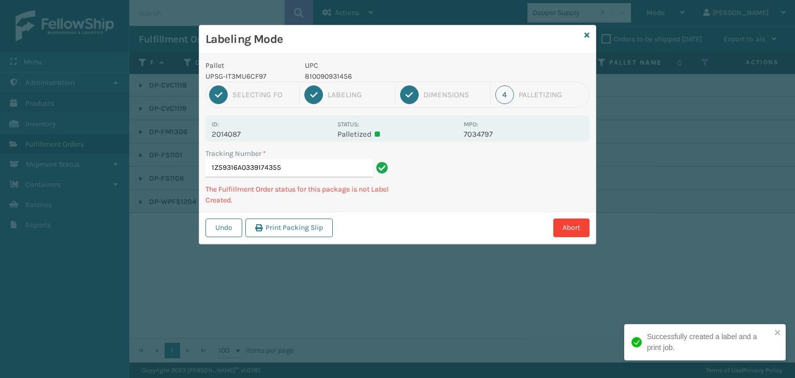
type input "1Z59316A0339174355810090931456"
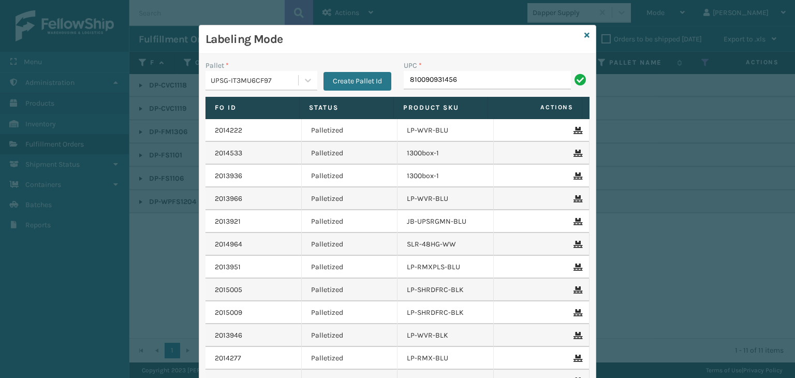
type input "810090931456"
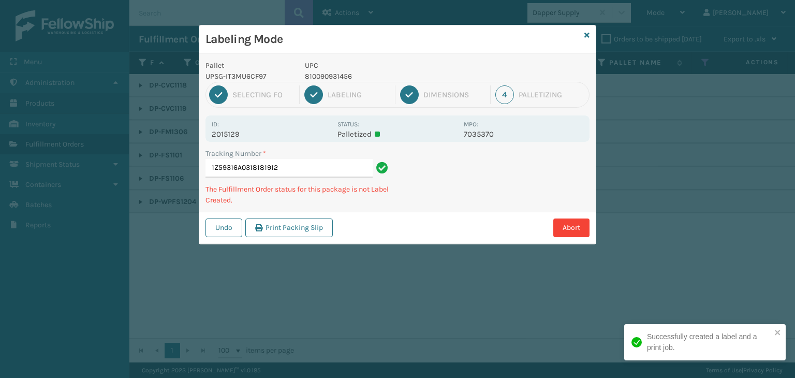
type input "1Z59316A0318181912810090931456"
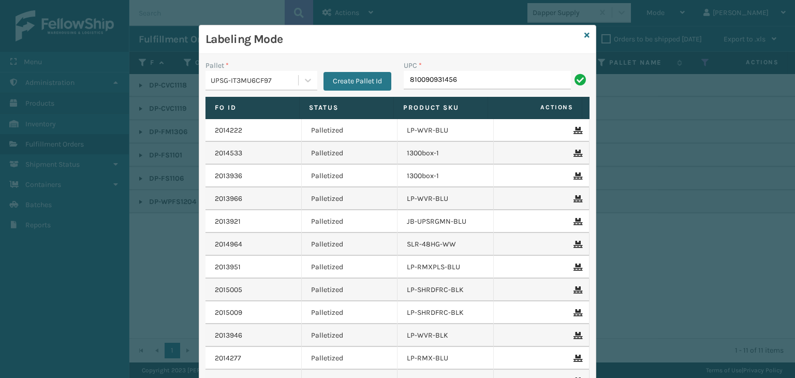
type input "810090931456"
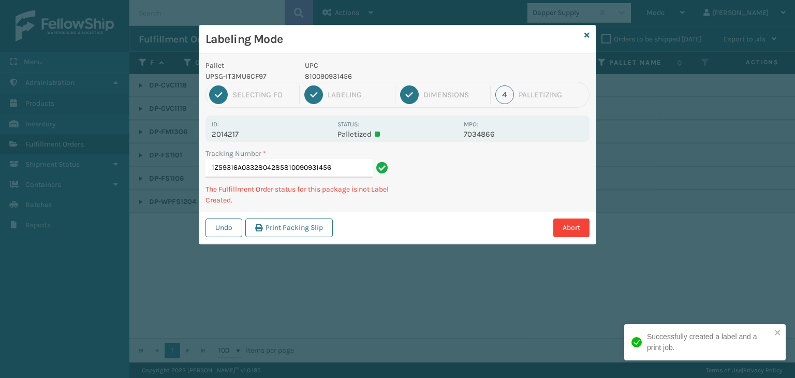
type input "1Z59316A0332804285810090931456"
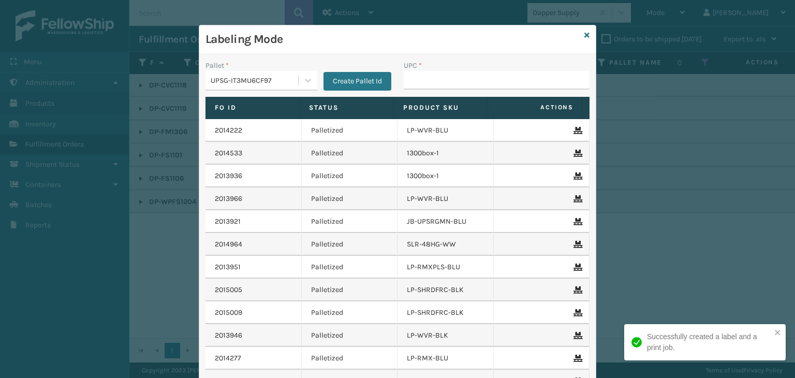
type input "810090931456"
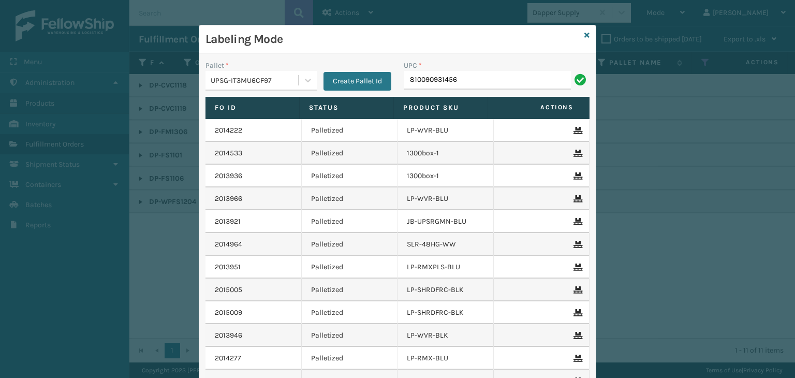
type input "810090931456"
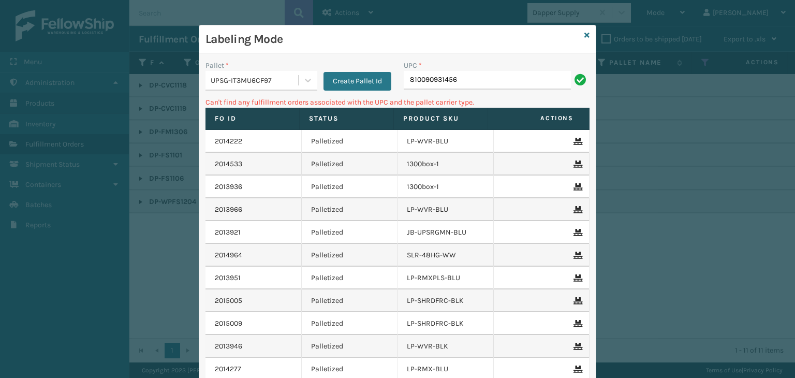
click at [577, 34] on div "Labeling Mode" at bounding box center [397, 39] width 396 height 28
click at [584, 33] on icon at bounding box center [586, 35] width 5 height 7
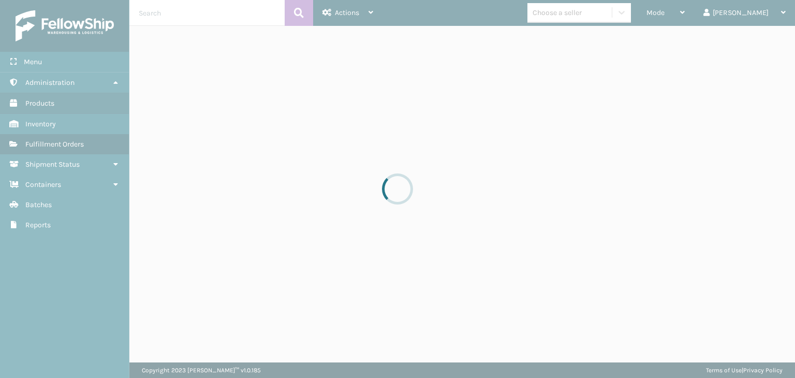
click at [586, 14] on div at bounding box center [397, 189] width 795 height 378
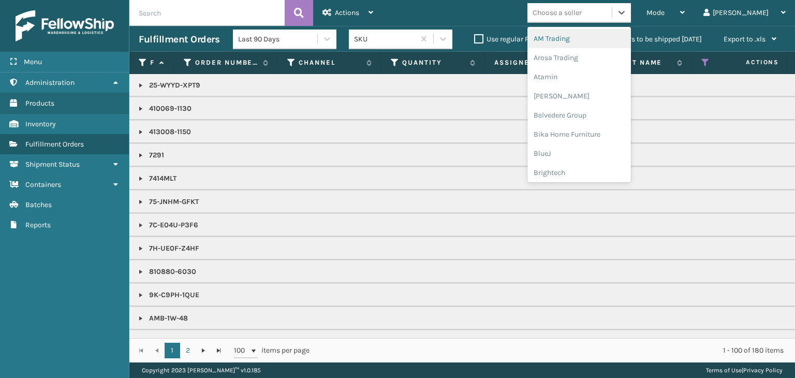
click at [581, 14] on div "Choose a seller" at bounding box center [556, 12] width 49 height 11
type input "KO"
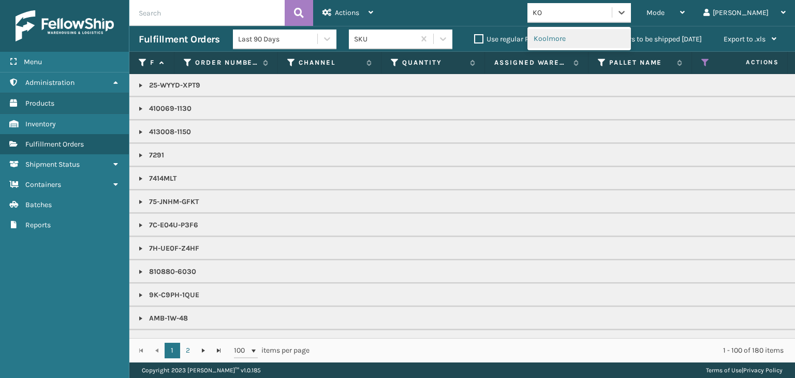
click at [621, 31] on div "Koolmore" at bounding box center [578, 38] width 103 height 19
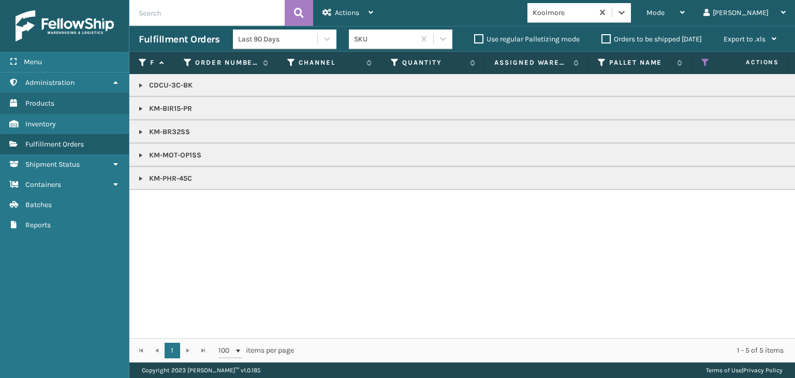
click at [177, 85] on p "CDCU-3C-BK" at bounding box center [797, 85] width 1317 height 10
click at [684, 20] on div "Mode" at bounding box center [665, 13] width 38 height 26
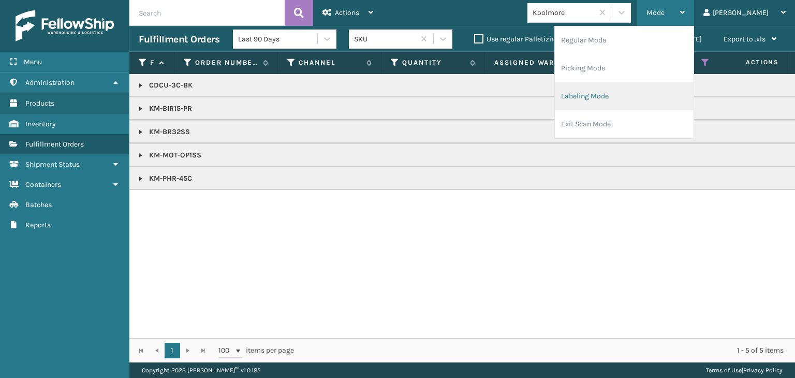
click at [630, 98] on li "Labeling Mode" at bounding box center [624, 96] width 139 height 28
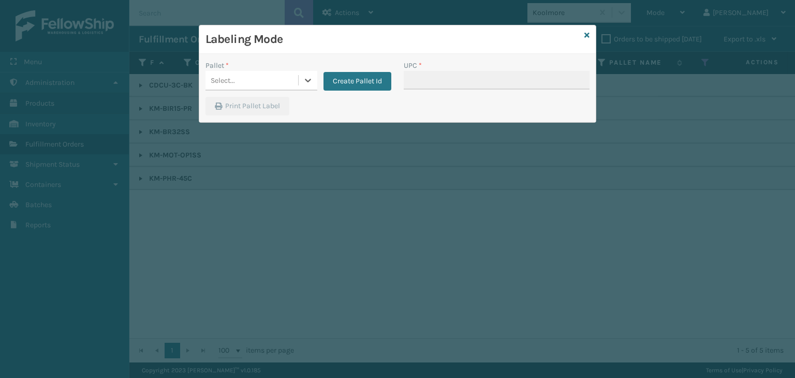
click at [255, 82] on div "Select..." at bounding box center [251, 80] width 93 height 17
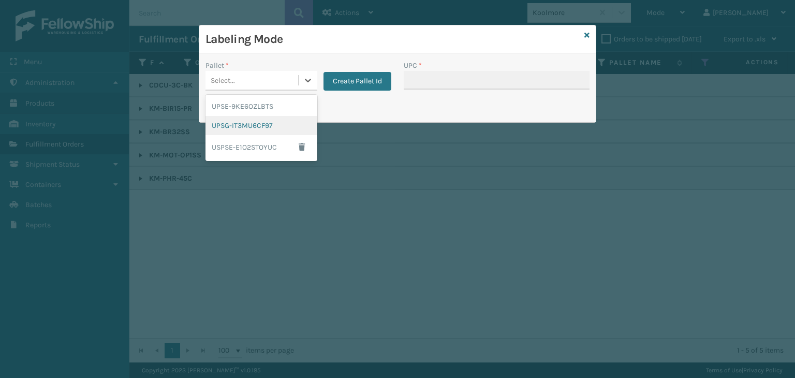
click at [259, 130] on div "UPSG-IT3MU6CF97" at bounding box center [261, 125] width 112 height 19
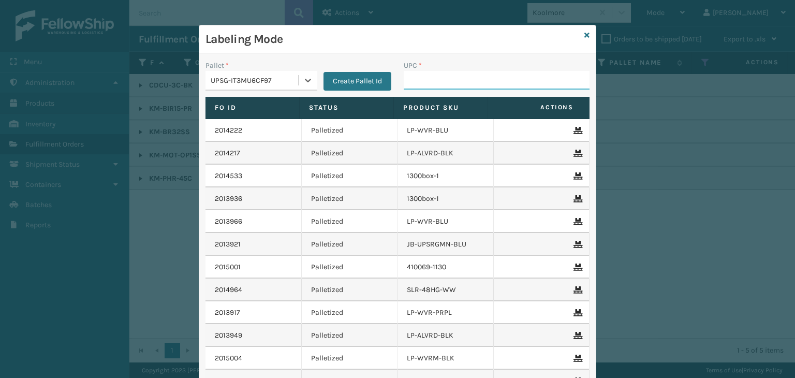
click at [413, 86] on input "UPC *" at bounding box center [497, 80] width 186 height 19
paste input "CDCU-3C-BK"
type input "CDCU-3C-BK"
type input "KM-BIR15-PR"
type input "KM-BR32SS"
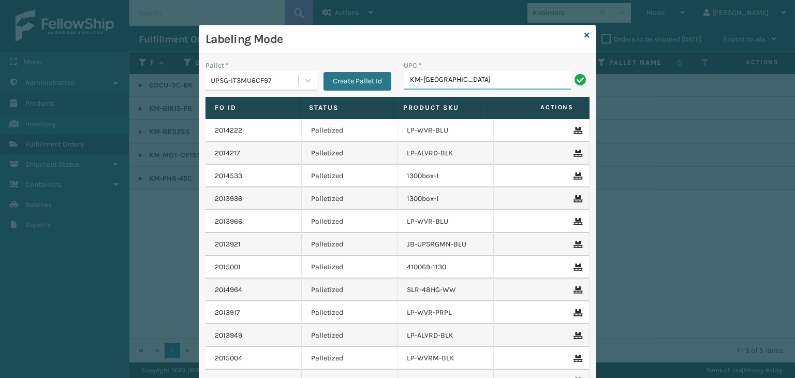
type input "KM-MOT-OP1SS"
type input "KM-PHR-45C"
click at [584, 33] on icon at bounding box center [586, 35] width 5 height 7
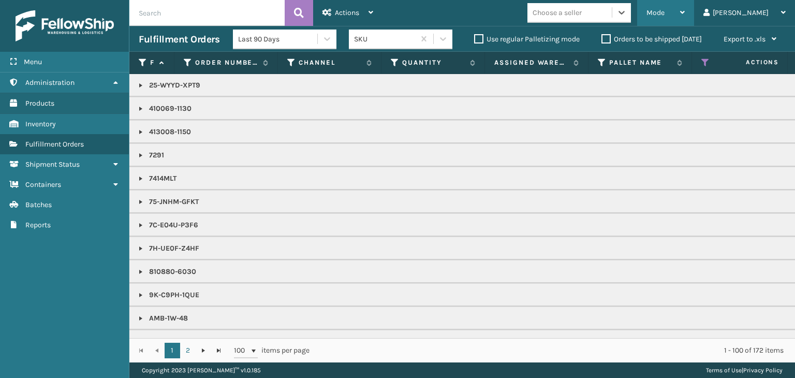
click at [684, 11] on div "Mode" at bounding box center [665, 13] width 38 height 26
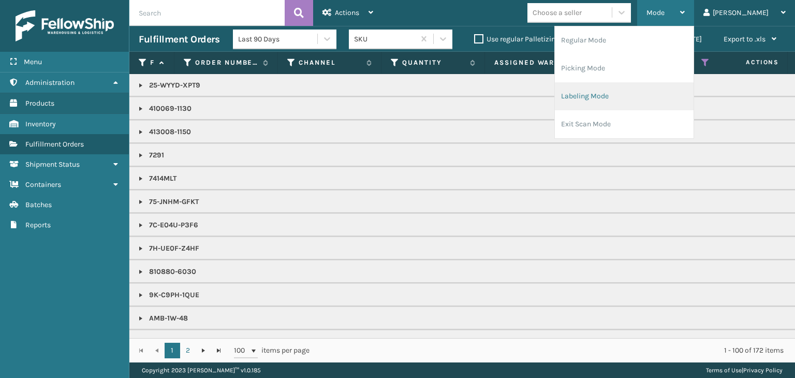
click at [673, 92] on li "Labeling Mode" at bounding box center [624, 96] width 139 height 28
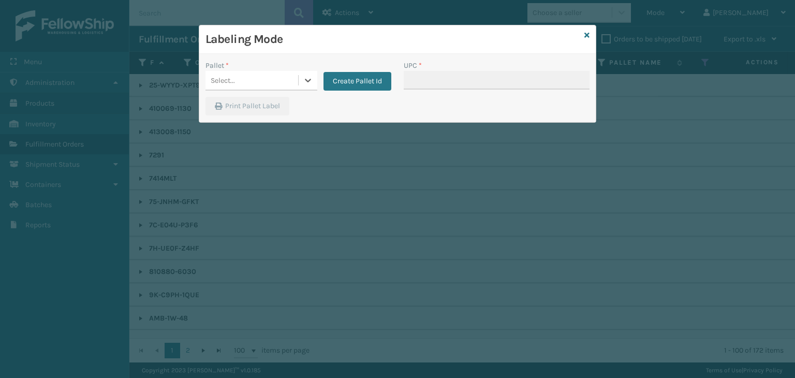
click at [277, 80] on div "Select..." at bounding box center [251, 80] width 93 height 17
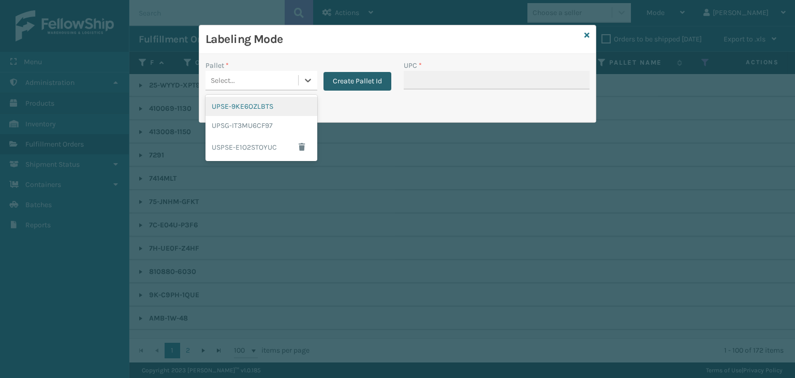
click at [375, 81] on button "Create Pallet Id" at bounding box center [357, 81] width 68 height 19
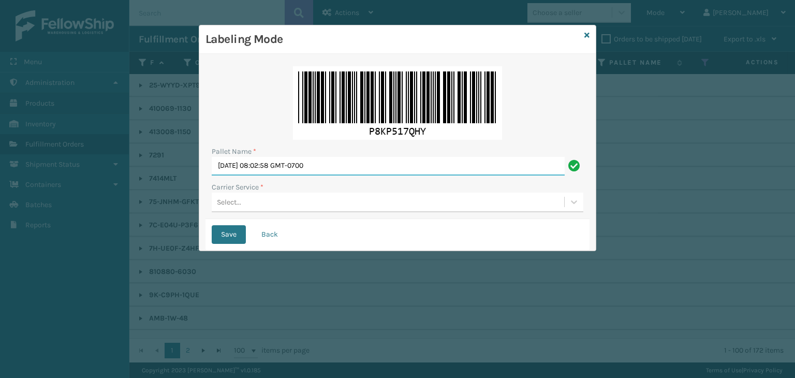
drag, startPoint x: 349, startPoint y: 163, endPoint x: 0, endPoint y: 86, distance: 357.2
click at [0, 87] on div "Labeling Mode Pallet Name * [DATE] 08:02:58 GMT-0700 Carrier Service * Select..…" at bounding box center [397, 189] width 795 height 378
paste input "FEDZ57123"
type input "FEDZ571230"
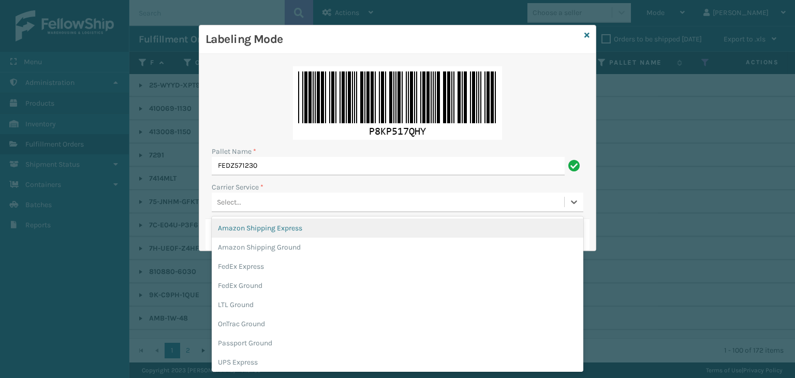
click at [234, 203] on div "Select..." at bounding box center [229, 202] width 24 height 11
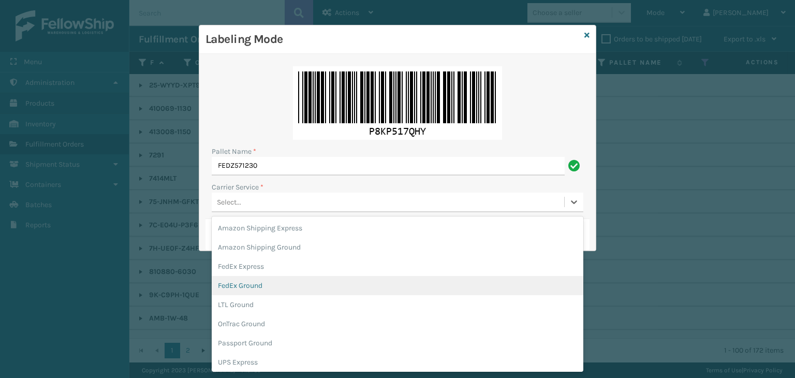
click at [251, 289] on div "FedEx Ground" at bounding box center [397, 285] width 371 height 19
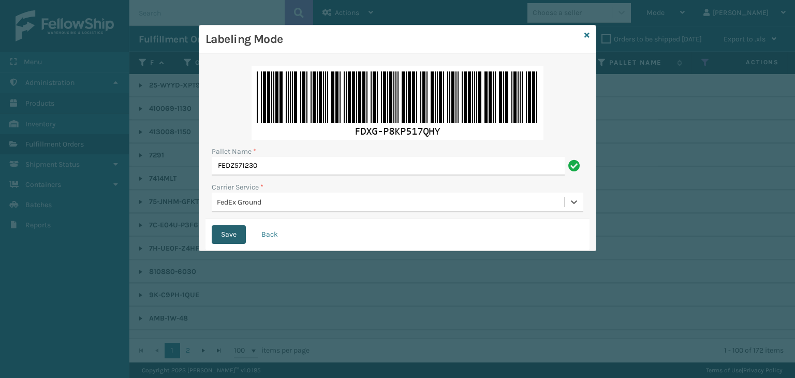
click at [228, 235] on button "Save" at bounding box center [229, 234] width 34 height 19
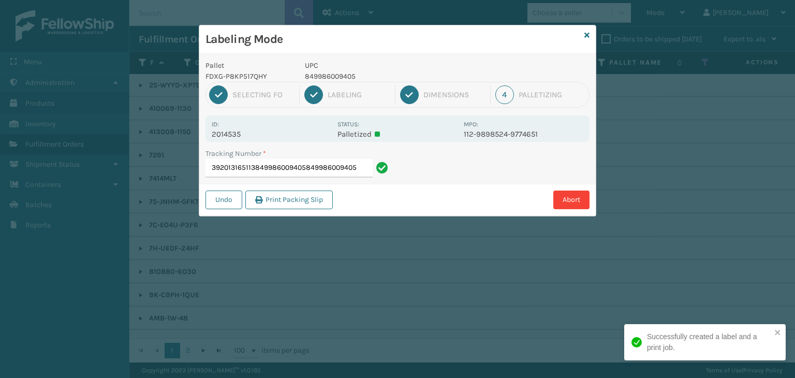
type input "392013165113849986009405849986009405"
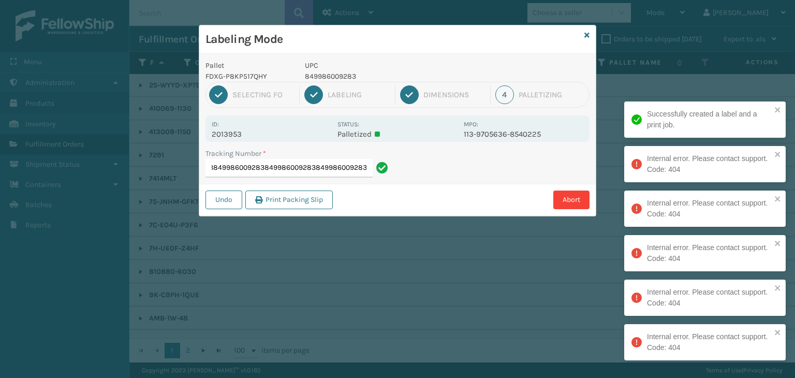
type input "3920064785988499860092838499860092838499860092838499860092838499860092838499860…"
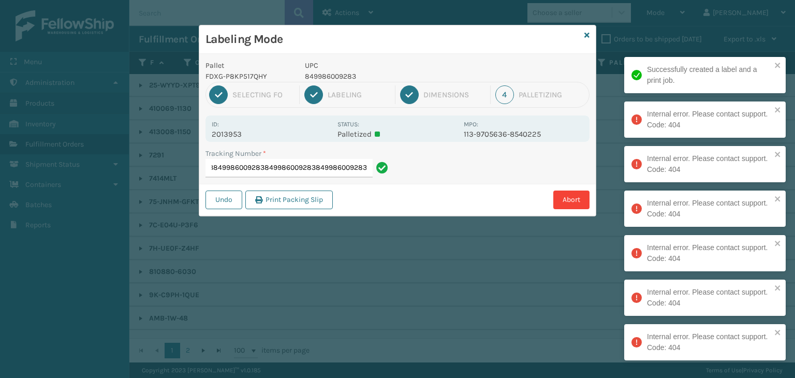
scroll to position [0, 253]
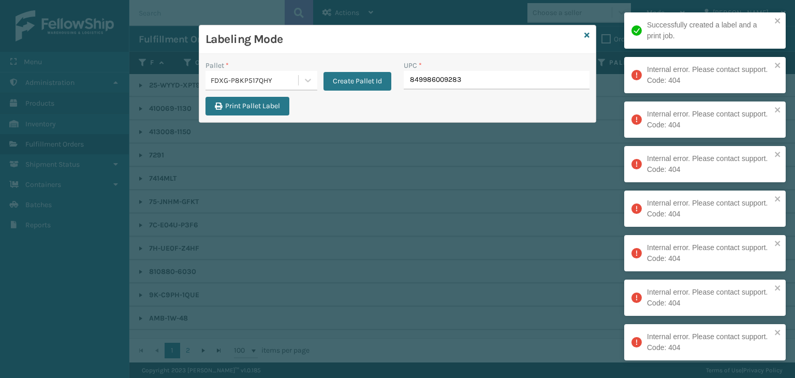
type input "849986009283"
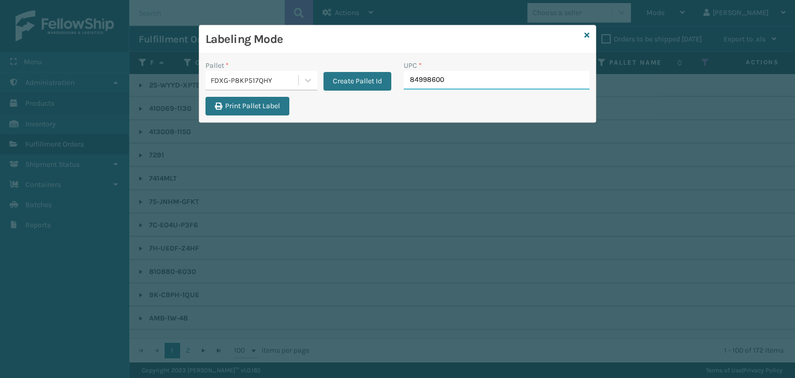
type input "849986009"
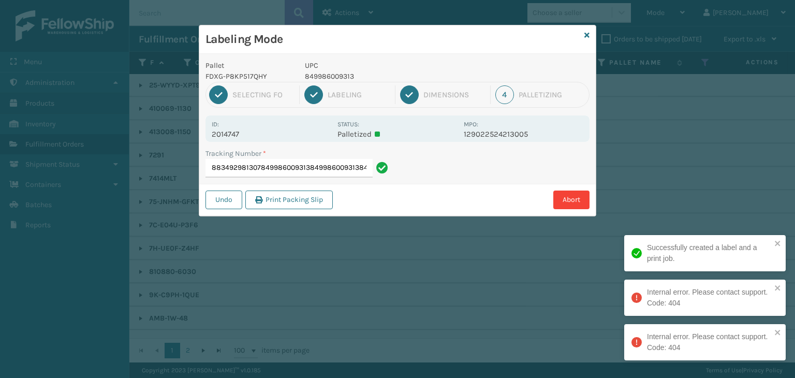
type input "883492981307849986009313849986009313849986009313"
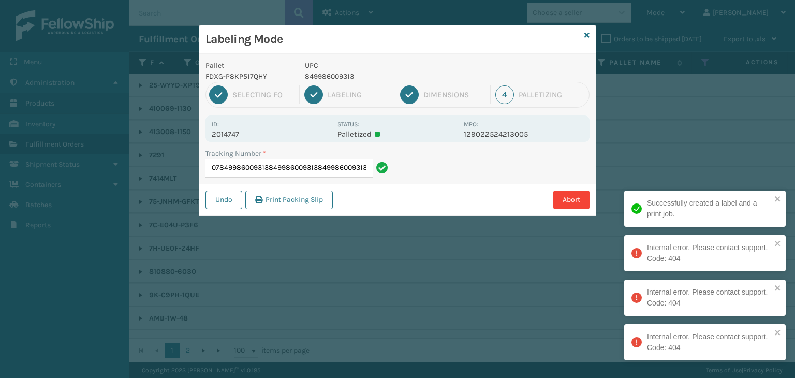
scroll to position [0, 0]
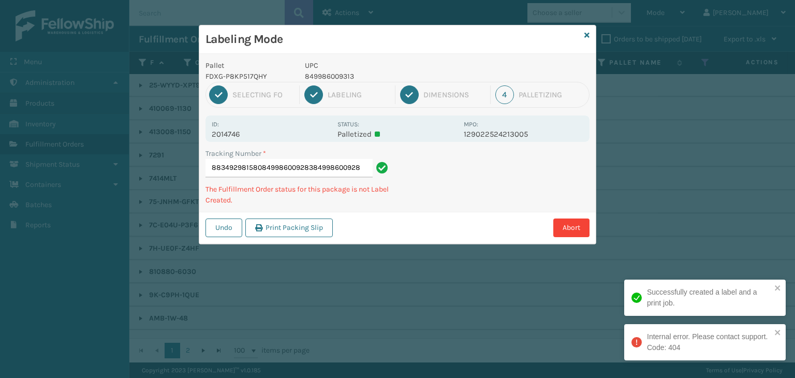
type input "883492981580849986009283849986009283"
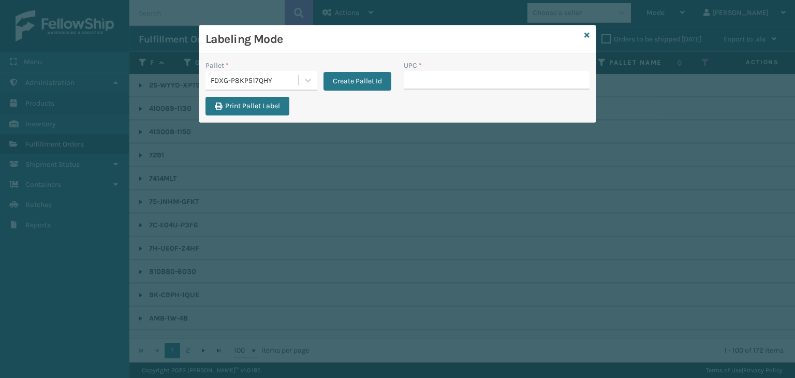
click at [590, 34] on div "Labeling Mode" at bounding box center [397, 39] width 396 height 28
click at [587, 35] on icon at bounding box center [586, 35] width 5 height 7
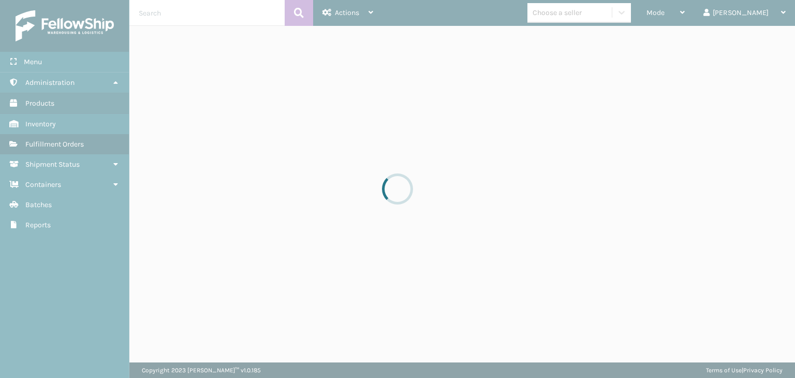
click at [707, 13] on div at bounding box center [397, 189] width 795 height 378
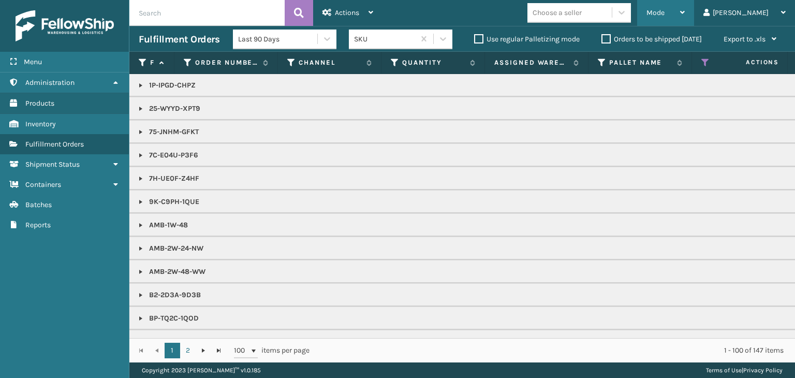
drag, startPoint x: 709, startPoint y: 17, endPoint x: 703, endPoint y: 21, distance: 7.8
click at [684, 17] on div "Mode" at bounding box center [665, 13] width 38 height 26
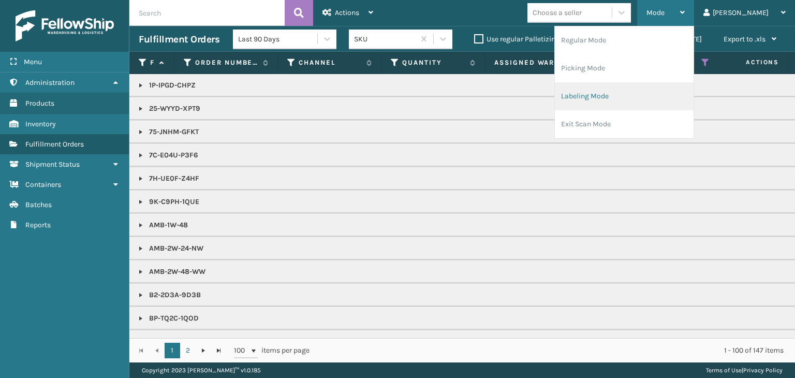
click at [652, 97] on li "Labeling Mode" at bounding box center [624, 96] width 139 height 28
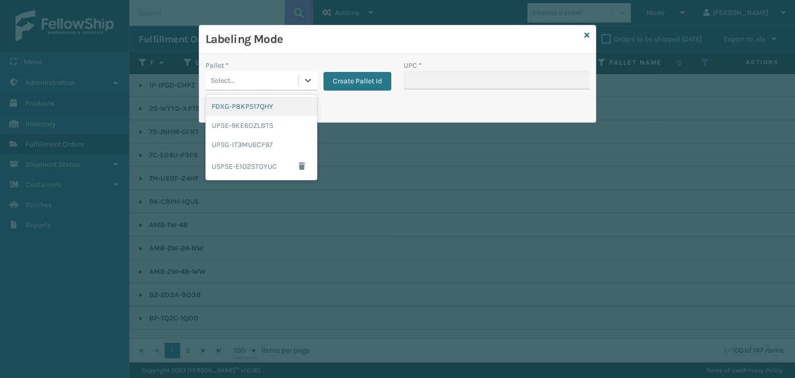
click at [252, 83] on div "Select..." at bounding box center [251, 80] width 93 height 17
click at [260, 139] on div "UPSG-IT3MU6CF97" at bounding box center [261, 144] width 112 height 19
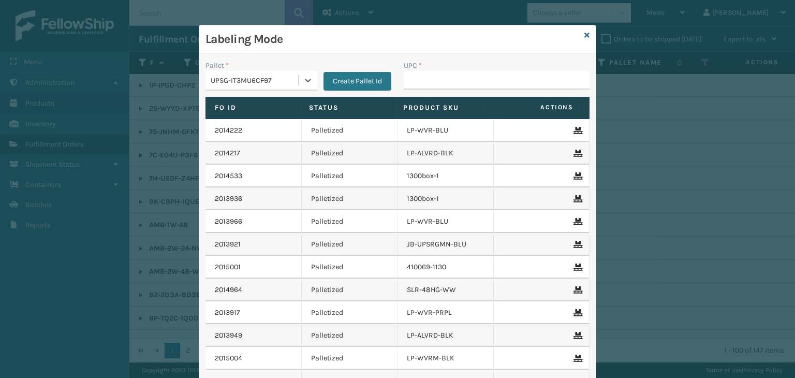
click at [280, 84] on div "UPSG-IT3MU6CF97" at bounding box center [255, 80] width 88 height 11
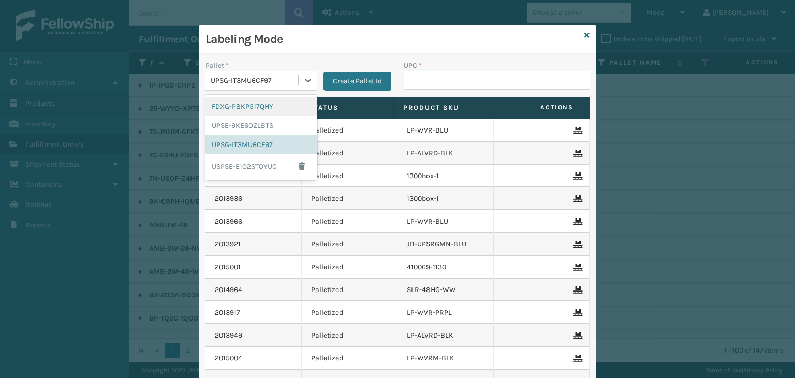
click at [272, 111] on div "FDXG-P8KP517QHY" at bounding box center [261, 106] width 112 height 19
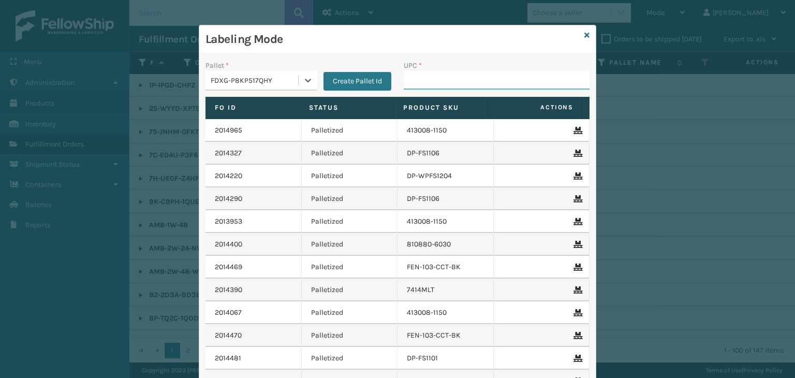
click at [422, 77] on input "UPC *" at bounding box center [497, 80] width 186 height 19
type input "850012486701"
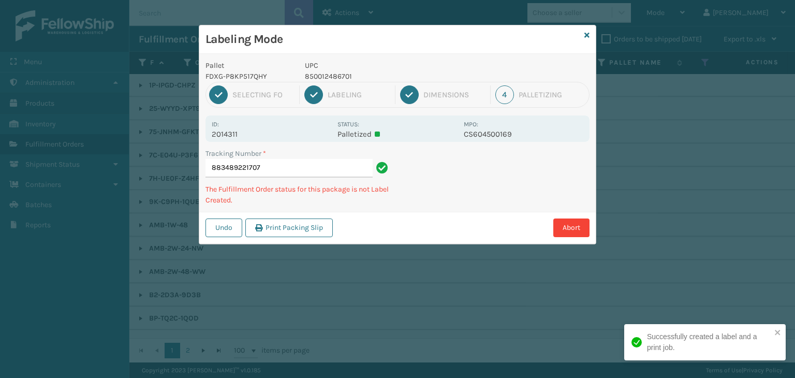
click at [334, 73] on p "850012486701" at bounding box center [381, 76] width 153 height 11
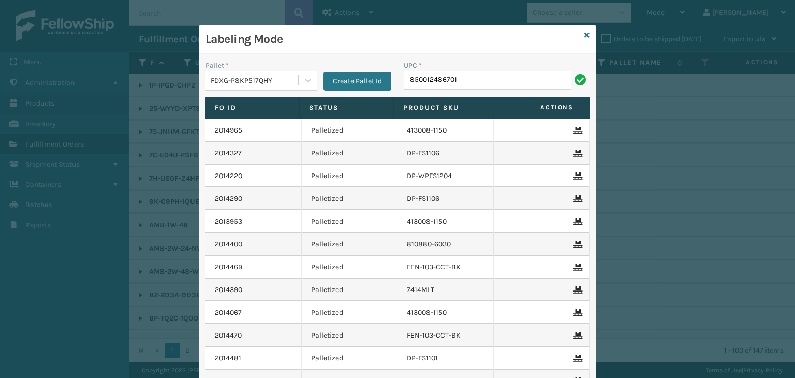
type input "850012486701"
type input "850012486763"
click at [584, 36] on icon at bounding box center [586, 35] width 5 height 7
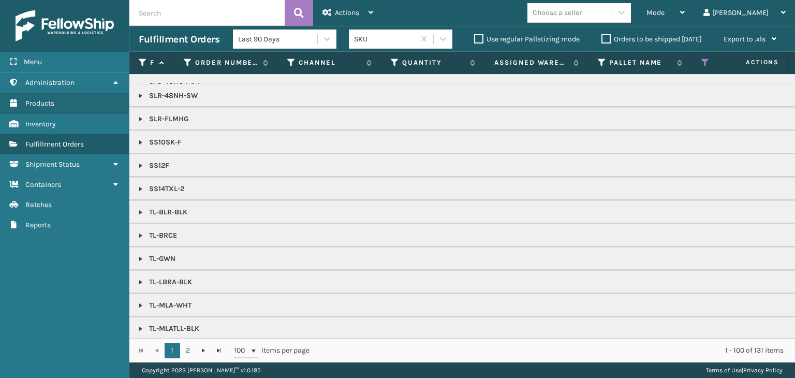
scroll to position [1366, 0]
click at [684, 13] on div "Mode" at bounding box center [665, 13] width 38 height 26
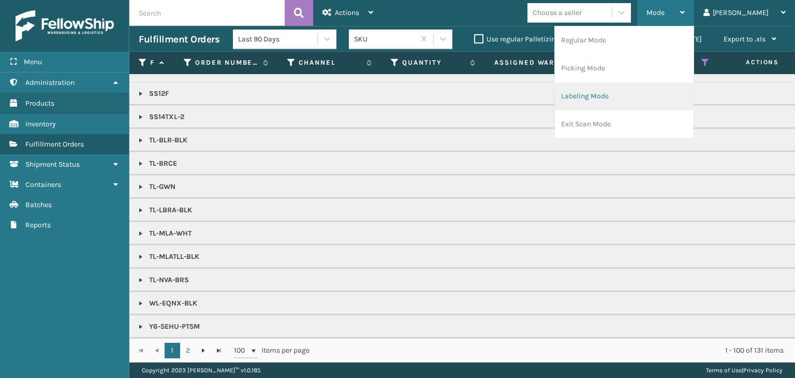
click at [660, 87] on li "Labeling Mode" at bounding box center [624, 96] width 139 height 28
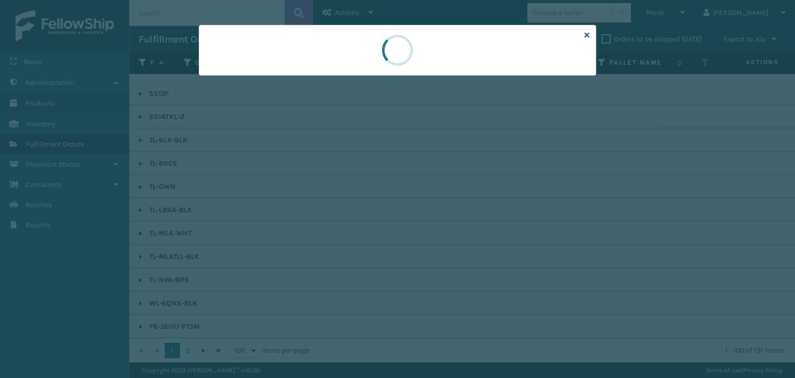
click at [237, 78] on div at bounding box center [397, 189] width 795 height 378
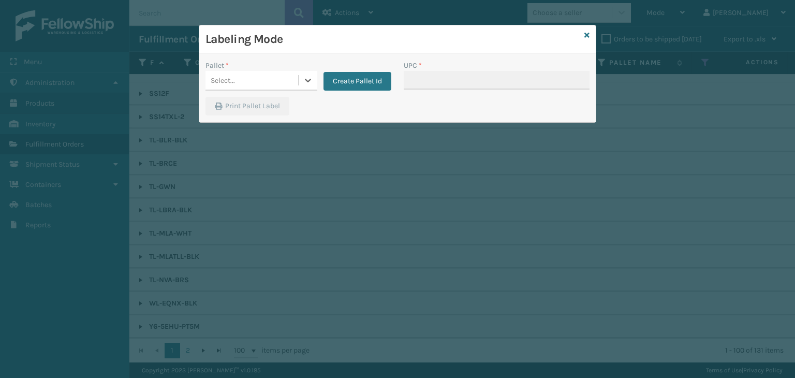
click at [236, 78] on div "Select..." at bounding box center [251, 80] width 93 height 17
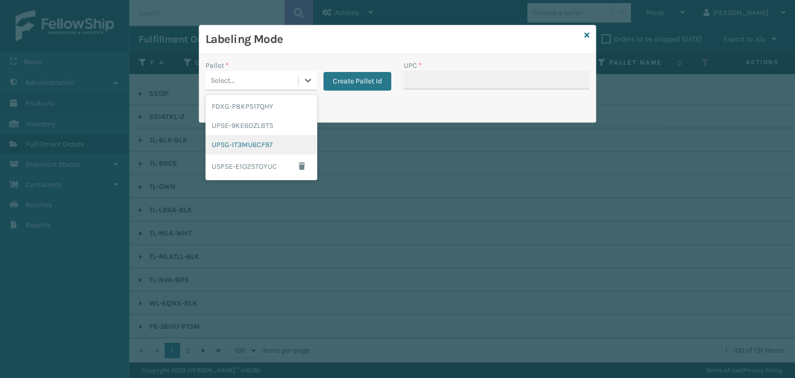
click at [240, 145] on div "UPSG-IT3MU6CF97" at bounding box center [261, 144] width 112 height 19
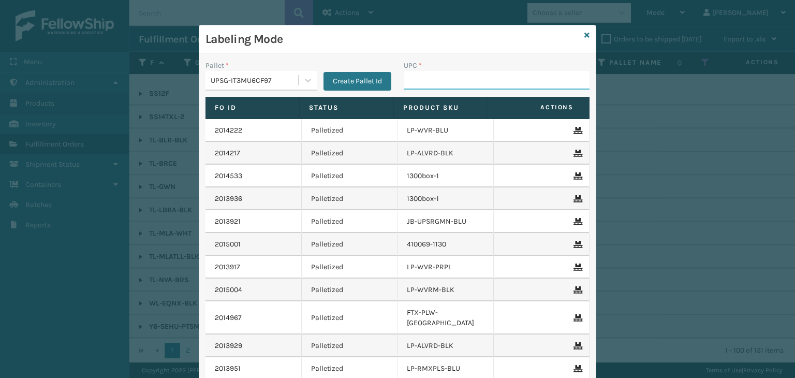
click at [421, 80] on input "UPC *" at bounding box center [497, 80] width 186 height 19
type input "850012486145"
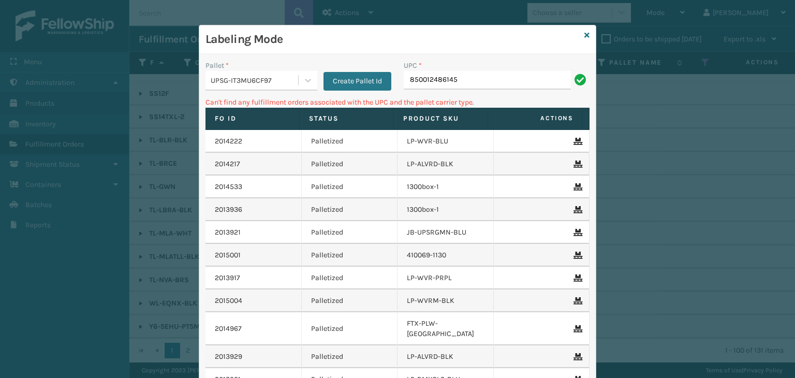
drag, startPoint x: 463, startPoint y: 79, endPoint x: 54, endPoint y: 32, distance: 411.4
click at [54, 32] on div "Labeling Mode Pallet * UPSG-IT3MU6CF97 Create Pallet Id UPC * 850012486145 Can'…" at bounding box center [397, 189] width 795 height 378
click at [256, 81] on div "UPSG-IT3MU6CF97" at bounding box center [255, 80] width 88 height 11
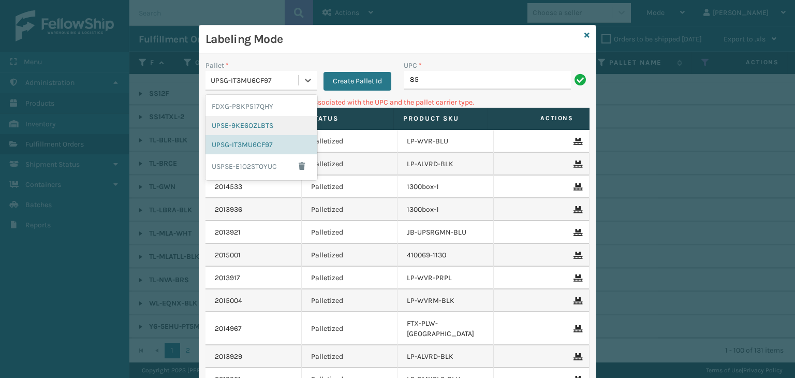
click at [258, 118] on div "UPSE-9KE6OZLBTS" at bounding box center [261, 125] width 112 height 19
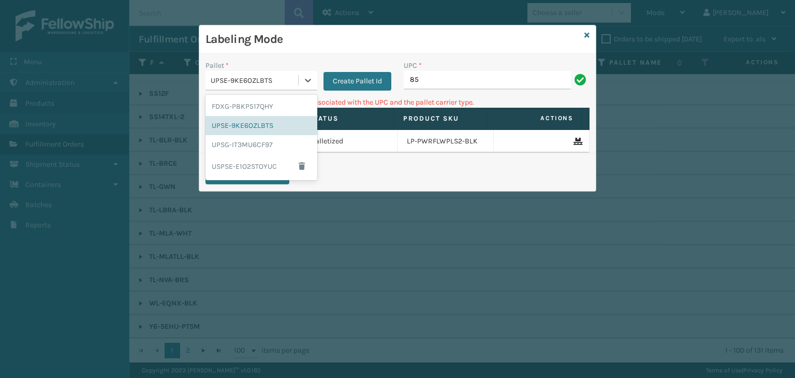
click at [249, 81] on div "UPSE-9KE6OZLBTS" at bounding box center [255, 80] width 88 height 11
click at [252, 98] on div "FDXG-P8KP517QHY" at bounding box center [261, 106] width 112 height 19
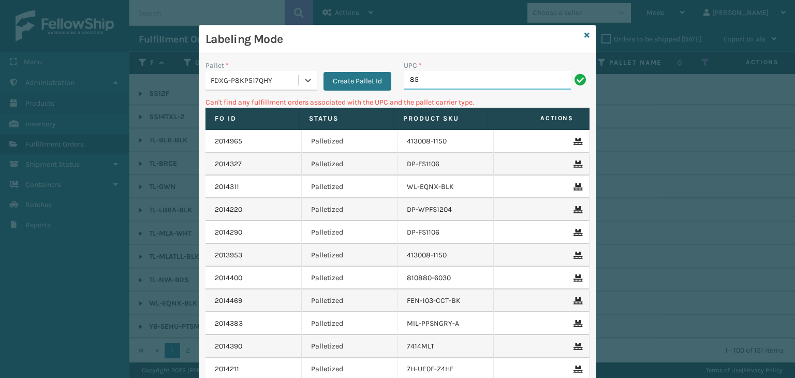
click at [446, 85] on input "85" at bounding box center [487, 80] width 167 height 19
type input "8500121486145"
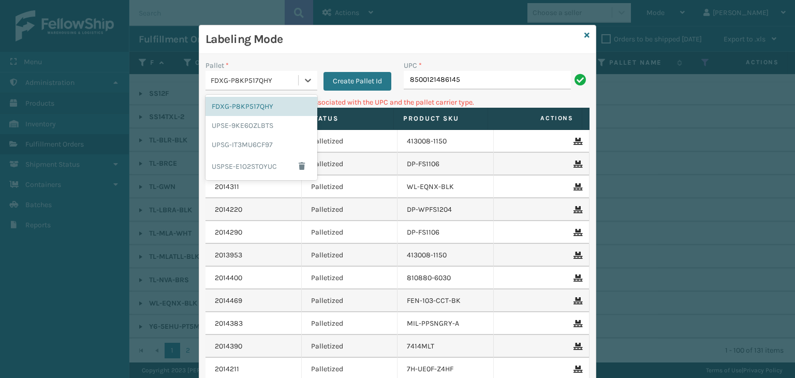
click at [225, 83] on div "FDXG-P8KP517QHY" at bounding box center [255, 80] width 88 height 11
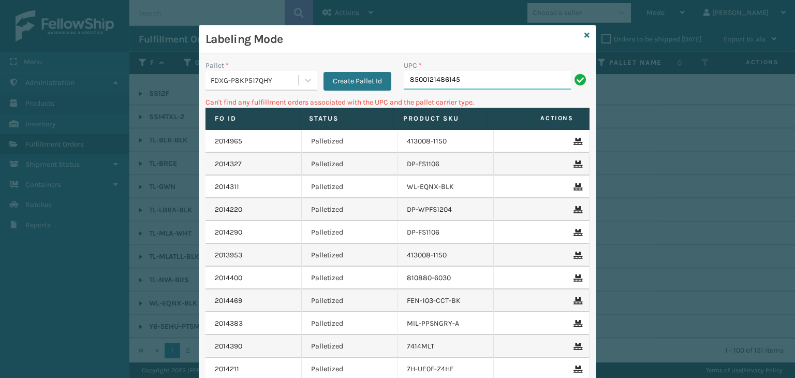
click at [431, 74] on input "8500121486145" at bounding box center [487, 80] width 167 height 19
type input "850012486145"
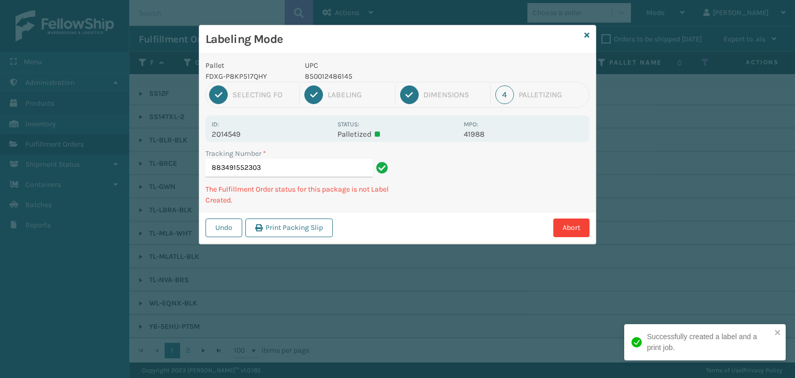
click at [325, 79] on p "850012486145" at bounding box center [381, 76] width 153 height 11
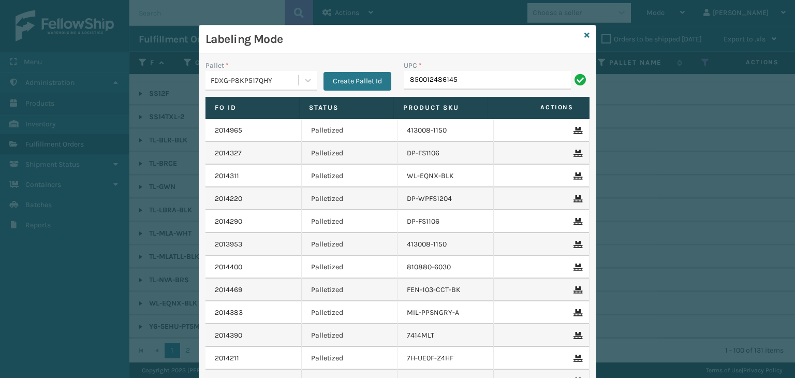
type input "850012486145"
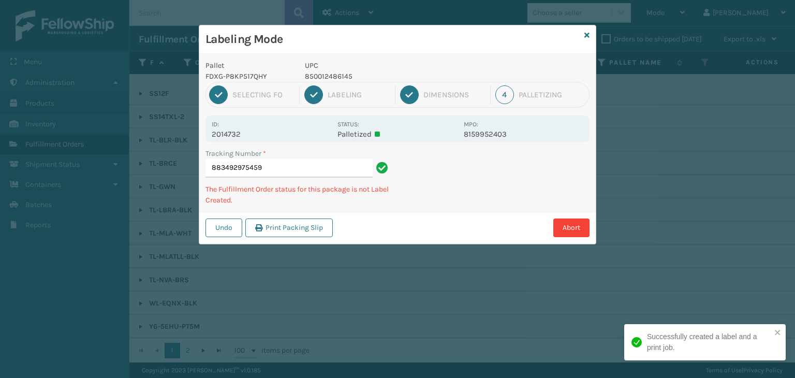
type input "883492975459850012486145"
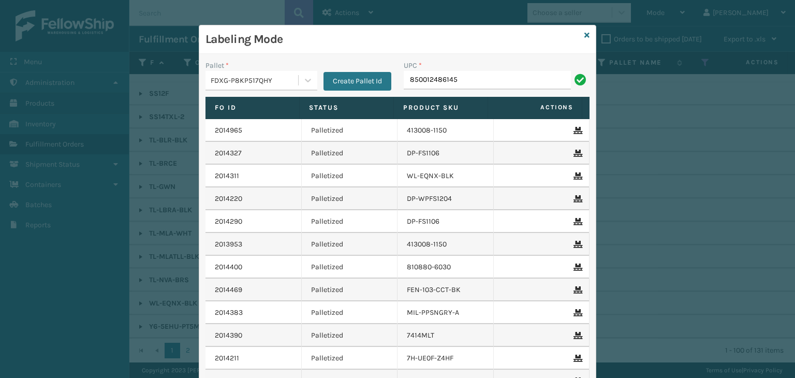
type input "850012486145"
click at [584, 38] on icon at bounding box center [586, 35] width 5 height 7
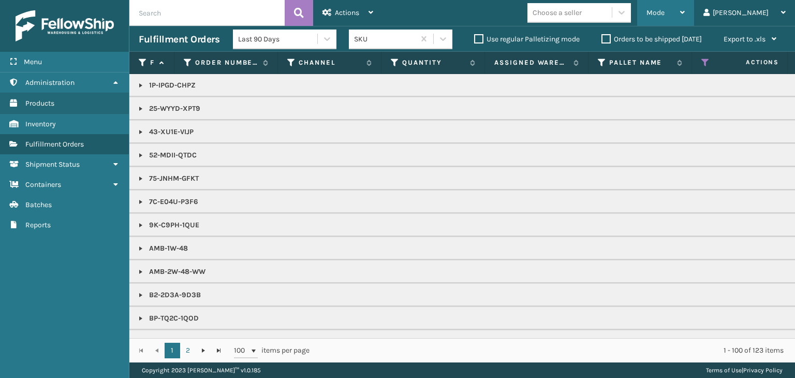
click at [684, 6] on div "Mode" at bounding box center [665, 13] width 38 height 26
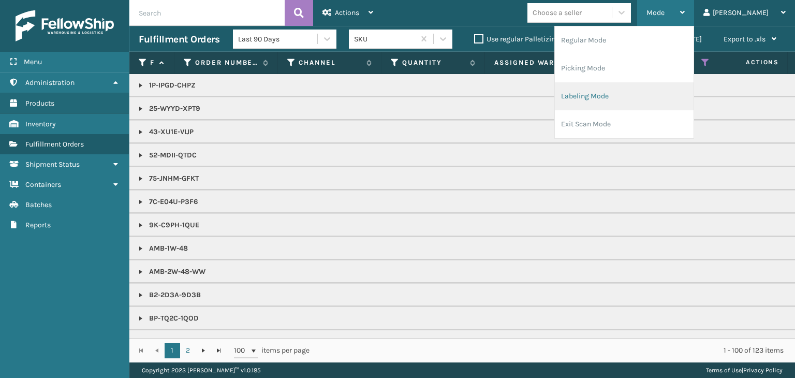
click at [660, 88] on li "Labeling Mode" at bounding box center [624, 96] width 139 height 28
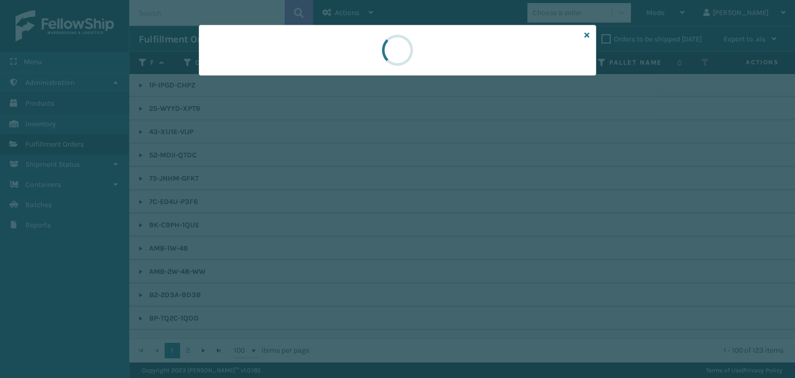
click at [248, 80] on div at bounding box center [397, 189] width 795 height 378
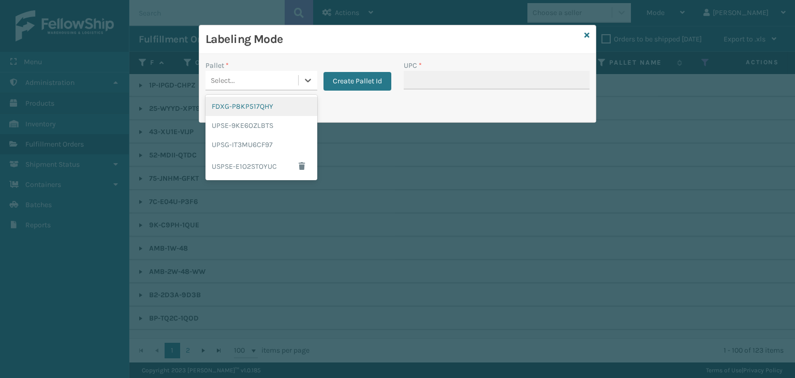
click at [248, 80] on div "Select..." at bounding box center [251, 80] width 93 height 17
click at [264, 111] on div "FDXG-P8KP517QHY" at bounding box center [261, 106] width 112 height 19
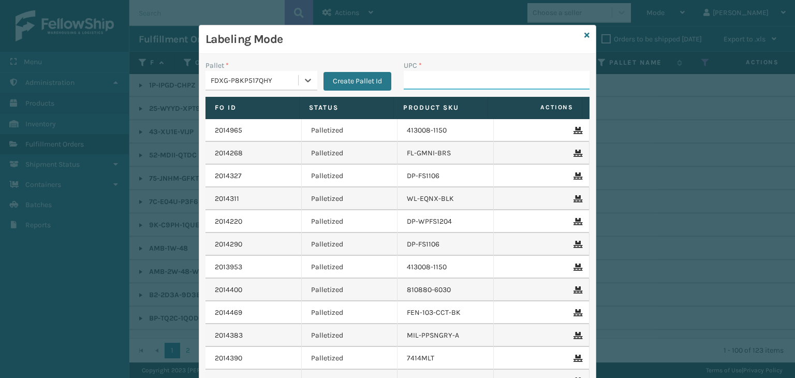
click at [444, 80] on input "UPC *" at bounding box center [497, 80] width 186 height 19
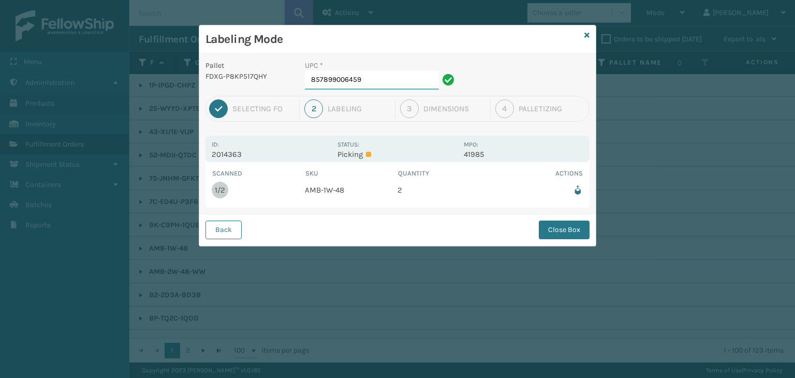
click at [378, 83] on input "857899006459" at bounding box center [372, 80] width 134 height 19
click at [586, 236] on button "Close Box" at bounding box center [564, 229] width 51 height 19
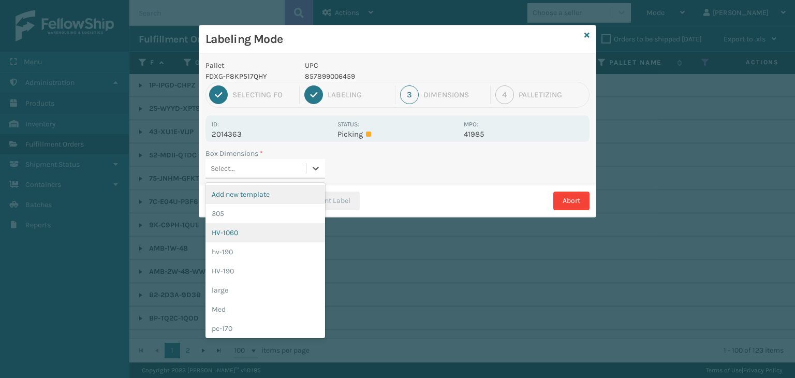
drag, startPoint x: 230, startPoint y: 164, endPoint x: 242, endPoint y: 230, distance: 67.3
click at [230, 164] on div "Select..." at bounding box center [223, 168] width 24 height 11
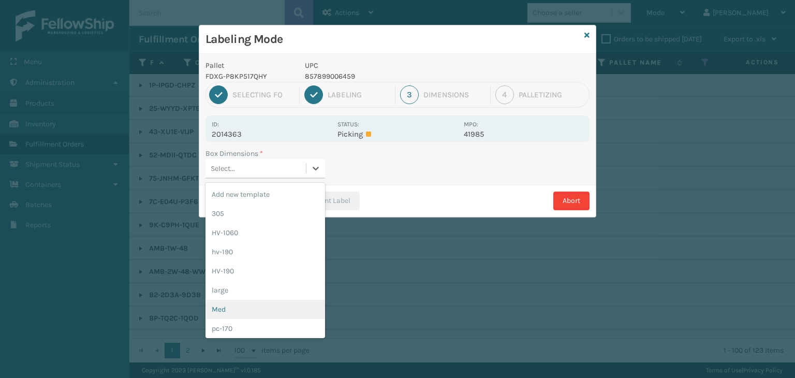
drag, startPoint x: 240, startPoint y: 311, endPoint x: 298, endPoint y: 238, distance: 92.8
click at [240, 311] on div "Med" at bounding box center [265, 309] width 120 height 19
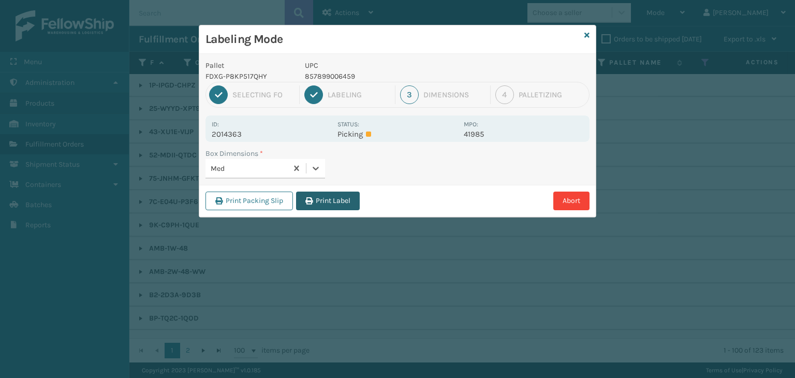
click at [311, 199] on icon "button" at bounding box center [308, 200] width 7 height 7
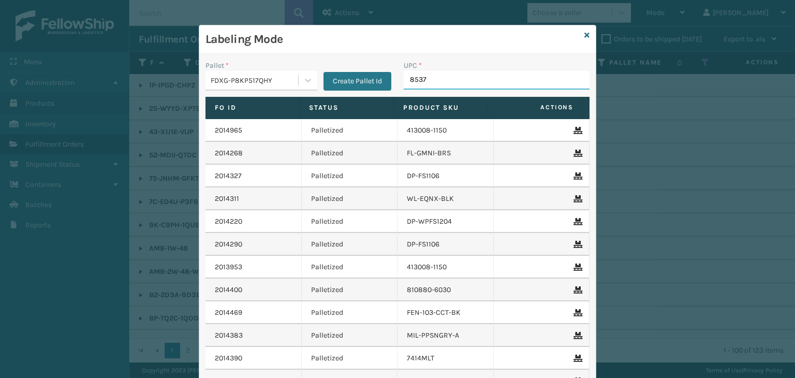
type input "85379"
type input "[PERSON_NAME] Table Lamp"
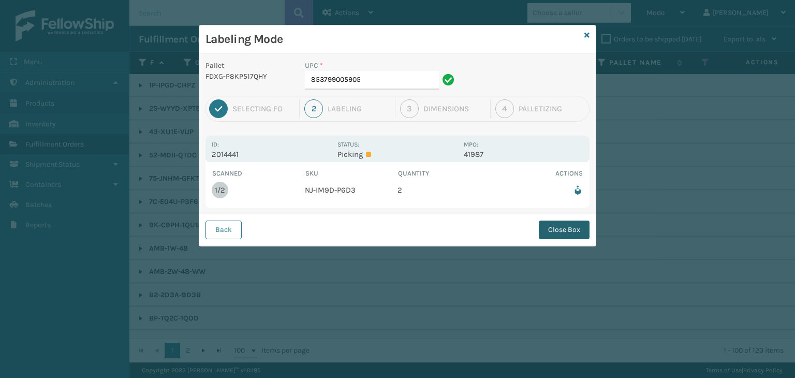
click at [564, 228] on button "Close Box" at bounding box center [564, 229] width 51 height 19
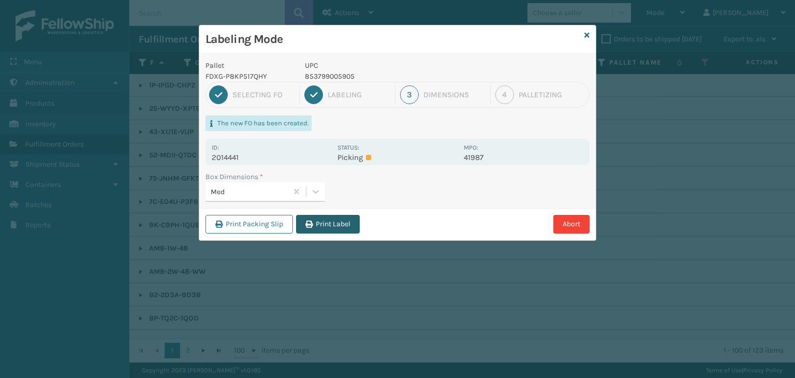
click at [355, 232] on button "Print Label" at bounding box center [328, 224] width 64 height 19
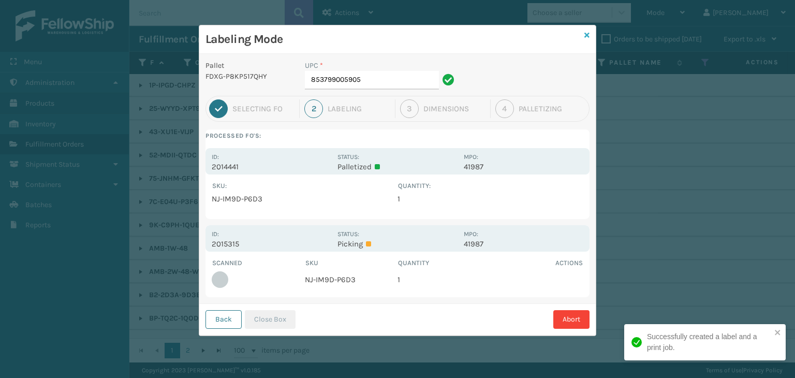
click at [586, 34] on icon at bounding box center [586, 35] width 5 height 7
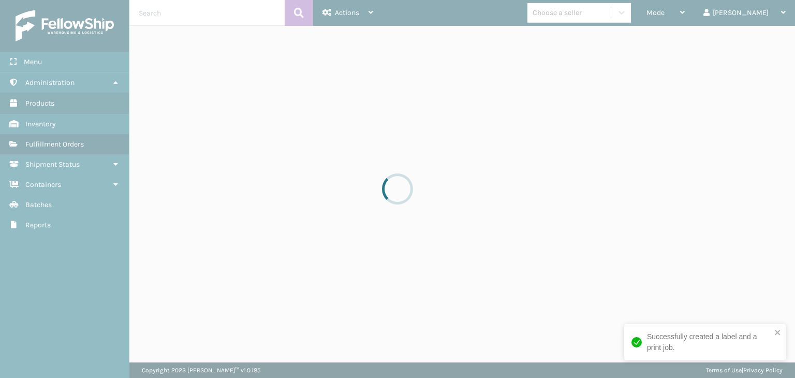
click at [704, 12] on div at bounding box center [397, 189] width 795 height 378
click at [684, 12] on div "Mode" at bounding box center [665, 13] width 38 height 26
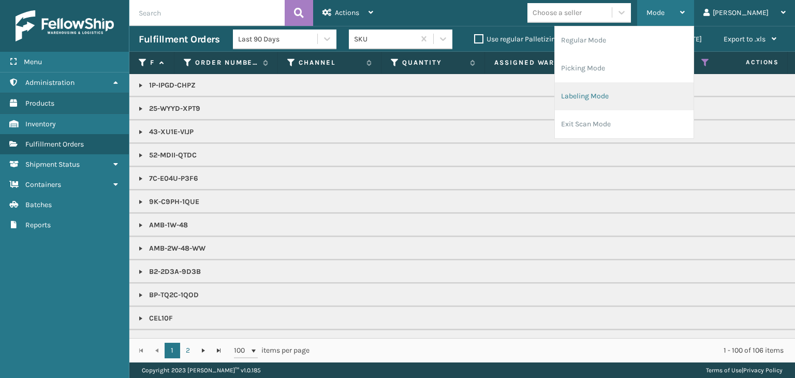
click at [678, 87] on li "Labeling Mode" at bounding box center [624, 96] width 139 height 28
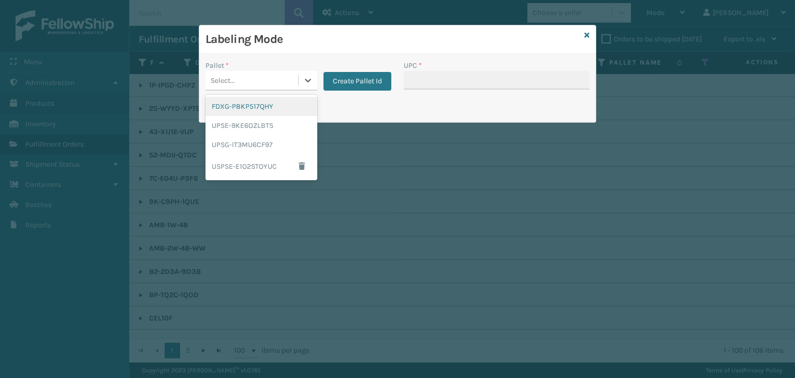
click at [282, 71] on div "Select..." at bounding box center [261, 81] width 112 height 20
click at [275, 109] on div "FDXG-P8KP517QHY" at bounding box center [261, 106] width 112 height 19
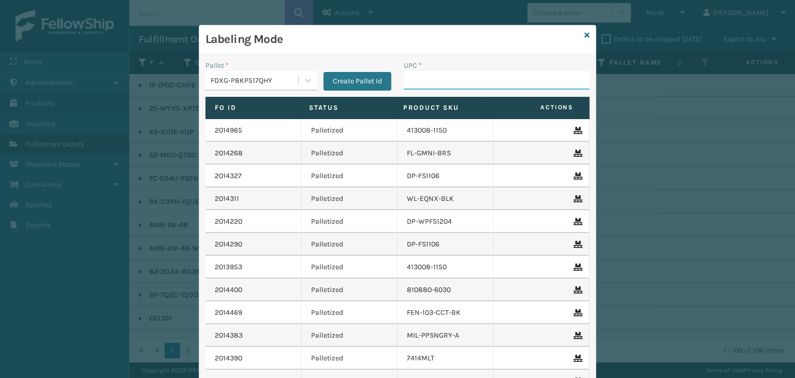
click at [422, 75] on input "UPC *" at bounding box center [497, 80] width 186 height 19
type input "850004"
type input "850068315147"
type input "853913008072"
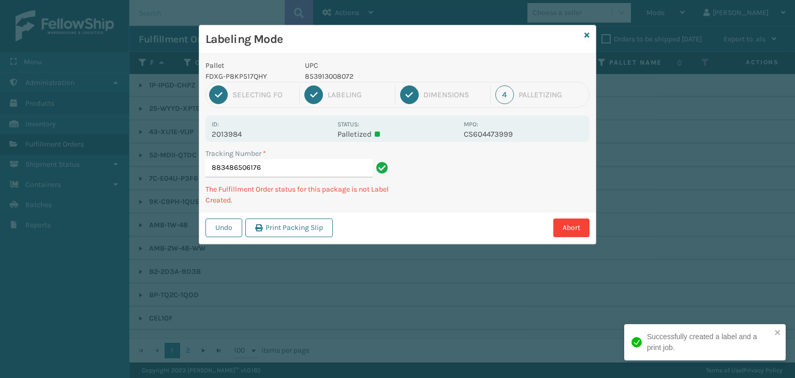
click at [325, 77] on p "853913008072" at bounding box center [381, 76] width 153 height 11
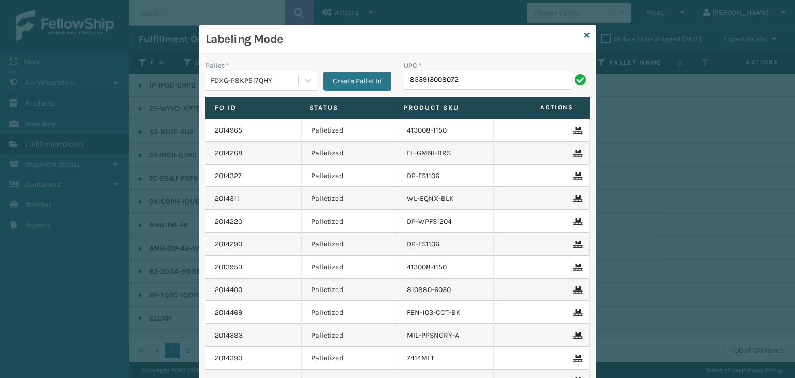
type input "853913008072"
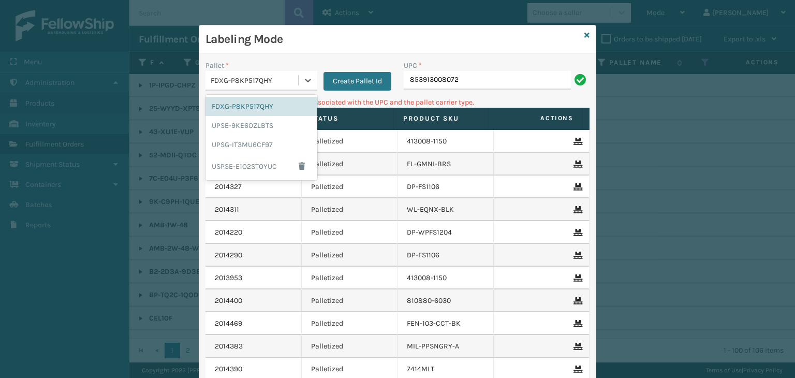
click at [271, 84] on div "FDXG-P8KP517QHY" at bounding box center [255, 80] width 88 height 11
click at [295, 140] on div "UPSG-IT3MU6CF97" at bounding box center [261, 144] width 112 height 19
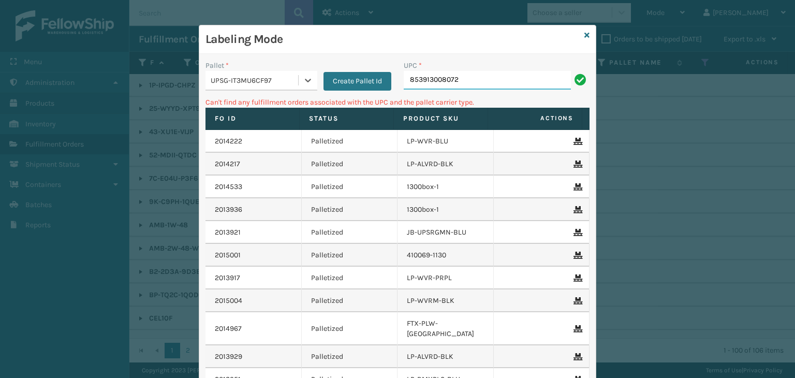
click at [480, 80] on input "853913008072" at bounding box center [487, 80] width 167 height 19
click at [287, 75] on div "UPSG-IT3MU6CF97" at bounding box center [255, 80] width 88 height 11
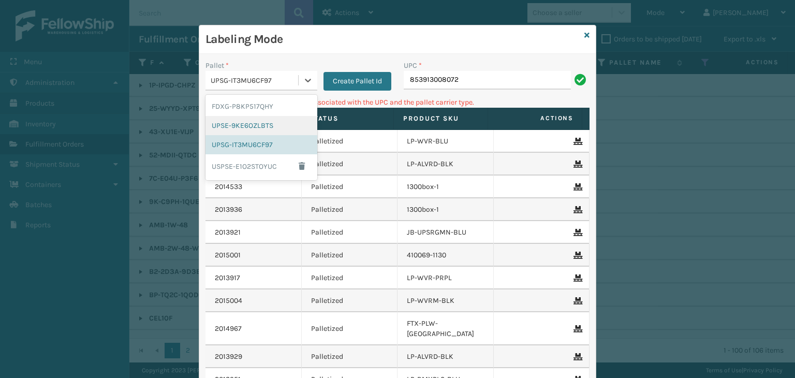
click at [286, 133] on div "UPSE-9KE6OZLBTS" at bounding box center [261, 125] width 112 height 19
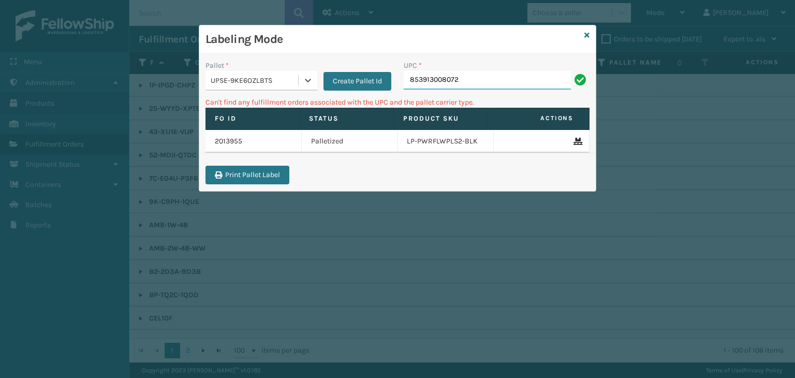
click at [534, 85] on input "853913008072" at bounding box center [487, 80] width 167 height 19
click at [586, 37] on icon at bounding box center [586, 35] width 5 height 7
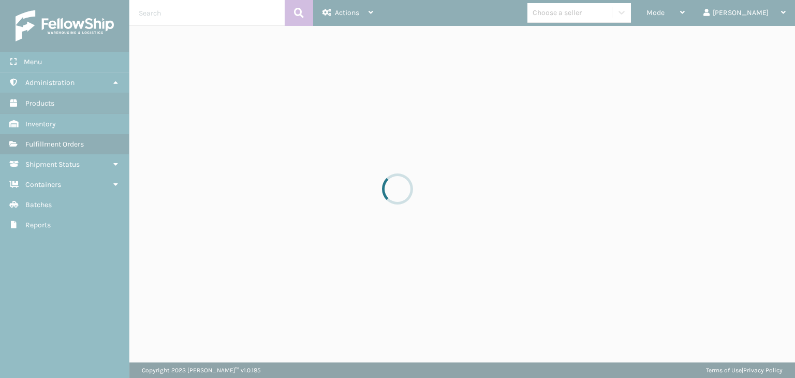
click at [604, 17] on div at bounding box center [397, 189] width 795 height 378
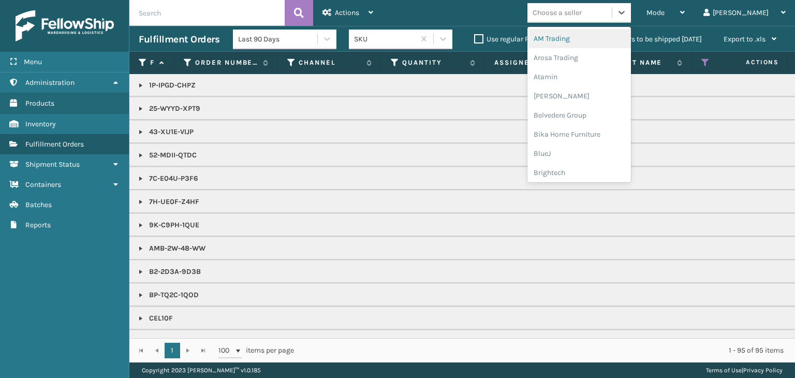
click at [581, 11] on div "Choose a seller" at bounding box center [556, 12] width 49 height 11
type input "BR"
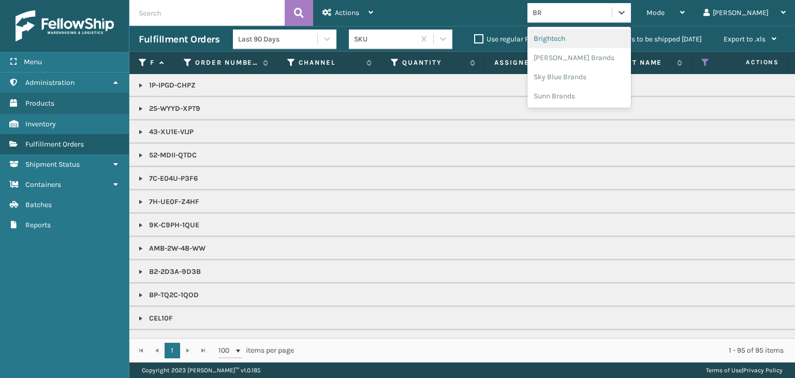
click at [610, 41] on div "Brightech" at bounding box center [578, 38] width 103 height 19
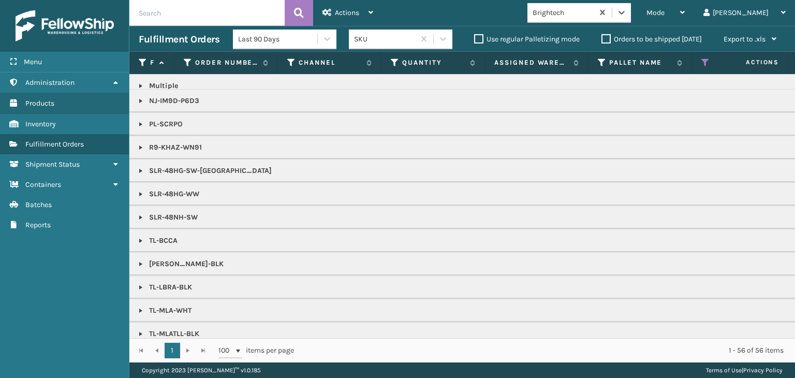
scroll to position [631, 0]
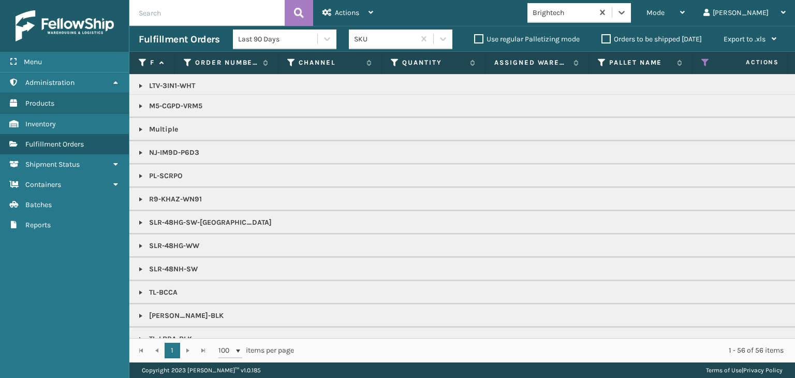
click at [144, 196] on link at bounding box center [141, 199] width 8 height 8
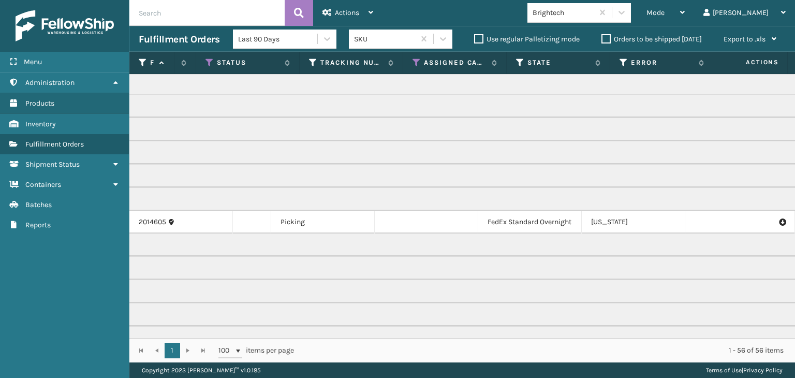
scroll to position [0, 0]
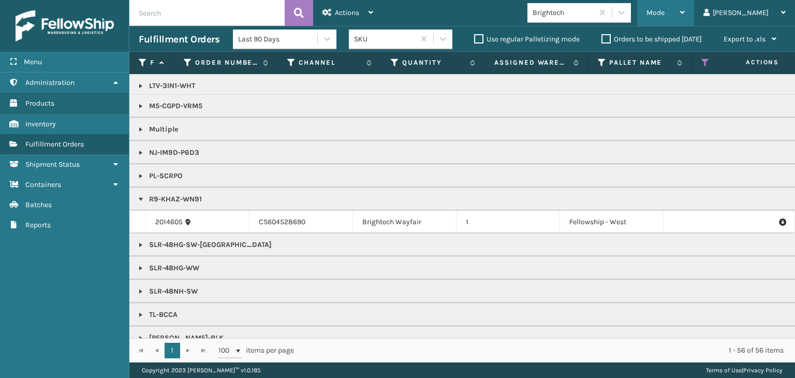
click at [689, 9] on div "Mode Regular Mode Picking Mode Labeling Mode Exit Scan Mode" at bounding box center [665, 13] width 57 height 26
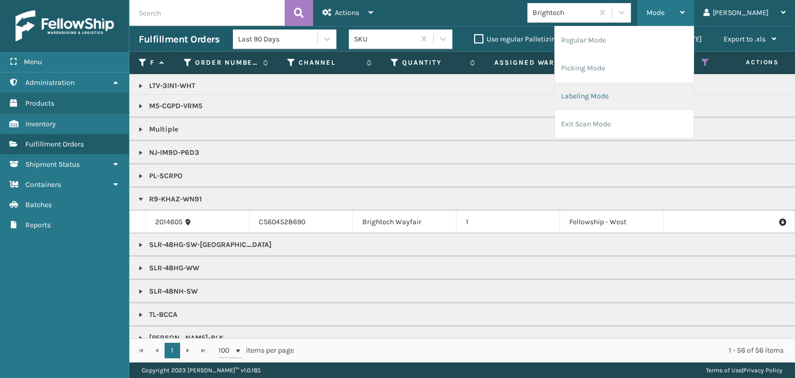
click at [635, 98] on li "Labeling Mode" at bounding box center [624, 96] width 139 height 28
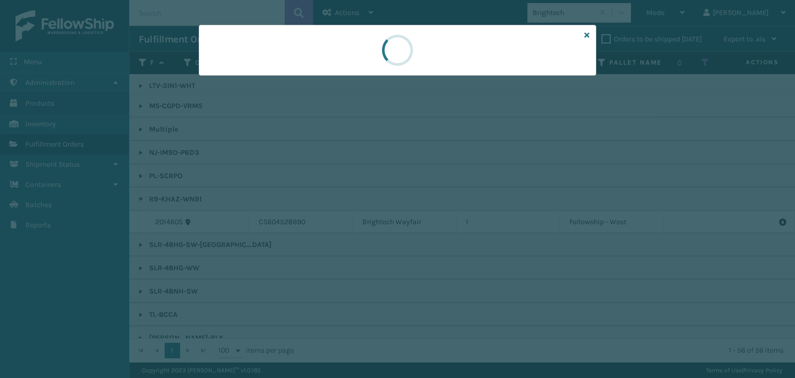
click at [254, 69] on div at bounding box center [397, 50] width 397 height 51
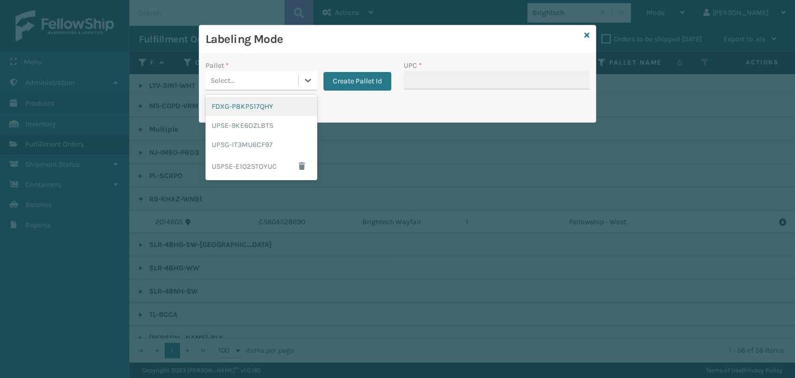
click at [254, 72] on div "Select..." at bounding box center [251, 80] width 93 height 17
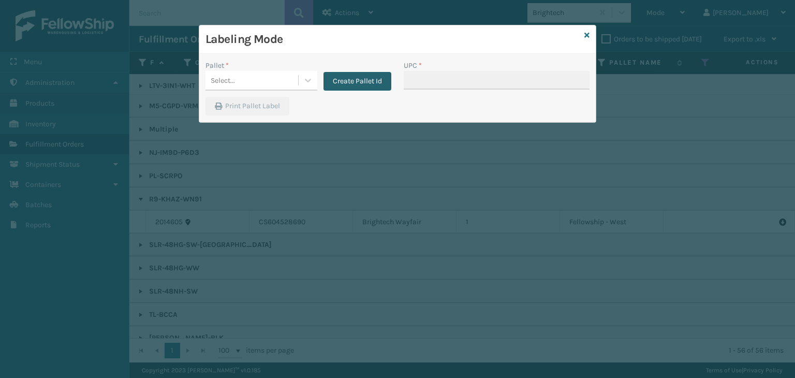
click at [355, 75] on button "Create Pallet Id" at bounding box center [357, 81] width 68 height 19
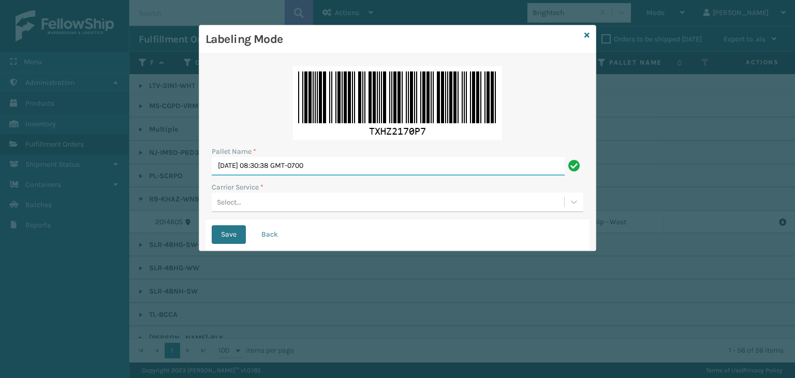
drag, startPoint x: 358, startPoint y: 162, endPoint x: 0, endPoint y: 128, distance: 359.6
click at [0, 128] on div "Labeling Mode Pallet Name * [DATE] 08:30:38 GMT-0700 Carrier Service * Select..…" at bounding box center [397, 189] width 795 height 378
type input "402830"
click at [292, 203] on div "Select..." at bounding box center [388, 201] width 352 height 17
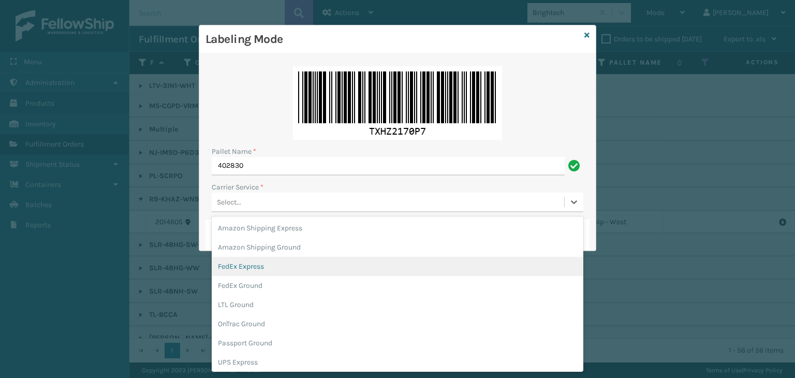
click at [269, 268] on div "FedEx Express" at bounding box center [397, 266] width 371 height 19
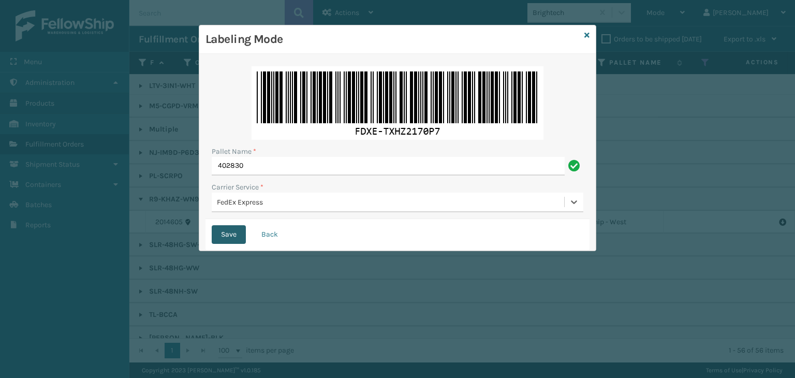
click at [240, 226] on button "Save" at bounding box center [229, 234] width 34 height 19
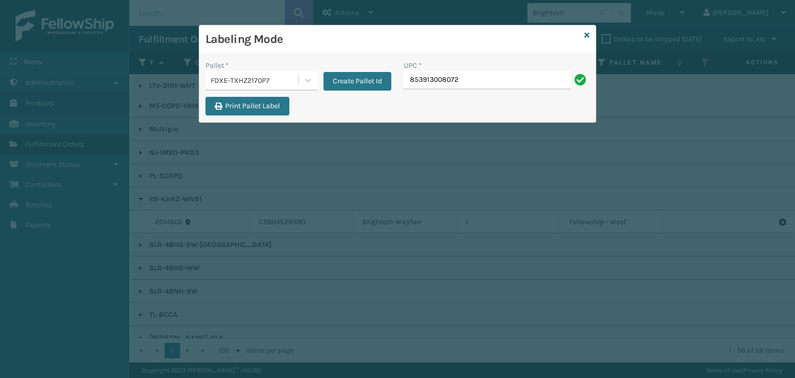
type input "853913008072"
click at [269, 79] on div "FDXE-TXHZ2170P7" at bounding box center [255, 80] width 88 height 11
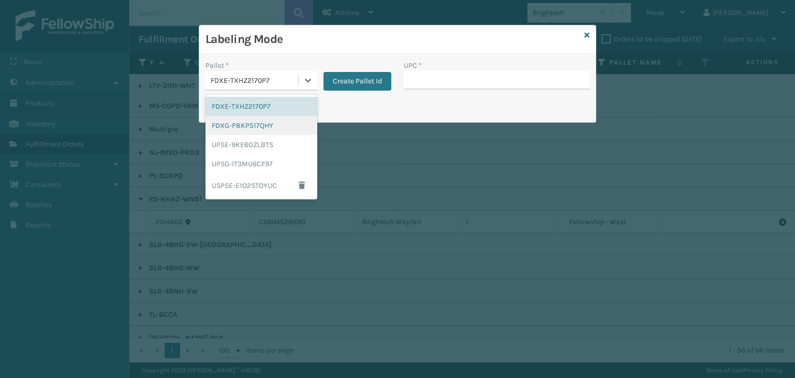
click at [263, 125] on div "FDXG-P8KP517QHY" at bounding box center [261, 125] width 112 height 19
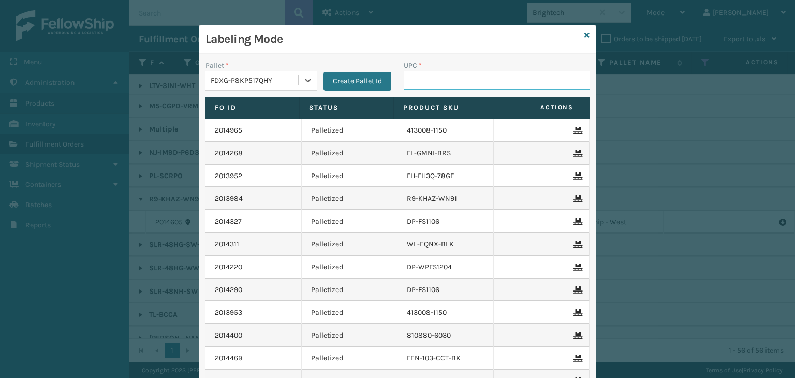
click at [404, 82] on input "UPC *" at bounding box center [497, 80] width 186 height 19
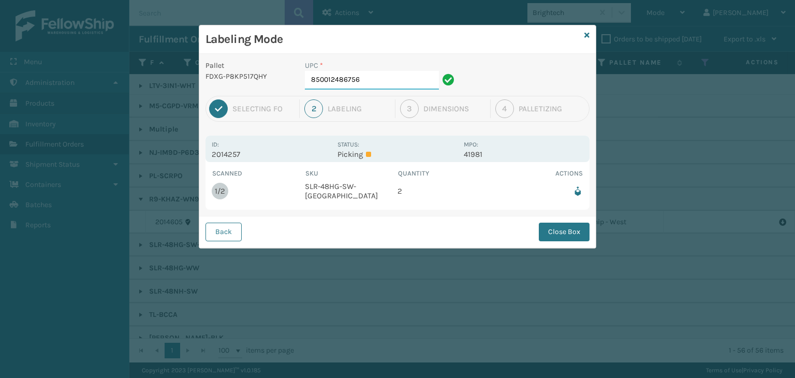
click at [404, 71] on input "850012486756" at bounding box center [372, 80] width 134 height 19
click at [565, 232] on button "Close Box" at bounding box center [564, 231] width 51 height 19
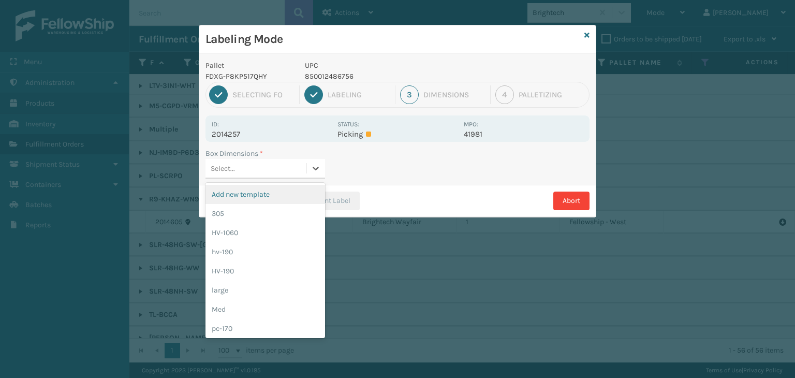
click at [276, 172] on div "Select..." at bounding box center [255, 168] width 100 height 17
click at [279, 300] on div "Med" at bounding box center [265, 309] width 120 height 19
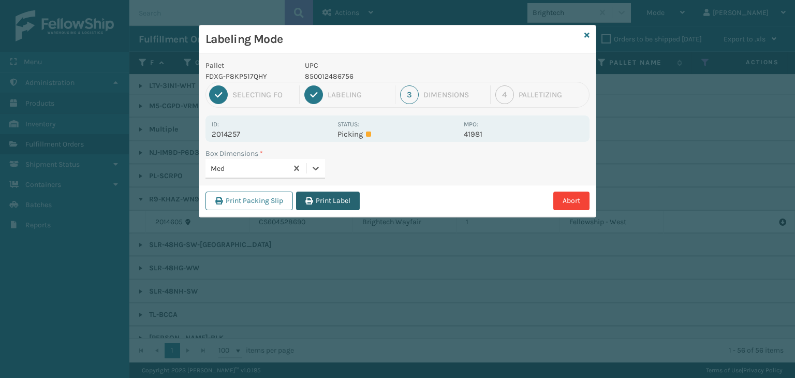
click at [344, 200] on button "Print Label" at bounding box center [328, 200] width 64 height 19
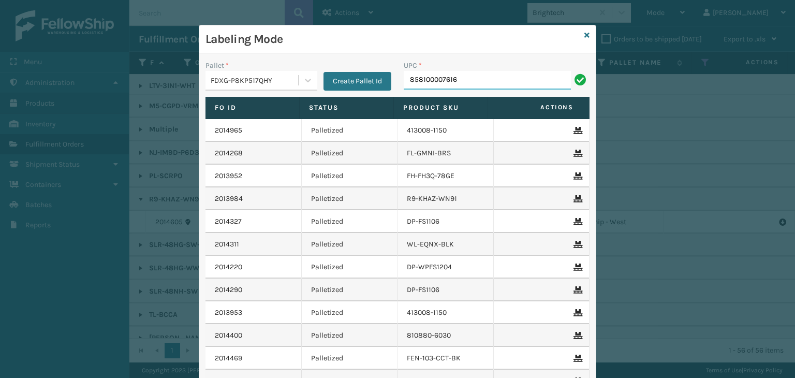
type input "858100007616"
click at [584, 36] on icon at bounding box center [586, 35] width 5 height 7
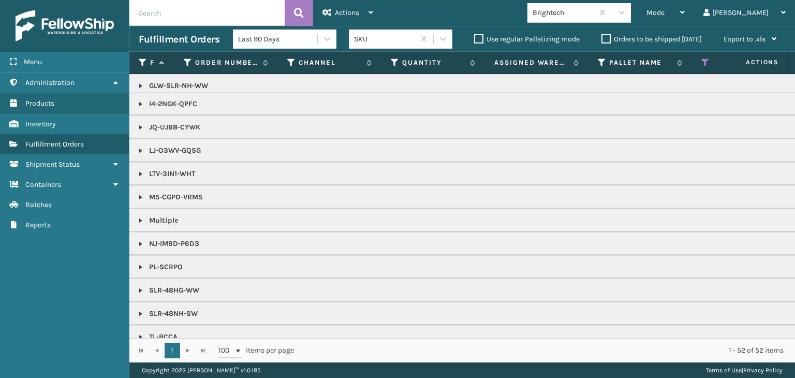
scroll to position [517, 0]
click at [142, 288] on link at bounding box center [141, 290] width 8 height 8
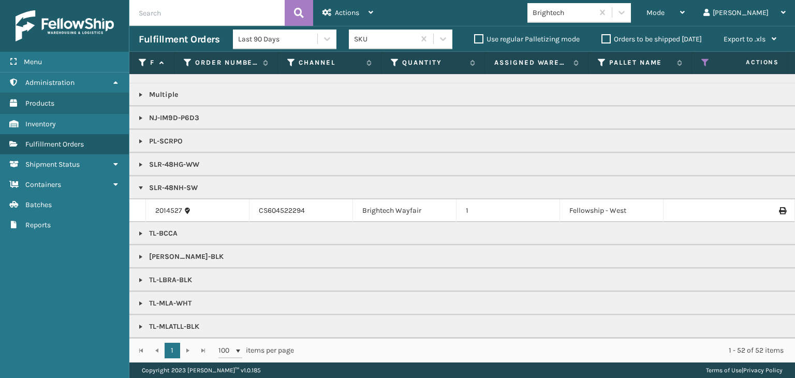
scroll to position [621, 0]
click at [166, 205] on link "2014527" at bounding box center [168, 209] width 27 height 10
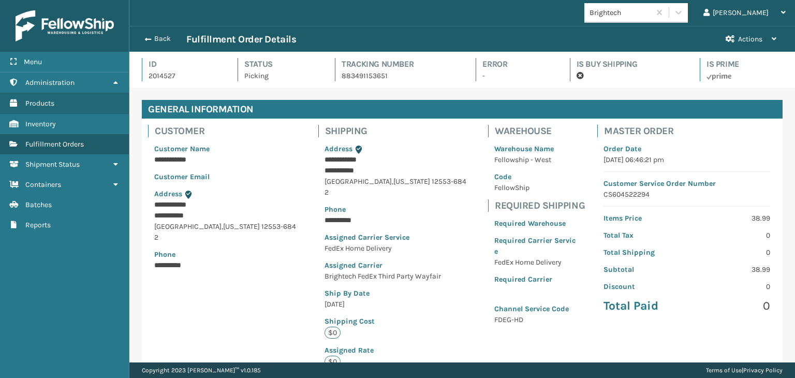
scroll to position [25, 665]
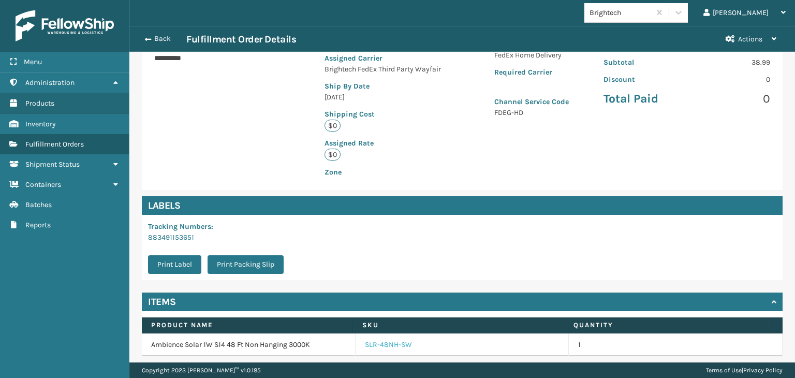
drag, startPoint x: 395, startPoint y: 338, endPoint x: 390, endPoint y: 332, distance: 7.7
click at [395, 339] on link "SLR-48NH-SW" at bounding box center [388, 344] width 47 height 10
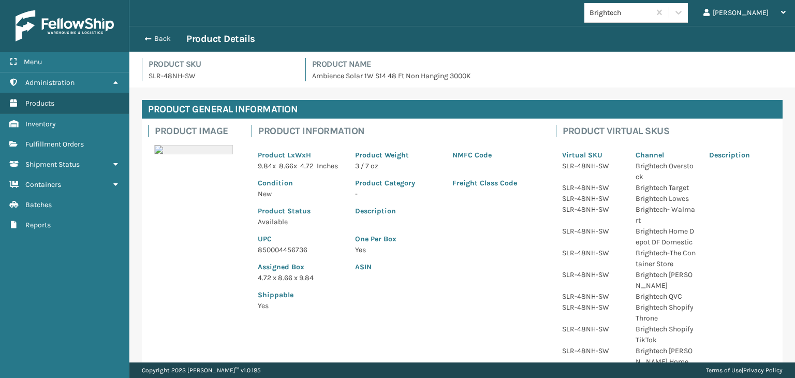
click at [298, 255] on p "850004456736" at bounding box center [300, 249] width 85 height 11
click at [163, 34] on button "Back" at bounding box center [163, 38] width 48 height 9
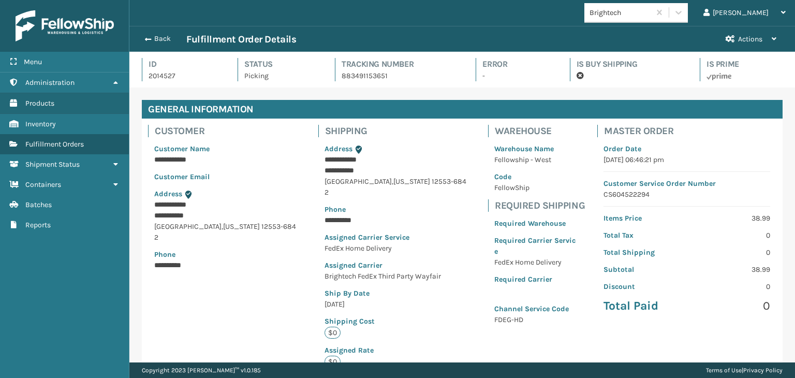
click at [161, 34] on button "Back" at bounding box center [163, 38] width 48 height 9
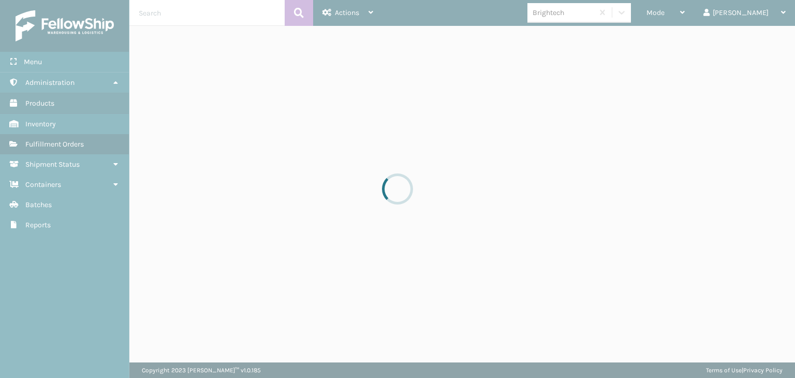
click at [696, 7] on div at bounding box center [397, 189] width 795 height 378
click at [697, 13] on div at bounding box center [397, 189] width 795 height 378
click at [695, 10] on div at bounding box center [397, 189] width 795 height 378
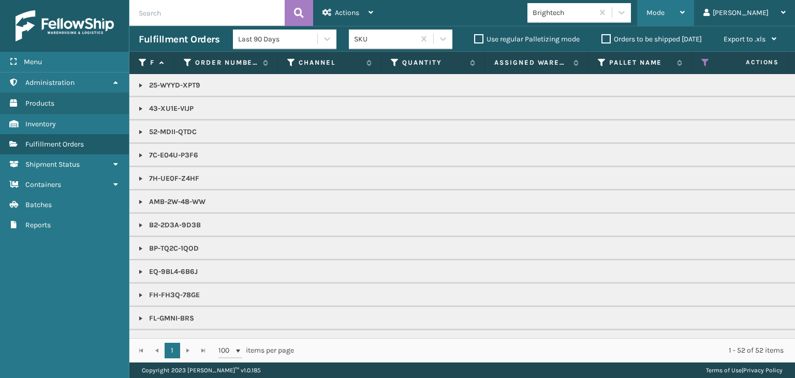
click at [684, 6] on div "Mode" at bounding box center [665, 13] width 38 height 26
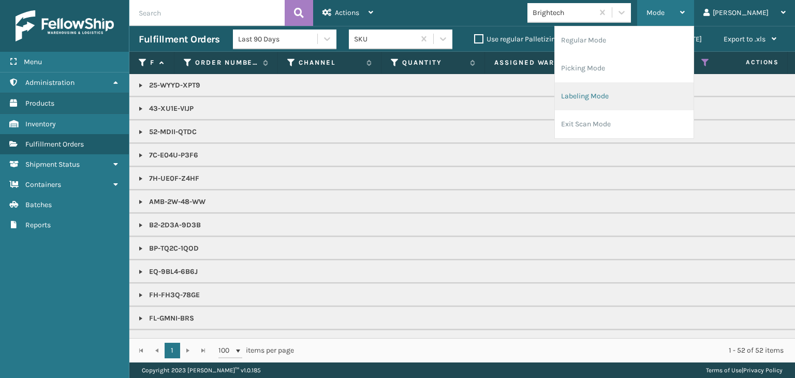
click at [664, 91] on li "Labeling Mode" at bounding box center [624, 96] width 139 height 28
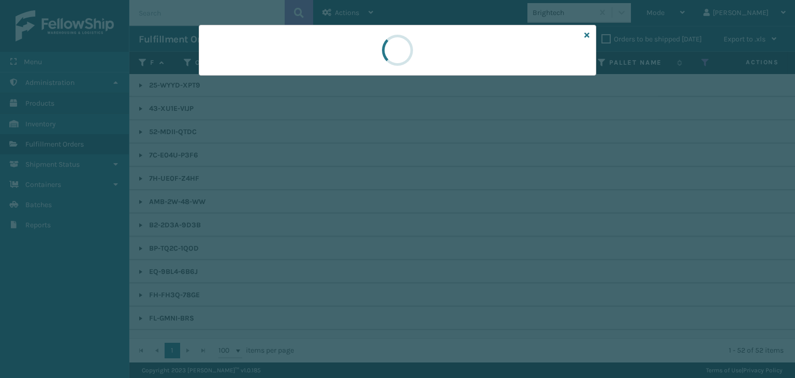
click at [266, 76] on div at bounding box center [397, 189] width 795 height 378
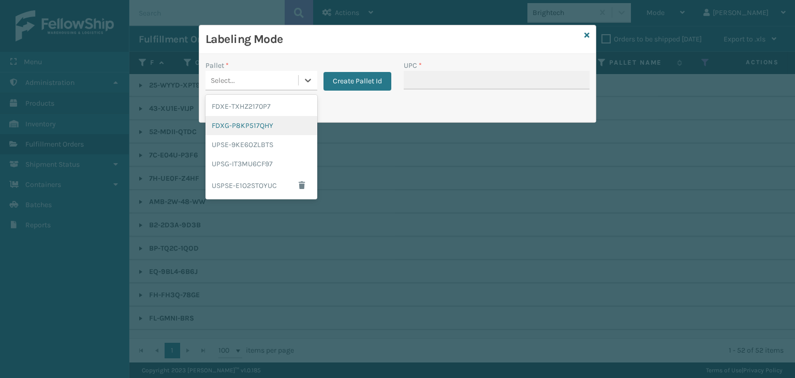
click at [273, 123] on div "FDXG-P8KP517QHY" at bounding box center [261, 125] width 112 height 19
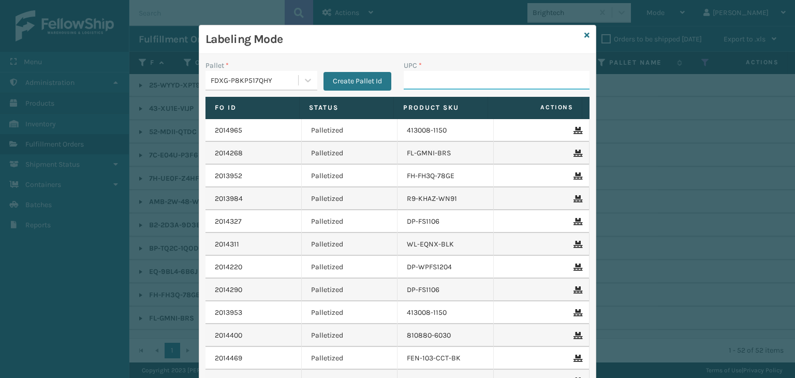
click at [428, 80] on input "UPC *" at bounding box center [497, 80] width 186 height 19
paste input "850004456736"
type input "850004456736"
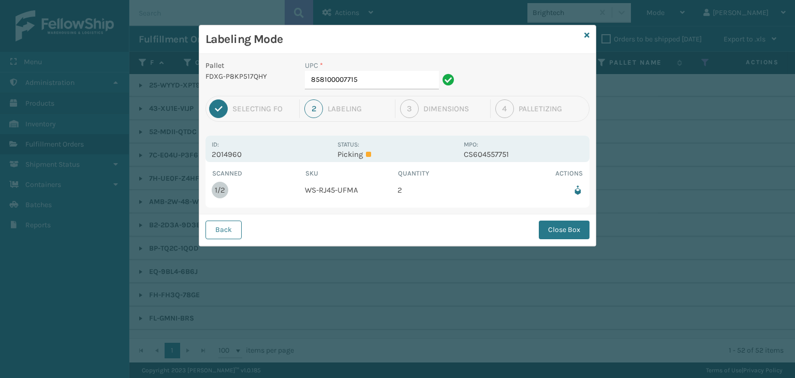
click at [413, 69] on div "UPC *" at bounding box center [381, 65] width 153 height 11
click at [418, 75] on input "858100007715" at bounding box center [372, 80] width 134 height 19
click at [557, 231] on button "Close Box" at bounding box center [564, 229] width 51 height 19
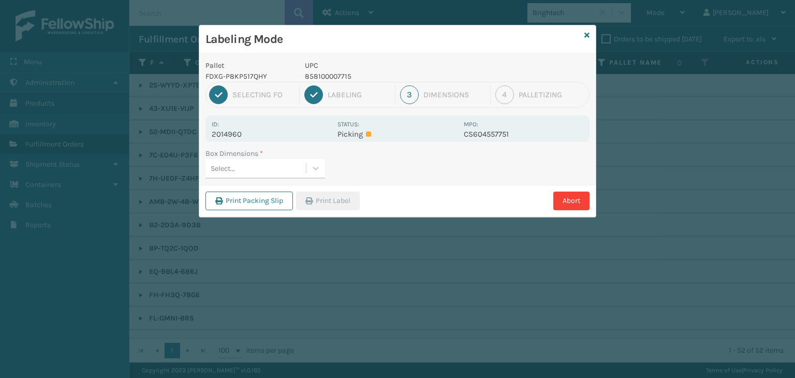
click at [237, 165] on div "Select..." at bounding box center [255, 168] width 100 height 17
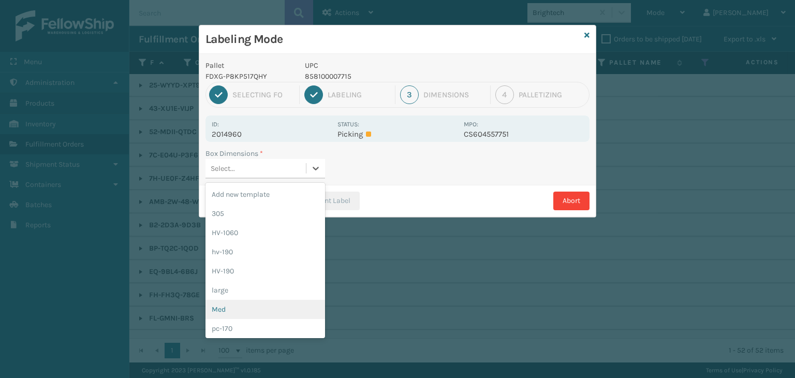
drag, startPoint x: 240, startPoint y: 313, endPoint x: 311, endPoint y: 266, distance: 85.5
click at [240, 312] on div "Med" at bounding box center [265, 309] width 120 height 19
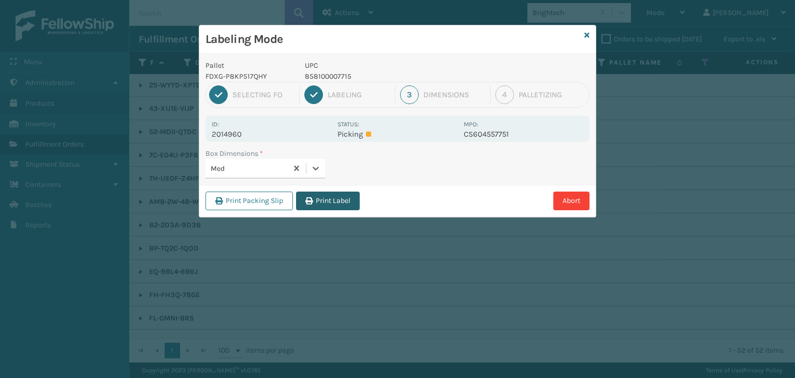
click at [351, 199] on button "Print Label" at bounding box center [328, 200] width 64 height 19
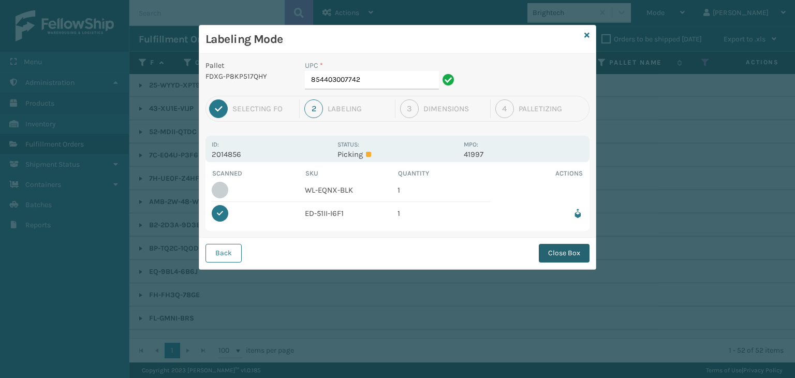
click at [562, 259] on button "Close Box" at bounding box center [564, 253] width 51 height 19
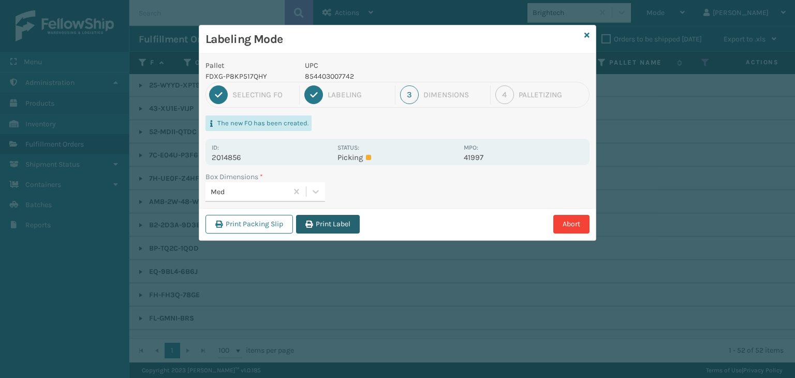
click at [345, 222] on button "Print Label" at bounding box center [328, 224] width 64 height 19
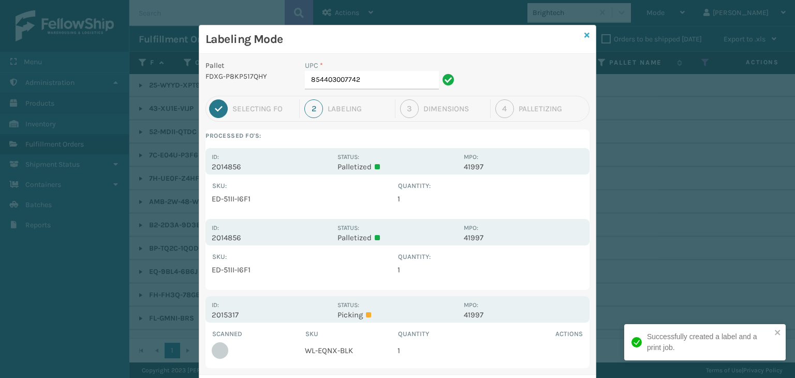
click at [585, 37] on icon at bounding box center [586, 35] width 5 height 7
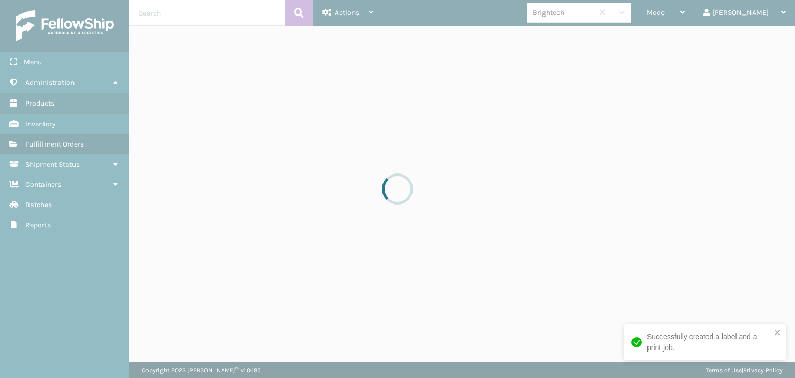
click at [698, 16] on div at bounding box center [397, 189] width 795 height 378
click at [698, 17] on div at bounding box center [397, 189] width 795 height 378
click at [697, 17] on div at bounding box center [397, 189] width 795 height 378
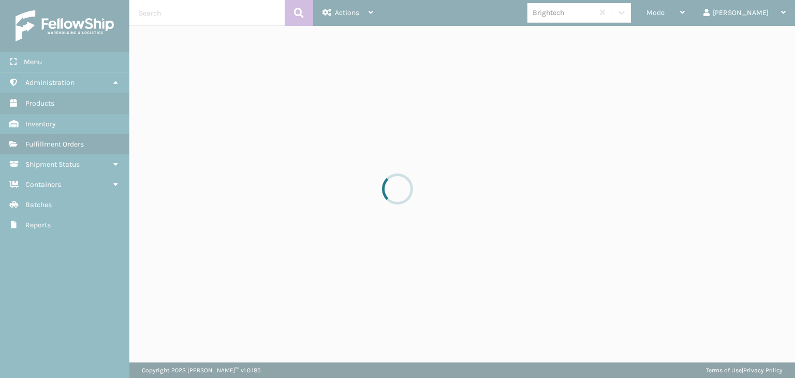
click at [698, 10] on div at bounding box center [397, 189] width 795 height 378
click at [700, 10] on div at bounding box center [397, 189] width 795 height 378
click at [701, 13] on div at bounding box center [397, 189] width 795 height 378
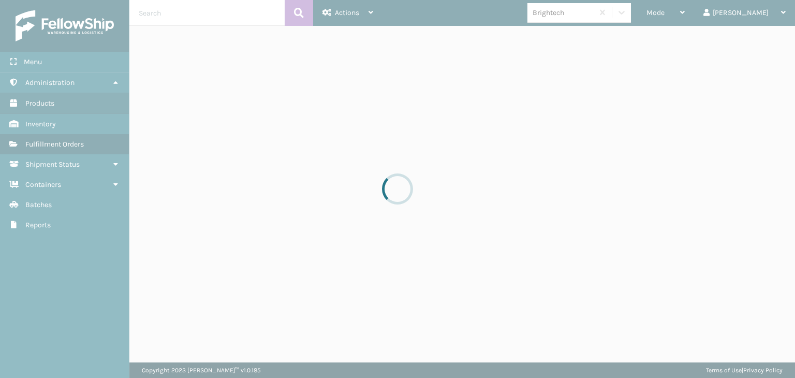
click at [701, 13] on div at bounding box center [397, 189] width 795 height 378
click at [703, 13] on div at bounding box center [397, 189] width 795 height 378
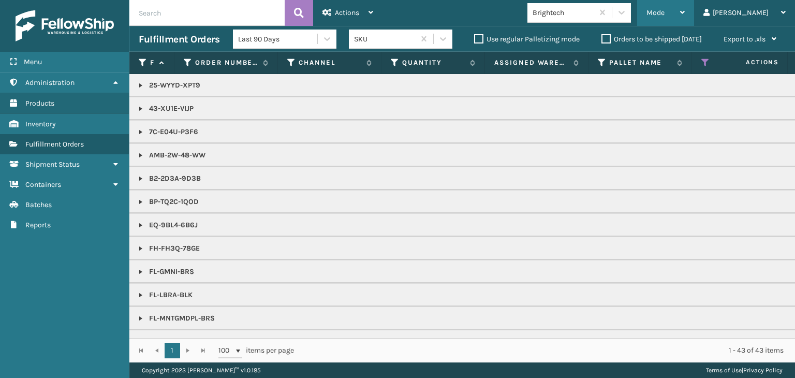
click at [684, 4] on div "Mode" at bounding box center [665, 13] width 38 height 26
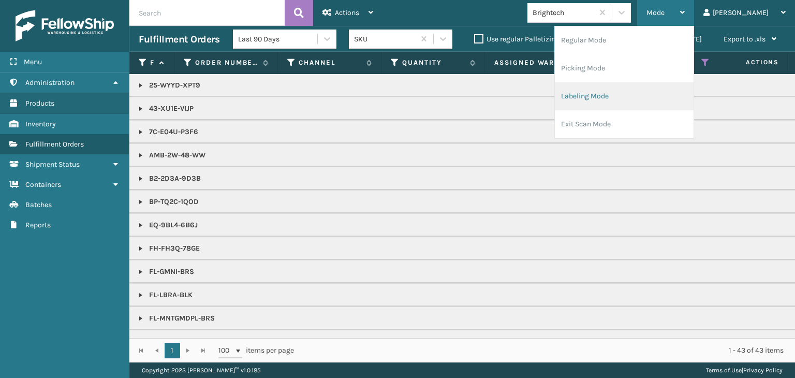
click at [652, 92] on li "Labeling Mode" at bounding box center [624, 96] width 139 height 28
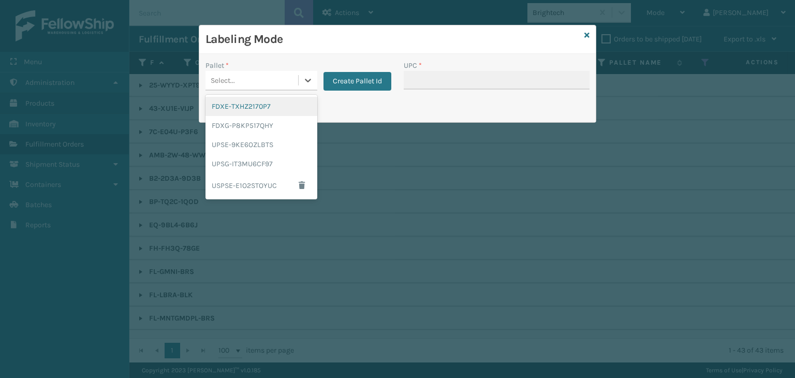
click at [218, 82] on div "Select..." at bounding box center [223, 80] width 24 height 11
click at [240, 128] on div "FDXG-P8KP517QHY" at bounding box center [261, 125] width 112 height 19
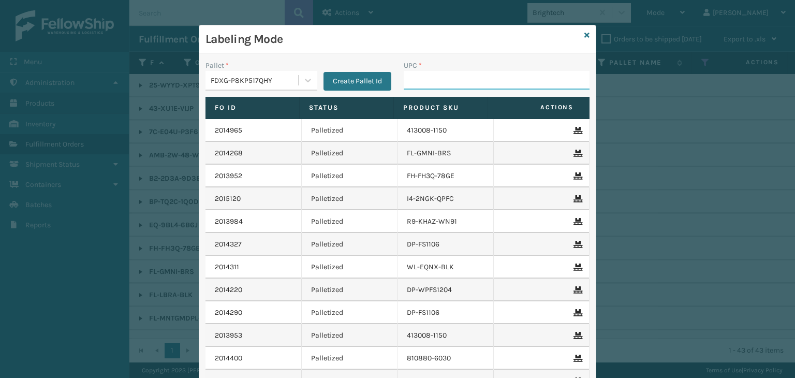
click at [422, 82] on input "UPC *" at bounding box center [497, 80] width 186 height 19
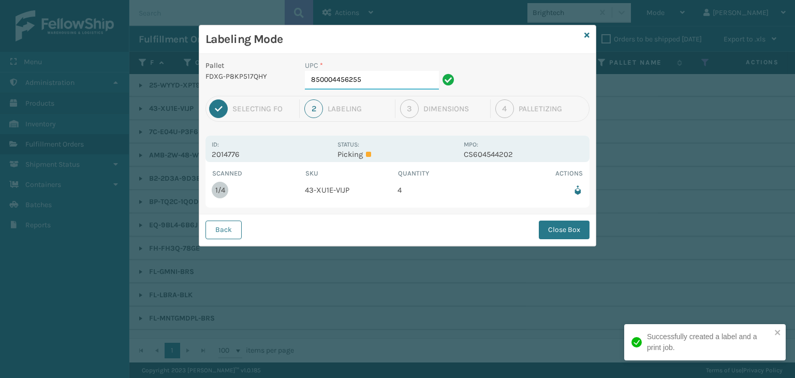
drag, startPoint x: 399, startPoint y: 78, endPoint x: 392, endPoint y: 77, distance: 7.8
click at [397, 78] on input "850004456255" at bounding box center [372, 80] width 134 height 19
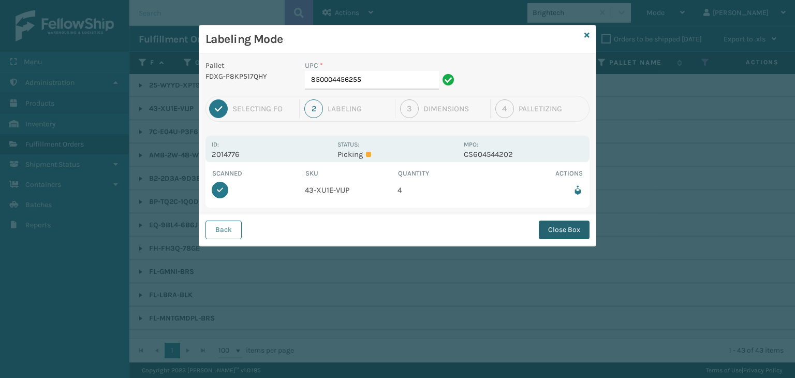
click at [576, 226] on button "Close Box" at bounding box center [564, 229] width 51 height 19
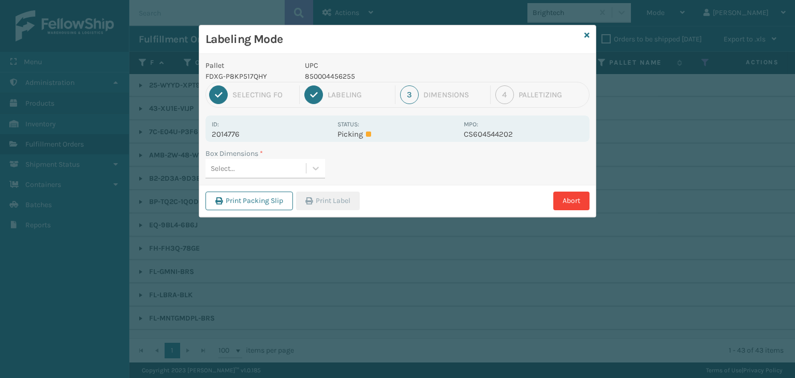
click at [267, 170] on div "Select..." at bounding box center [255, 168] width 100 height 17
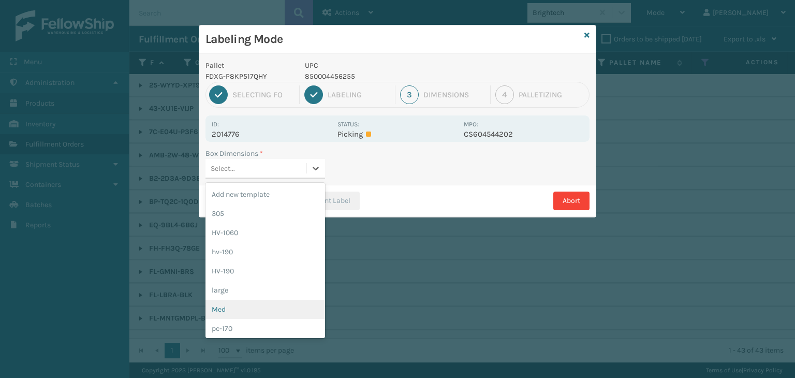
click at [262, 308] on div "Med" at bounding box center [265, 309] width 120 height 19
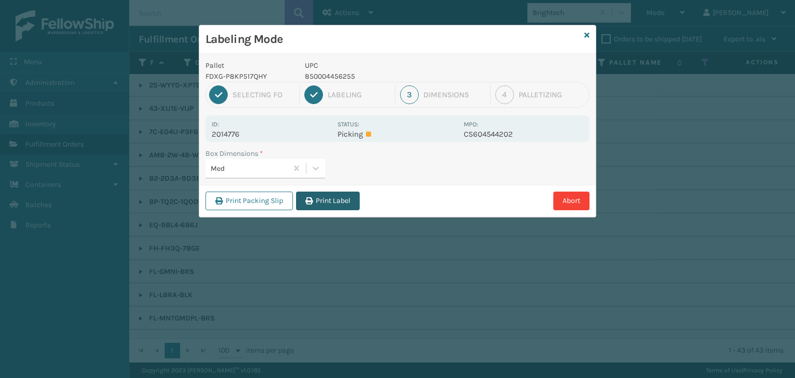
click at [345, 195] on button "Print Label" at bounding box center [328, 200] width 64 height 19
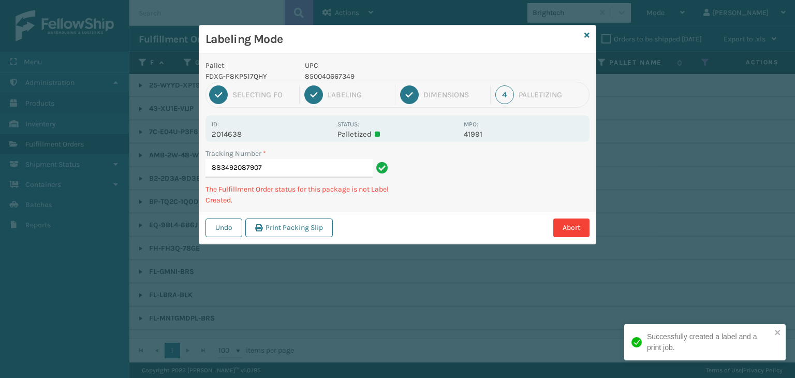
click at [324, 78] on p "850040667349" at bounding box center [381, 76] width 153 height 11
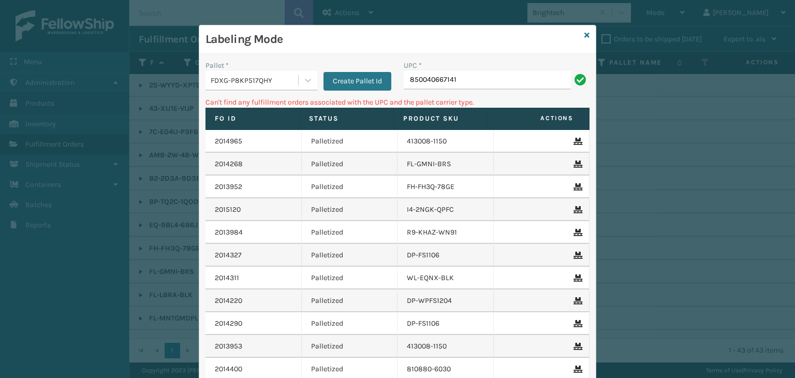
click at [256, 85] on div "FDXG-P8KP517QHY" at bounding box center [255, 80] width 88 height 11
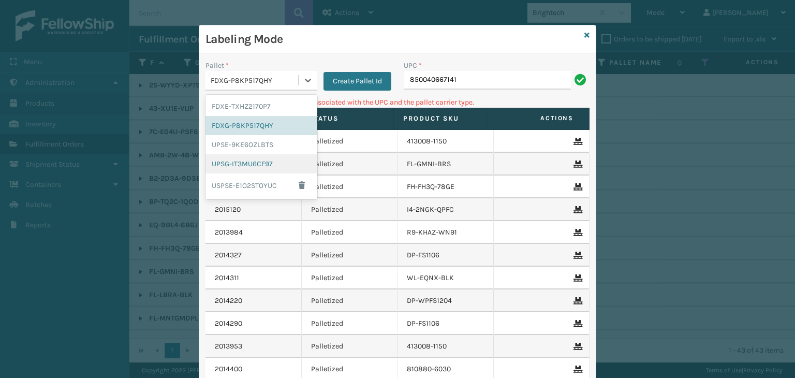
drag, startPoint x: 253, startPoint y: 159, endPoint x: 415, endPoint y: 103, distance: 171.6
click at [253, 159] on div "UPSG-IT3MU6CF97" at bounding box center [261, 163] width 112 height 19
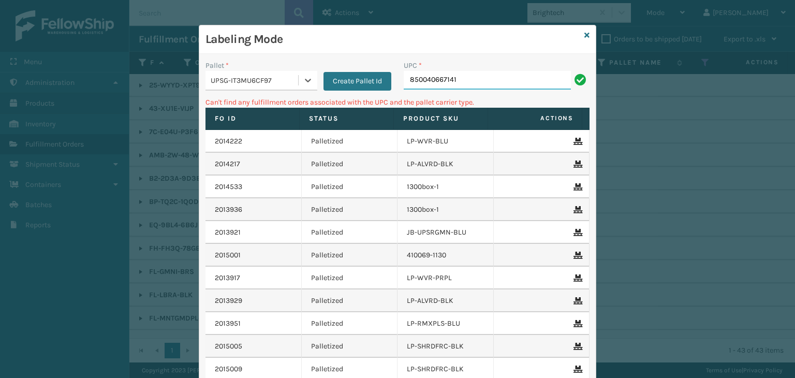
click at [461, 84] on input "850040667141" at bounding box center [487, 80] width 167 height 19
click at [257, 78] on div "UPSG-IT3MU6CF97" at bounding box center [255, 80] width 88 height 11
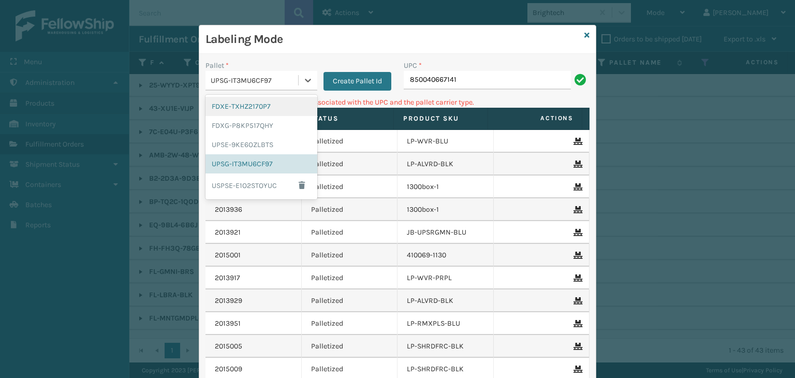
click at [253, 106] on div "FDXE-TXHZ2170P7" at bounding box center [261, 106] width 112 height 19
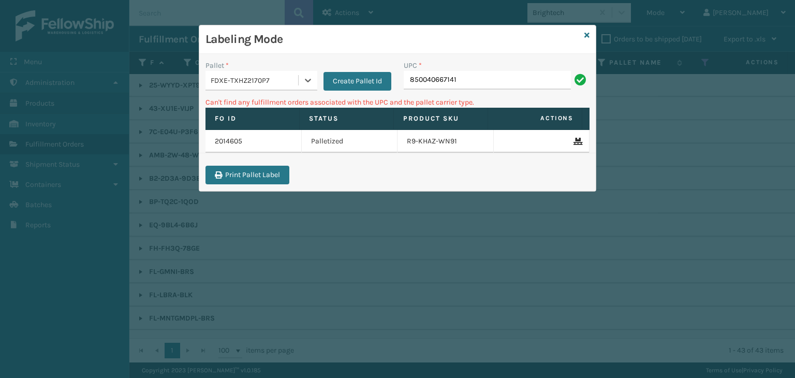
click at [572, 76] on div "850040667141" at bounding box center [497, 80] width 186 height 19
click at [517, 90] on div "UPC * 850040667141" at bounding box center [496, 78] width 198 height 37
click at [517, 87] on input "850040667141" at bounding box center [487, 80] width 167 height 19
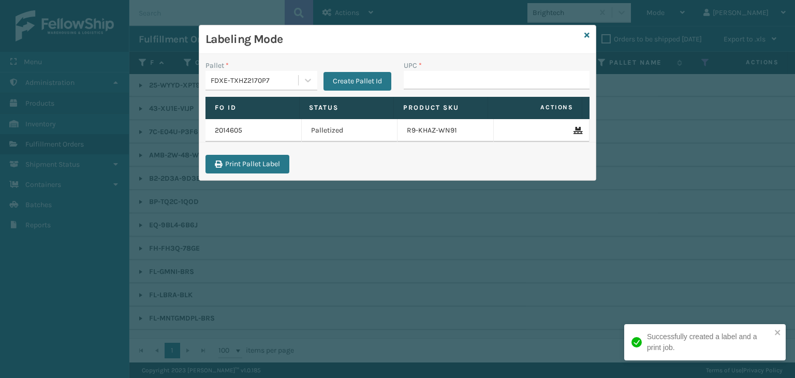
click at [252, 75] on div "FDXE-TXHZ2170P7" at bounding box center [255, 80] width 88 height 11
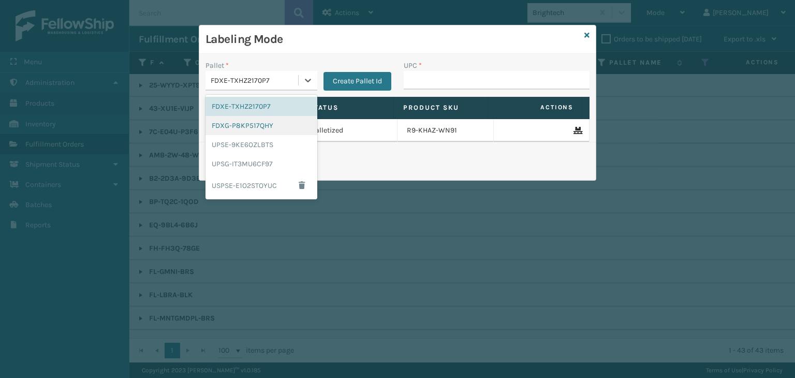
click at [254, 128] on div "FDXG-P8KP517QHY" at bounding box center [261, 125] width 112 height 19
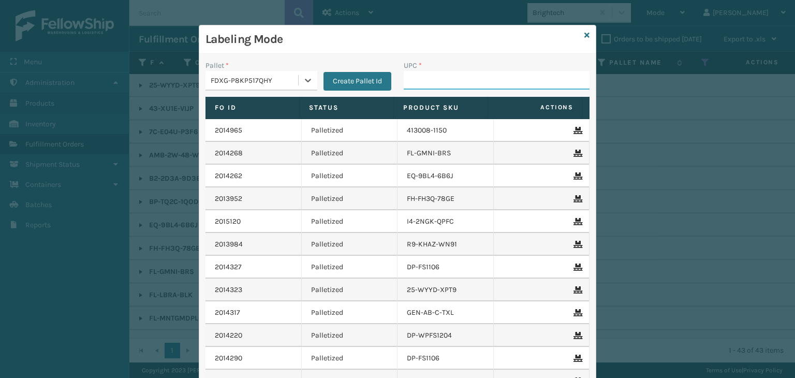
click at [422, 79] on input "UPC *" at bounding box center [497, 80] width 186 height 19
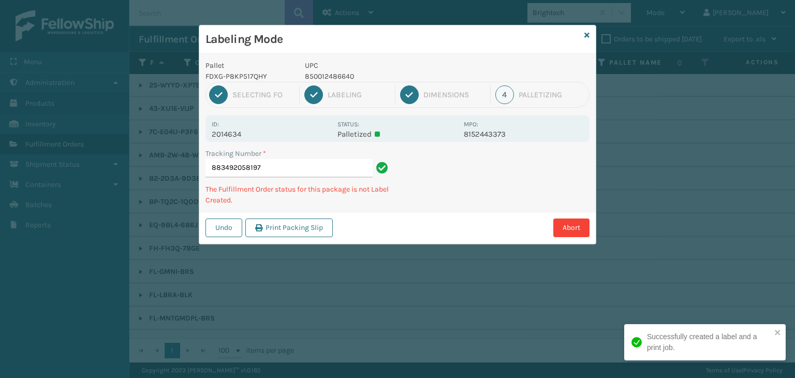
click at [344, 74] on p "850012486640" at bounding box center [381, 76] width 153 height 11
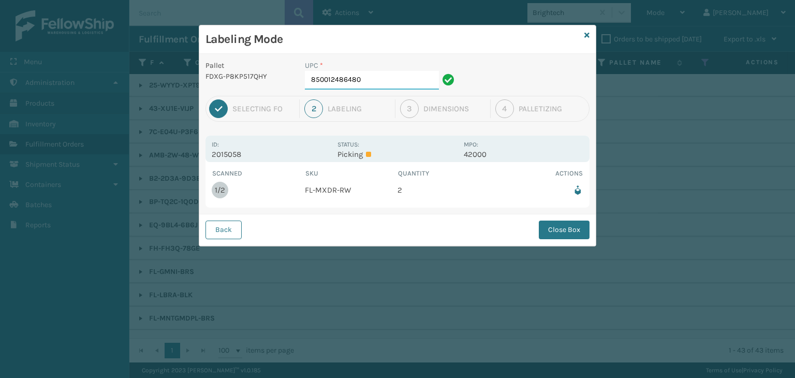
click at [387, 75] on input "850012486480" at bounding box center [372, 80] width 134 height 19
click at [556, 234] on button "Close Box" at bounding box center [564, 229] width 51 height 19
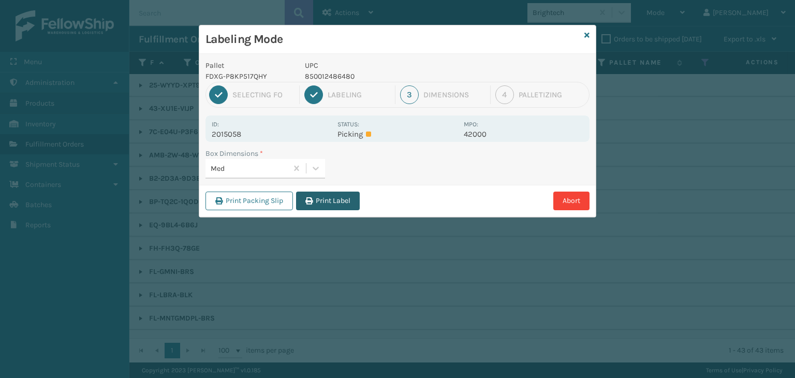
click at [329, 201] on button "Print Label" at bounding box center [328, 200] width 64 height 19
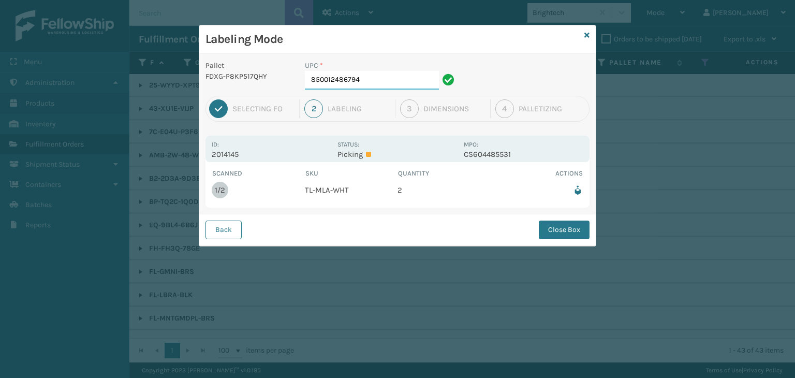
click at [409, 79] on input "850012486794" at bounding box center [372, 80] width 134 height 19
click at [569, 232] on button "Close Box" at bounding box center [564, 229] width 51 height 19
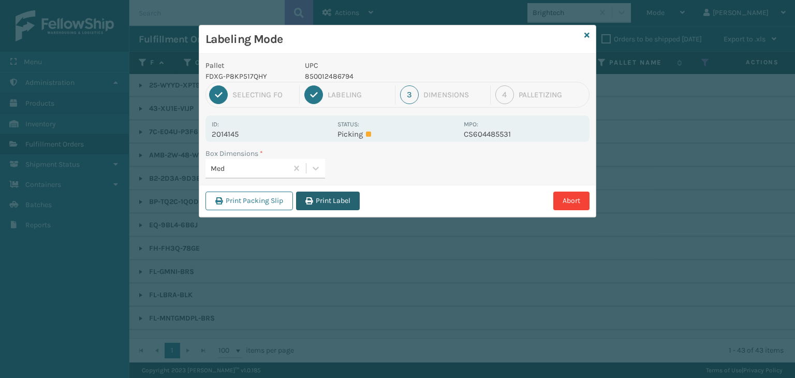
click at [327, 196] on button "Print Label" at bounding box center [328, 200] width 64 height 19
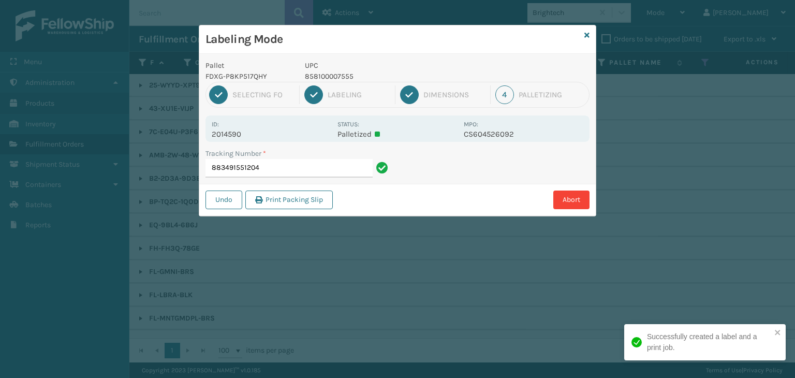
click at [332, 76] on p "858100007555" at bounding box center [381, 76] width 153 height 11
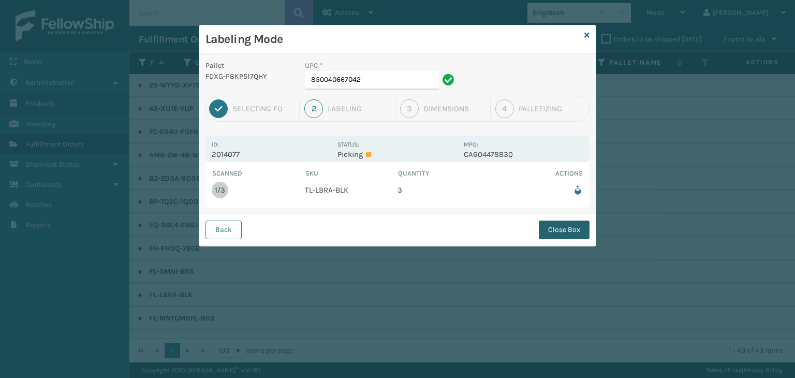
click at [562, 222] on button "Close Box" at bounding box center [564, 229] width 51 height 19
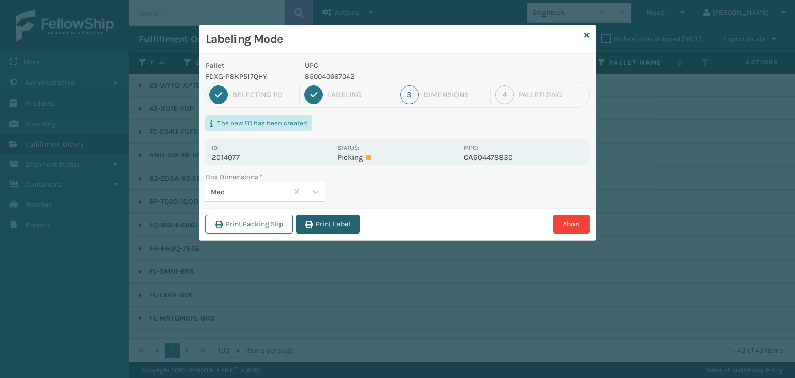
click at [327, 227] on button "Print Label" at bounding box center [328, 224] width 64 height 19
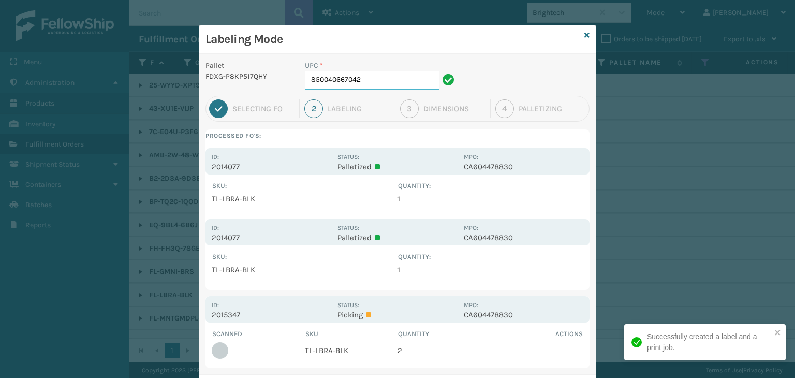
click at [374, 81] on input "850040667042" at bounding box center [372, 80] width 134 height 19
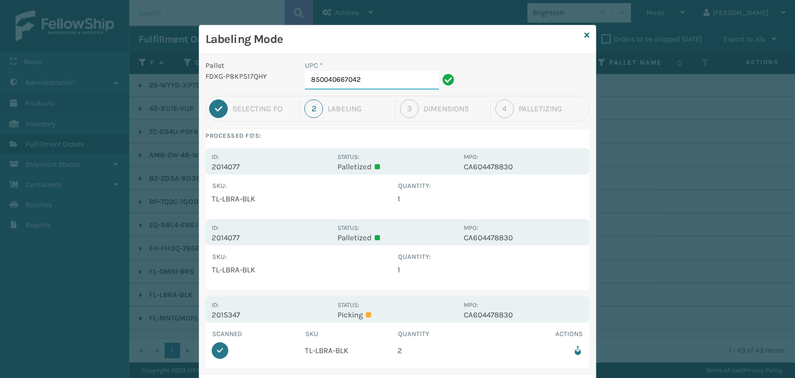
scroll to position [53, 0]
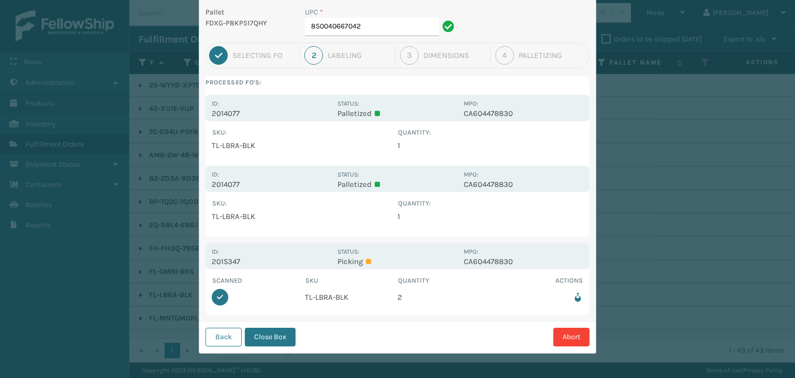
click at [275, 335] on button "Close Box" at bounding box center [270, 336] width 51 height 19
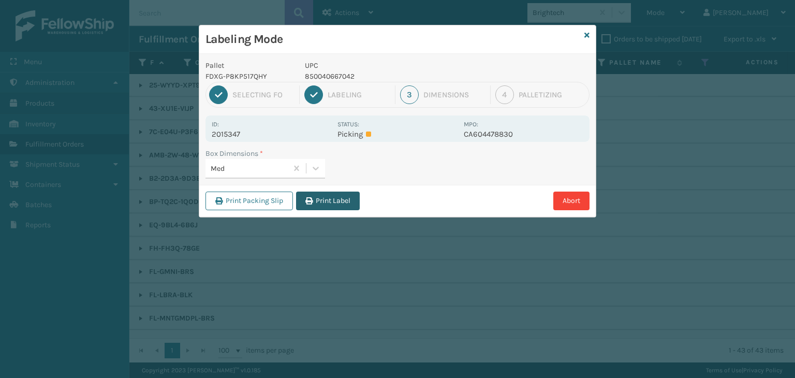
click at [348, 203] on button "Print Label" at bounding box center [328, 200] width 64 height 19
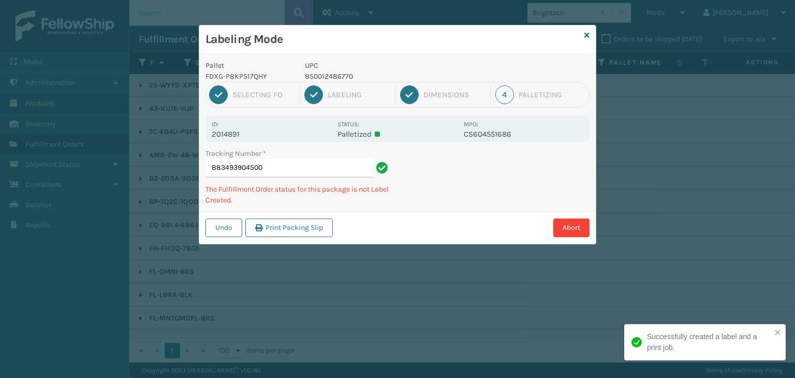
click at [340, 73] on p "850012486770" at bounding box center [381, 76] width 153 height 11
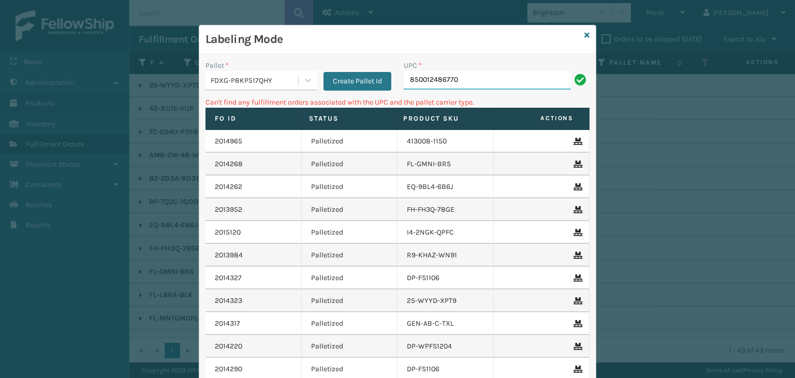
drag, startPoint x: 497, startPoint y: 79, endPoint x: 54, endPoint y: 93, distance: 443.6
click at [55, 96] on div "Labeling Mode Pallet * FDXG-P8KP517QHY Create Pallet Id UPC * 850012486770 Can'…" at bounding box center [397, 189] width 795 height 378
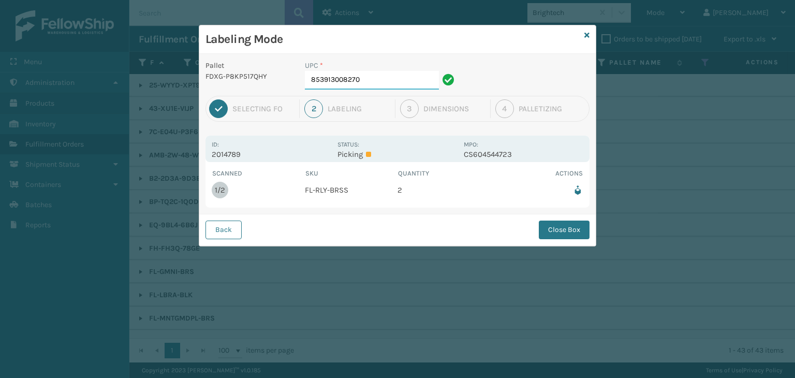
click at [387, 80] on input "853913008270" at bounding box center [372, 80] width 134 height 19
click at [571, 226] on button "Close Box" at bounding box center [564, 229] width 51 height 19
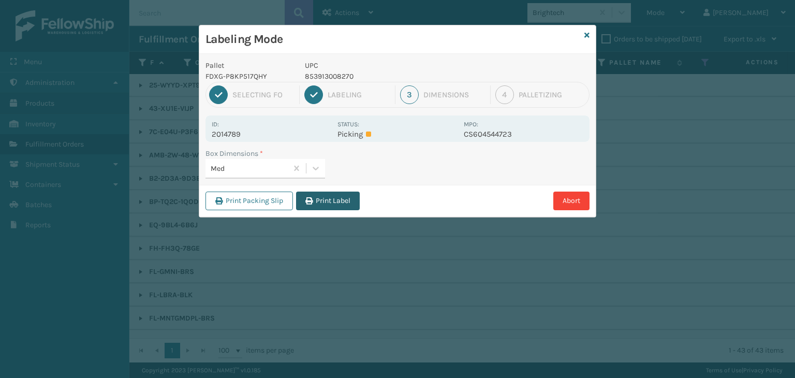
drag, startPoint x: 329, startPoint y: 185, endPoint x: 335, endPoint y: 195, distance: 11.6
click at [332, 190] on div "Print Packing Slip Print Label Abort" at bounding box center [397, 201] width 396 height 32
click at [337, 196] on button "Print Label" at bounding box center [328, 200] width 64 height 19
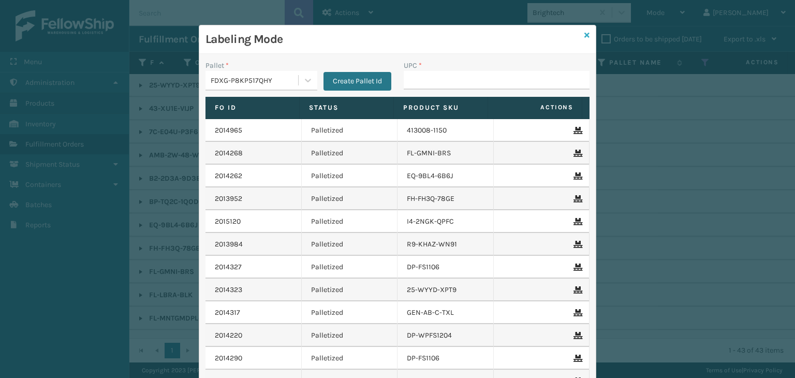
drag, startPoint x: 578, startPoint y: 32, endPoint x: 585, endPoint y: 37, distance: 7.8
click at [581, 34] on div "Labeling Mode Pallet * FDXG-P8KP517QHY Create Pallet Id UPC * Fo Id Status Prod…" at bounding box center [397, 235] width 397 height 421
click at [587, 37] on div "Labeling Mode" at bounding box center [397, 39] width 396 height 28
click at [577, 38] on div "Labeling Mode" at bounding box center [397, 39] width 396 height 28
click at [584, 36] on icon at bounding box center [586, 35] width 5 height 7
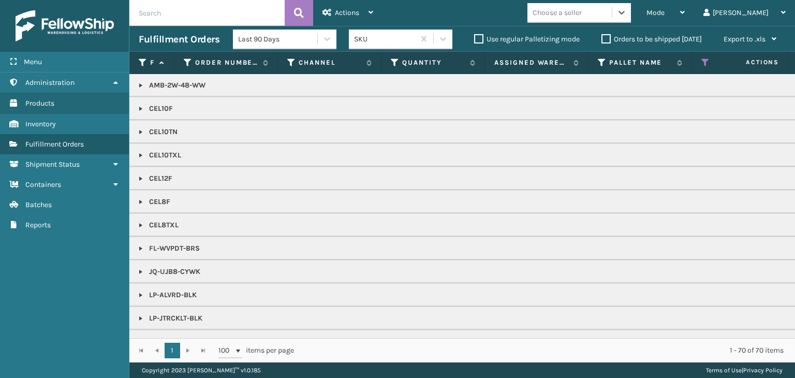
click at [567, 9] on div "Choose a seller" at bounding box center [569, 12] width 84 height 17
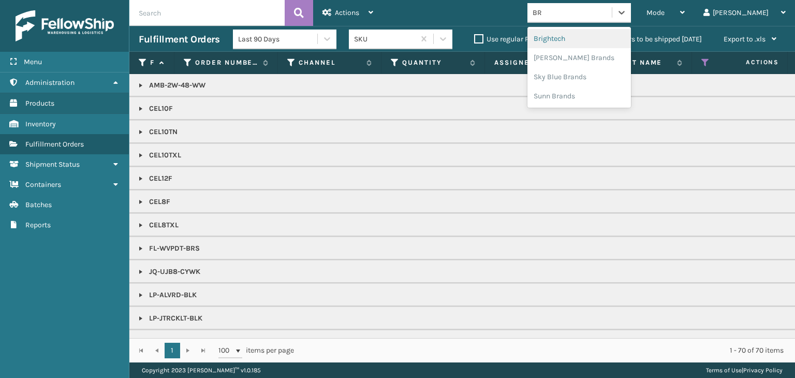
click at [631, 41] on div "Brightech" at bounding box center [578, 38] width 103 height 19
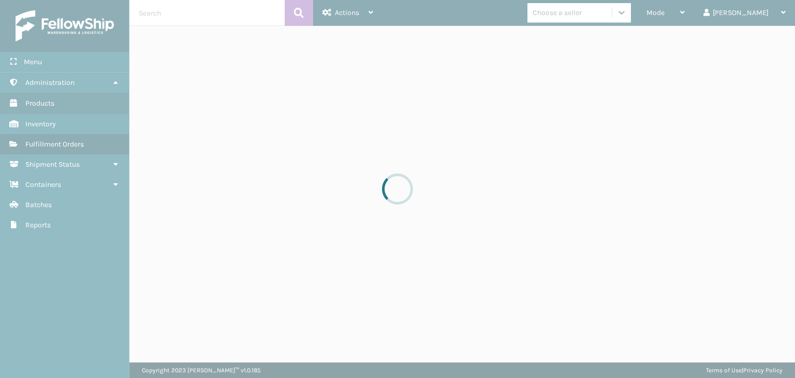
click at [699, 16] on div at bounding box center [397, 189] width 795 height 378
click at [693, 18] on div at bounding box center [397, 189] width 795 height 378
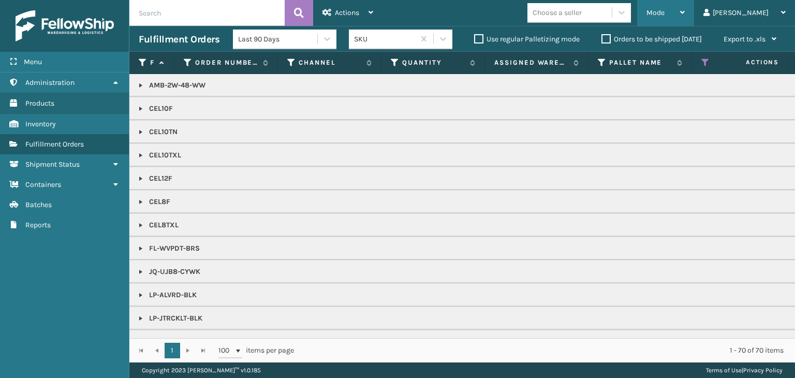
click at [684, 7] on div "Mode" at bounding box center [665, 13] width 38 height 26
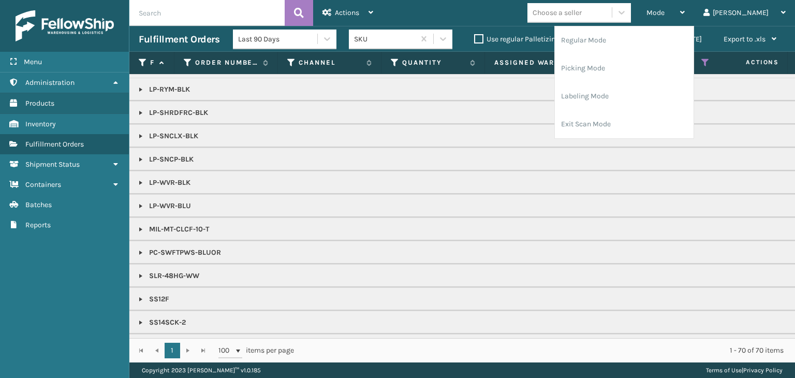
scroll to position [346, 0]
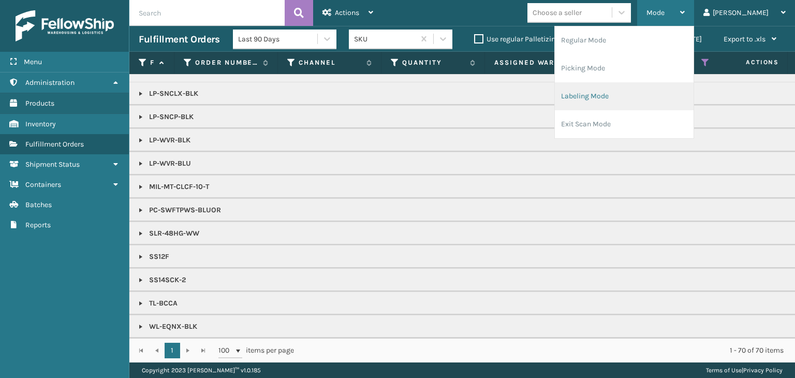
click at [621, 100] on li "Labeling Mode" at bounding box center [624, 96] width 139 height 28
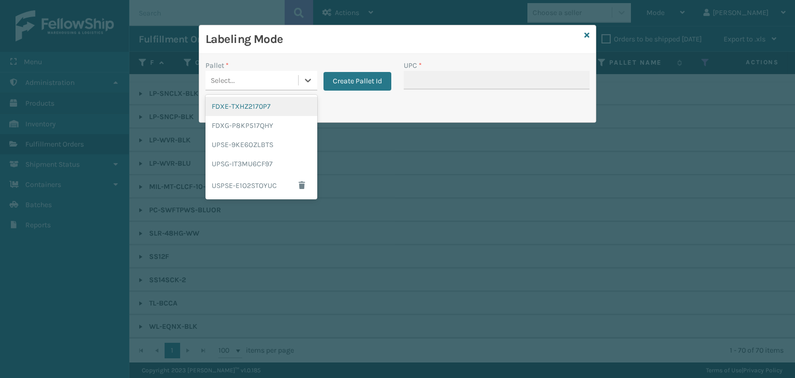
click at [258, 89] on div "Select..." at bounding box center [261, 81] width 112 height 20
click at [258, 121] on div "FDXG-P8KP517QHY" at bounding box center [261, 125] width 112 height 19
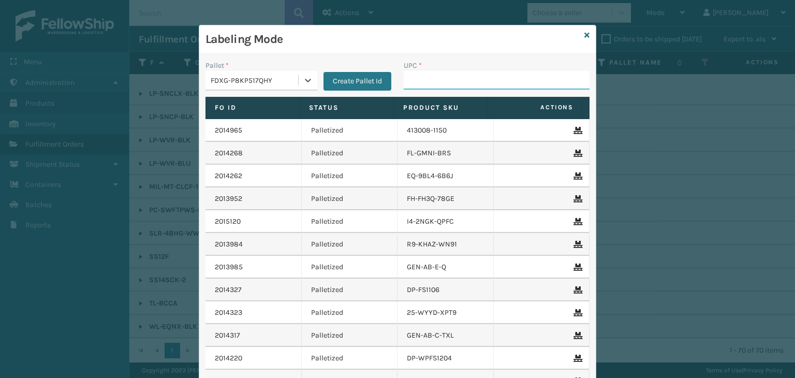
click at [458, 82] on input "UPC *" at bounding box center [497, 80] width 186 height 19
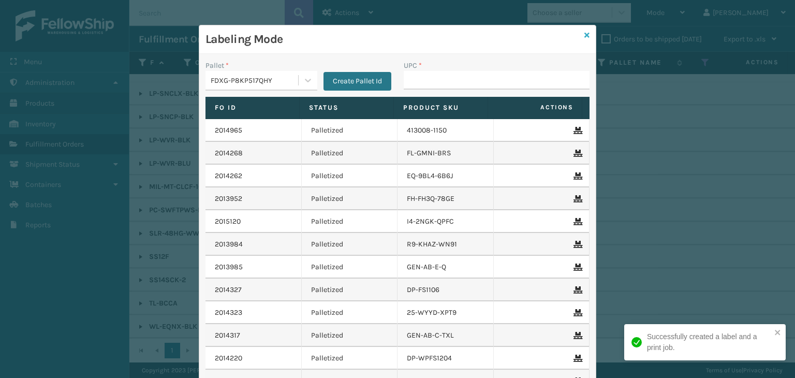
click at [584, 40] on link at bounding box center [586, 35] width 5 height 11
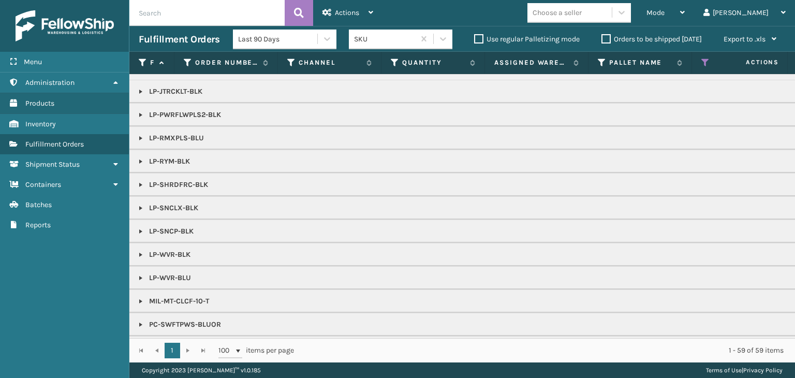
scroll to position [160, 0]
